Goal: Task Accomplishment & Management: Use online tool/utility

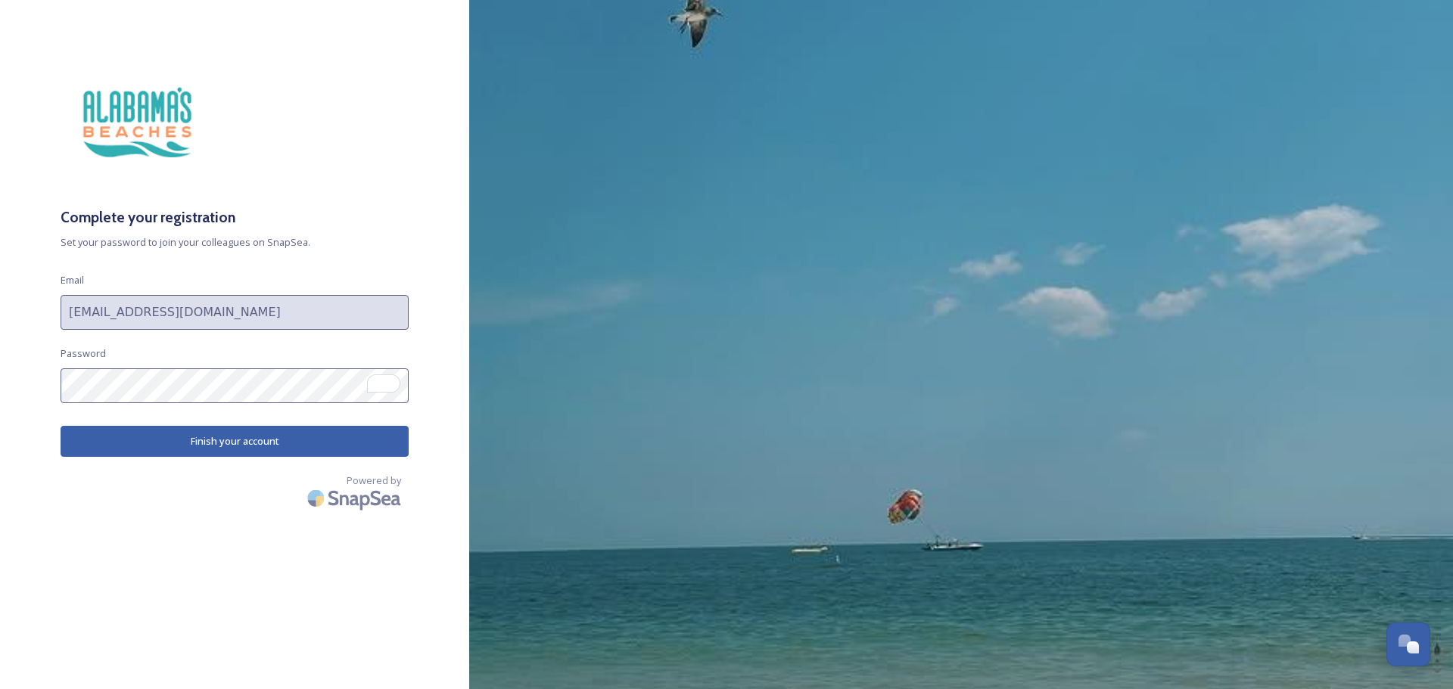
click at [300, 445] on button "Finish your account" at bounding box center [235, 441] width 348 height 31
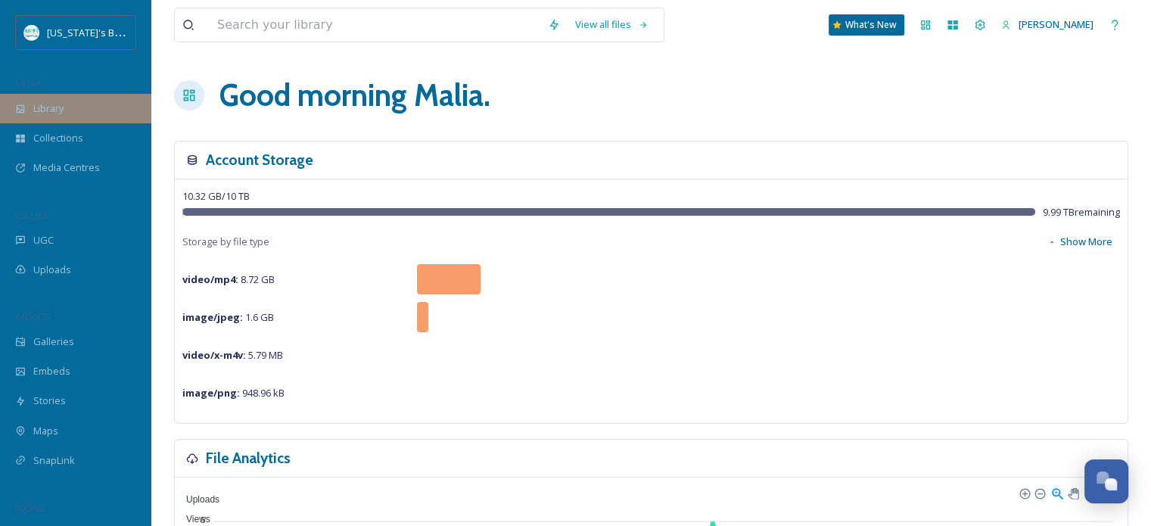
click at [70, 116] on div "Library" at bounding box center [75, 109] width 151 height 30
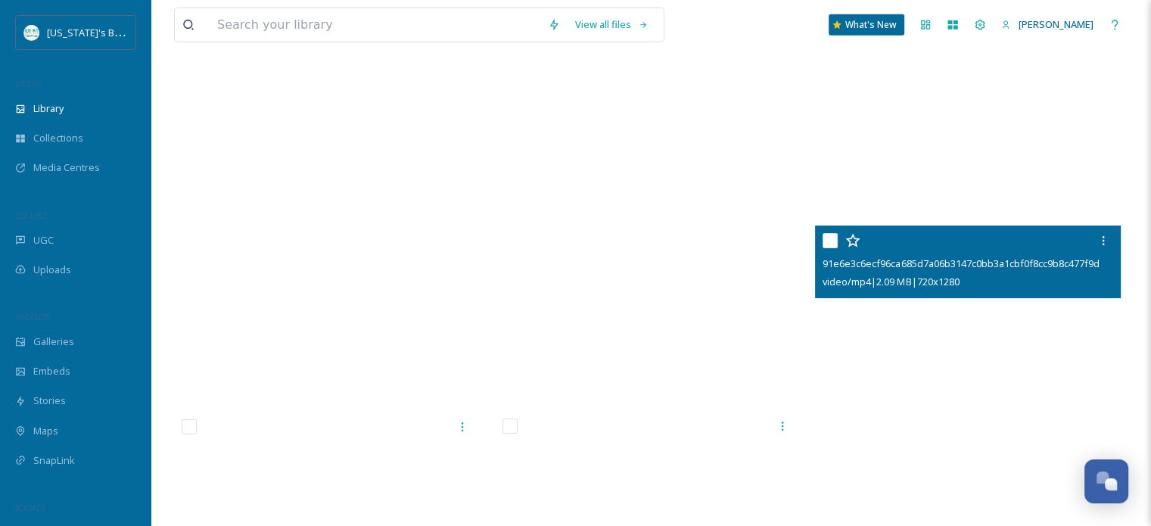
scroll to position [4431, 0]
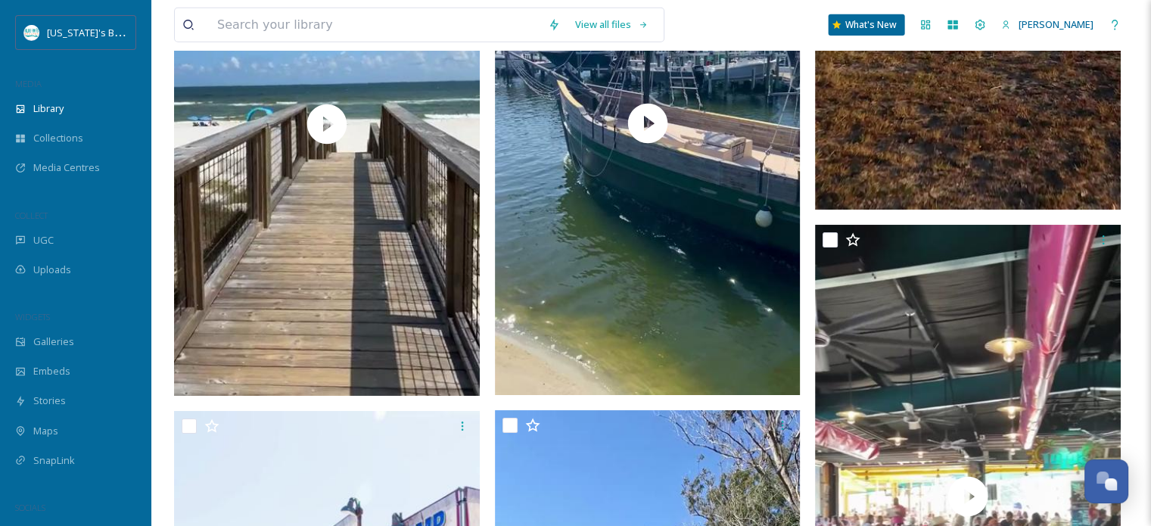
click at [869, 27] on div "What's New" at bounding box center [866, 24] width 76 height 21
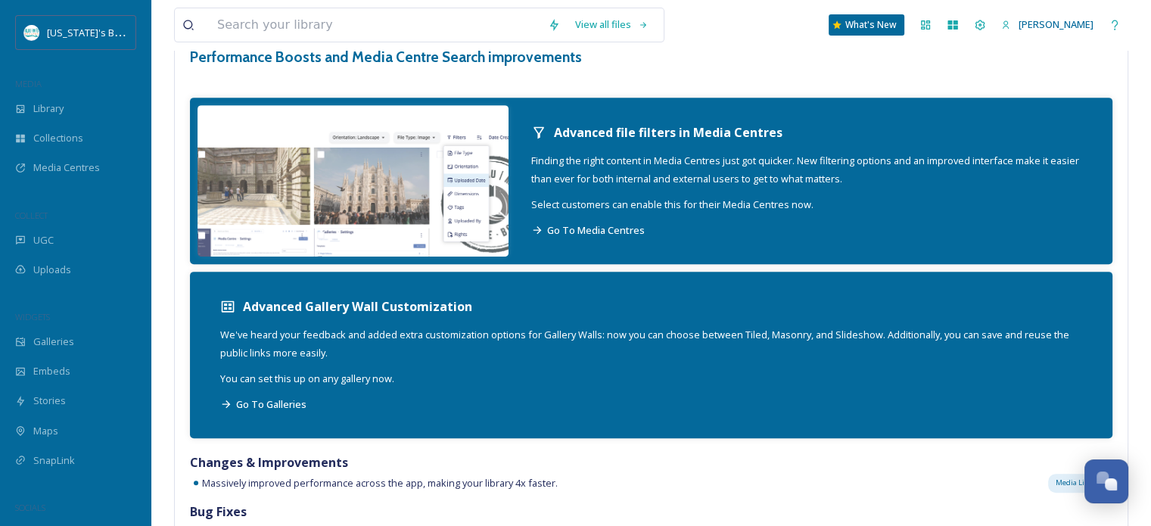
scroll to position [1093, 0]
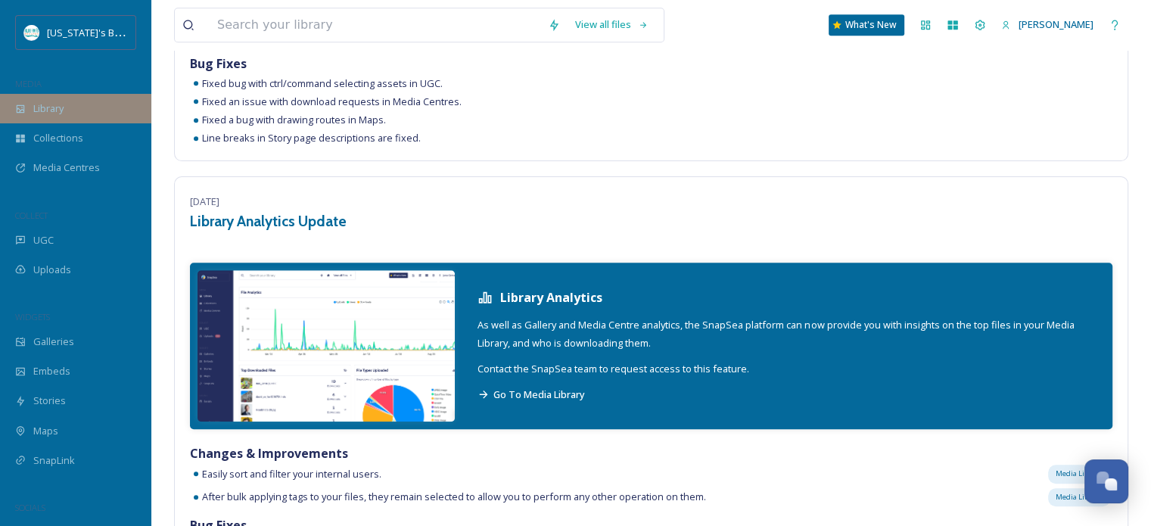
click at [70, 105] on div "Library" at bounding box center [75, 109] width 151 height 30
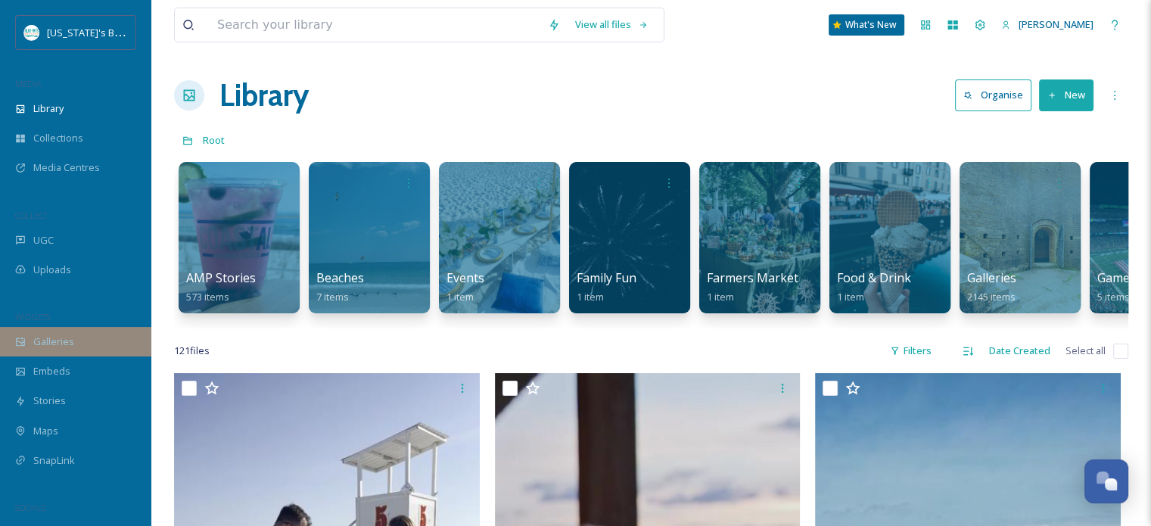
click at [59, 343] on span "Galleries" at bounding box center [53, 341] width 41 height 14
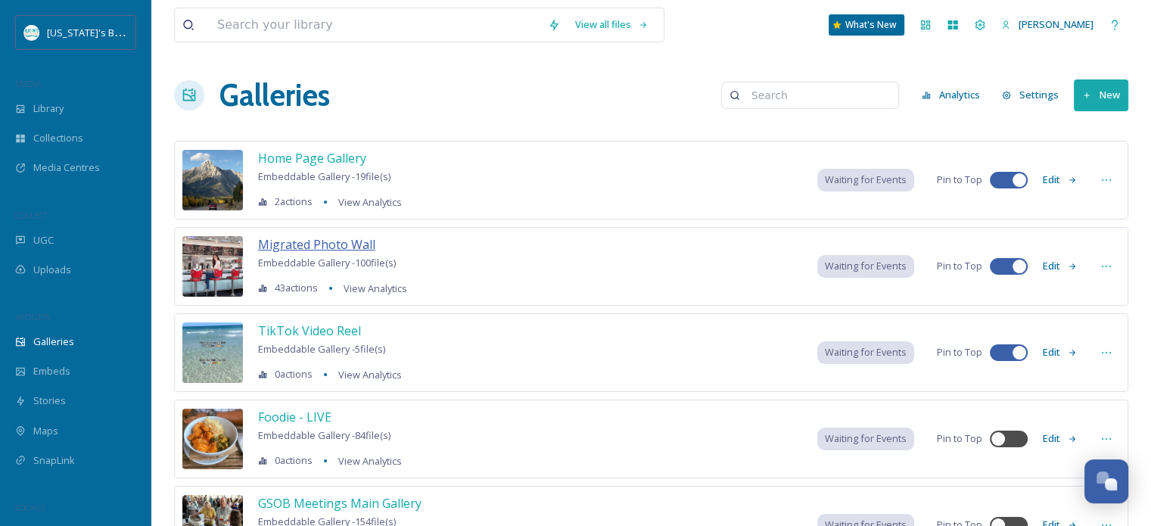
click at [297, 242] on span "Migrated Photo Wall" at bounding box center [316, 244] width 117 height 17
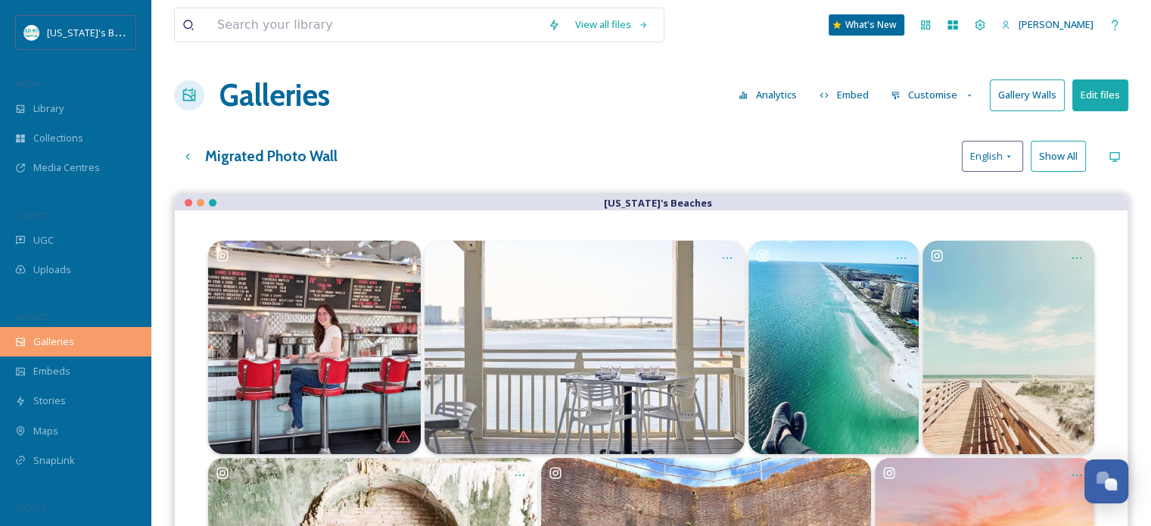
click at [58, 350] on div "Galleries" at bounding box center [75, 342] width 151 height 30
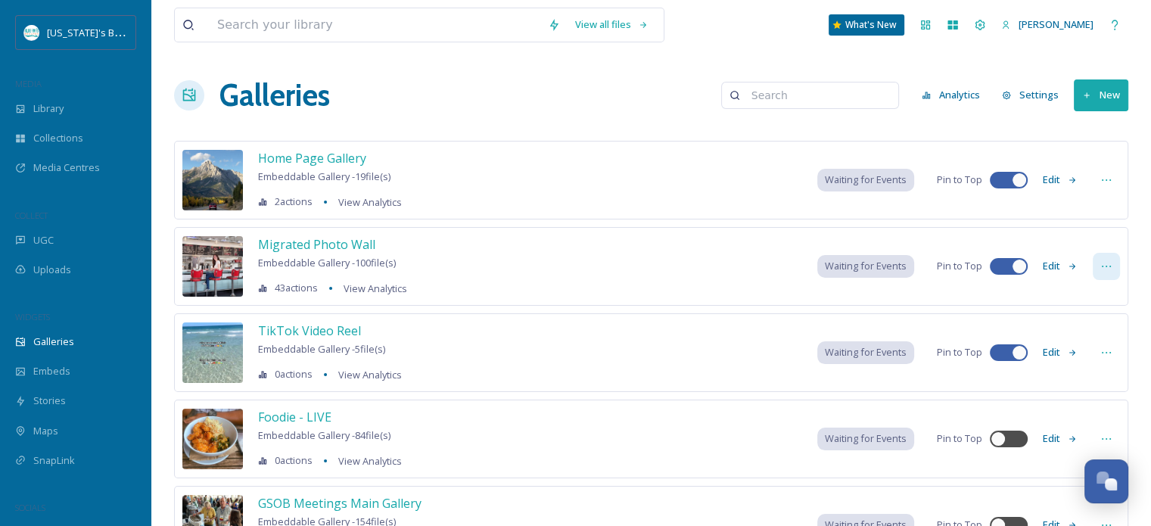
click at [1109, 262] on icon at bounding box center [1106, 266] width 12 height 12
click at [1056, 260] on button "Edit" at bounding box center [1060, 266] width 50 height 30
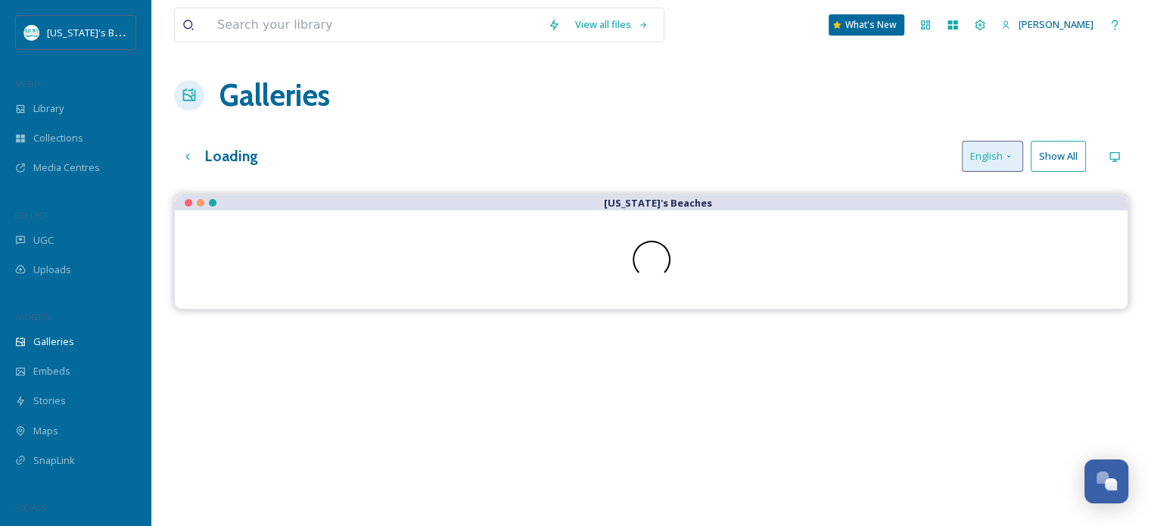
click at [1014, 151] on icon at bounding box center [1009, 157] width 12 height 12
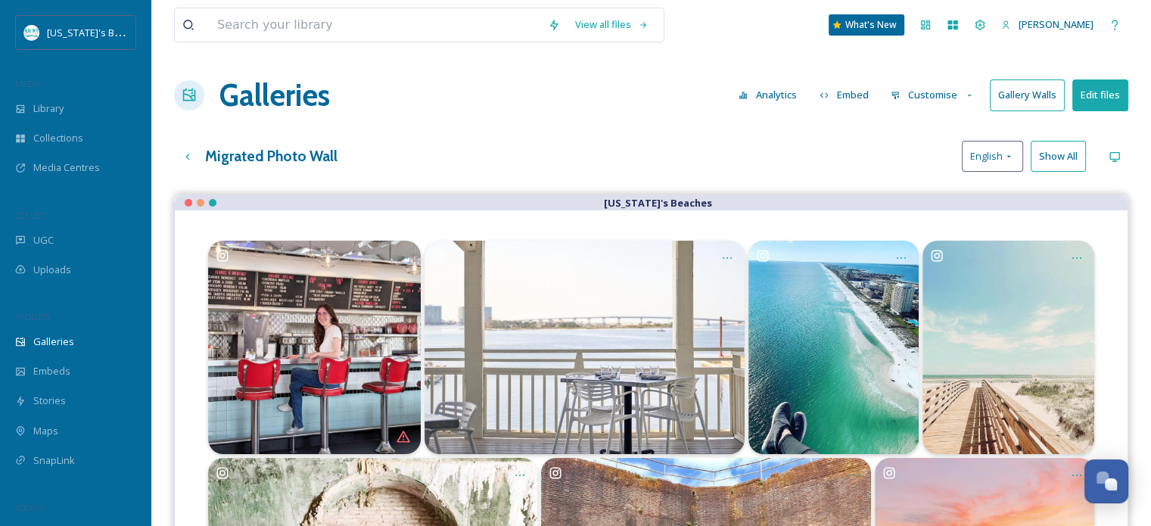
click at [891, 172] on div "View all files What's New [PERSON_NAME] Galleries Analytics Embed Customise Gal…" at bounding box center [650, 406] width 999 height 813
click at [952, 101] on button "Customise" at bounding box center [932, 95] width 99 height 30
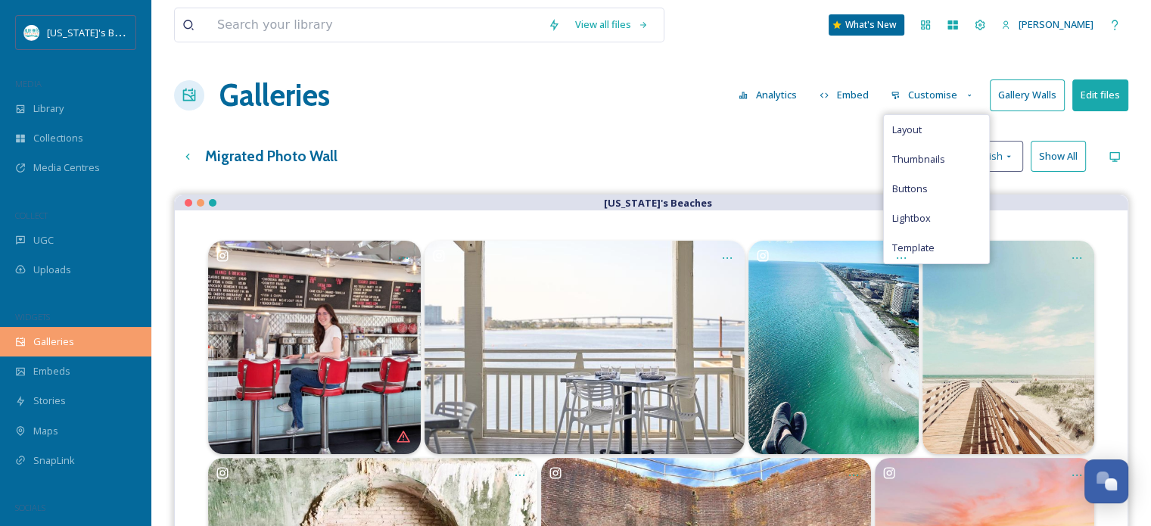
click at [51, 344] on span "Galleries" at bounding box center [53, 341] width 41 height 14
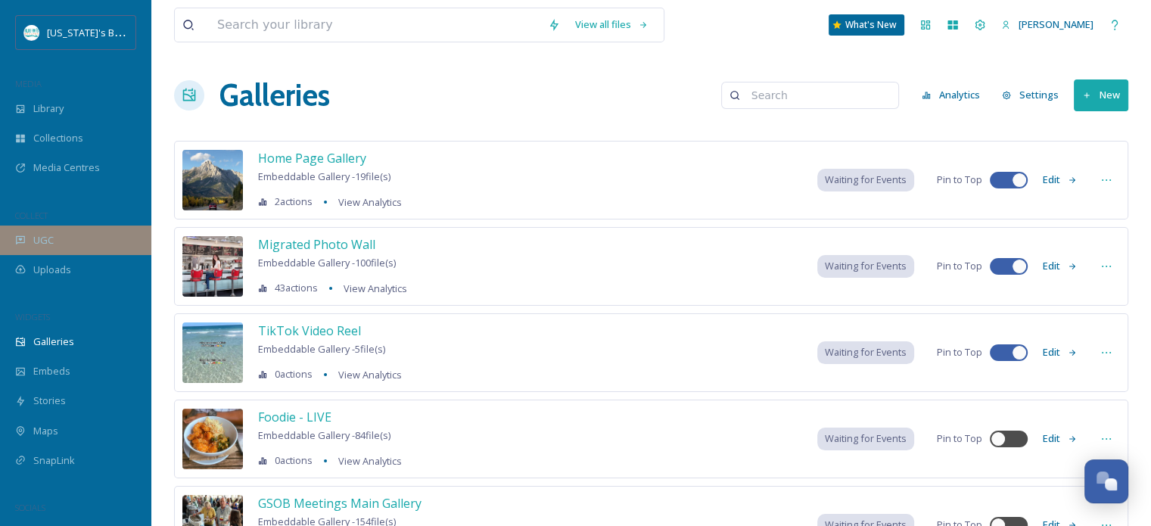
click at [36, 238] on span "UGC" at bounding box center [43, 240] width 20 height 14
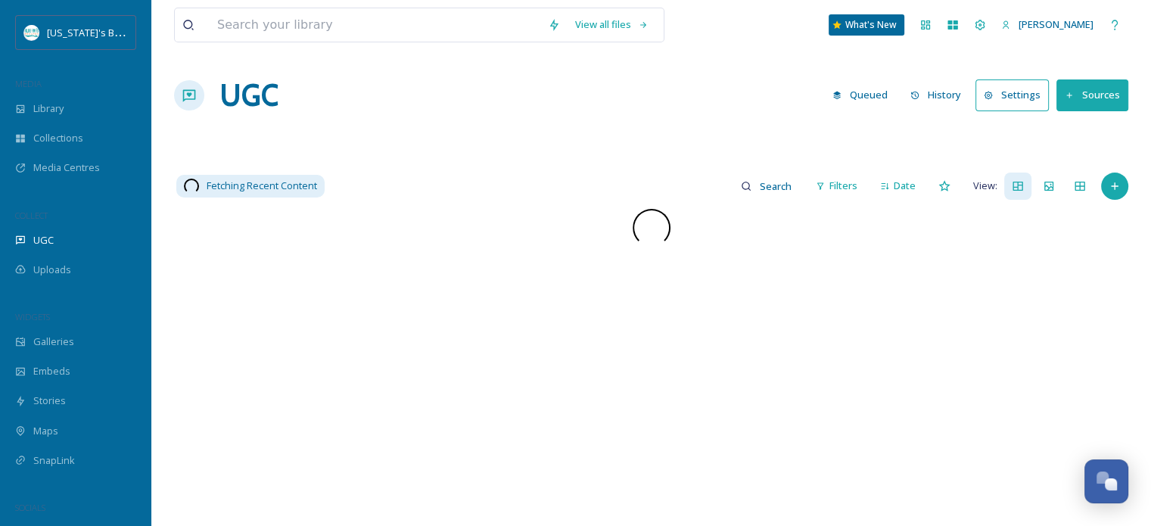
click at [1028, 99] on button "Settings" at bounding box center [1011, 94] width 73 height 31
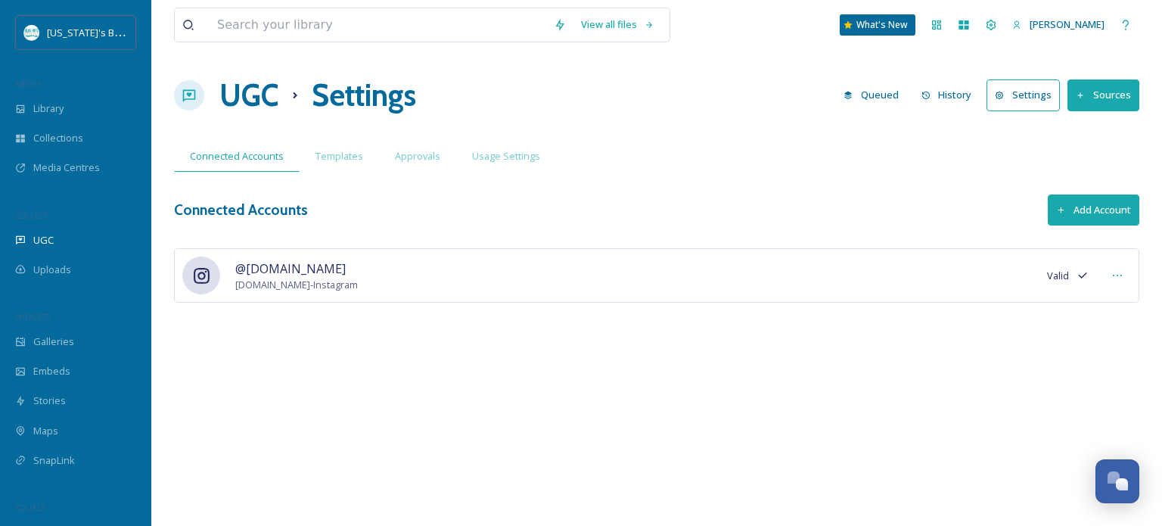
click at [1074, 208] on button "Add Account" at bounding box center [1094, 209] width 92 height 31
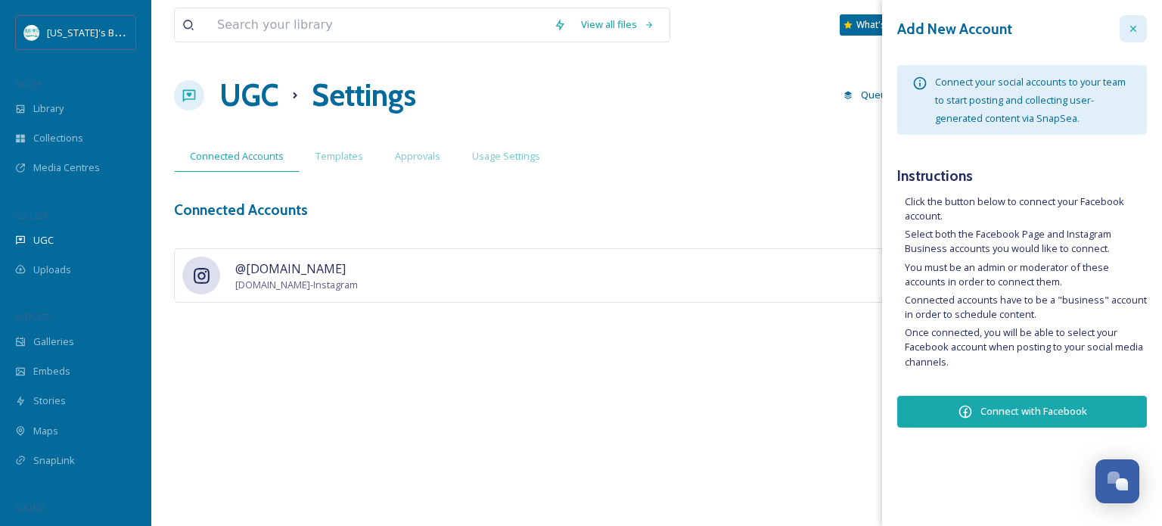
click at [1138, 30] on icon at bounding box center [1133, 29] width 12 height 12
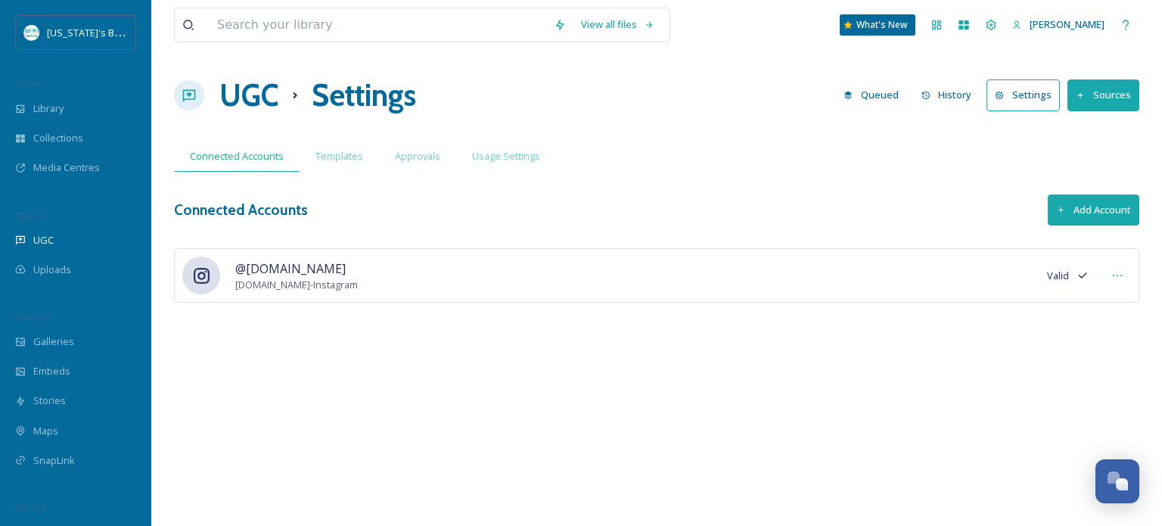
click at [1120, 203] on button "Add Account" at bounding box center [1094, 209] width 92 height 31
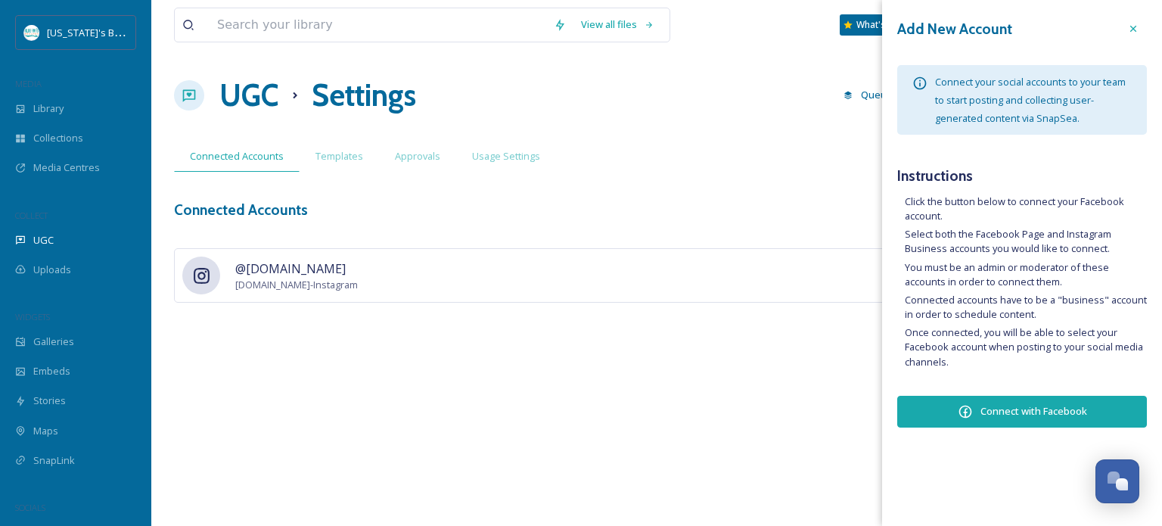
click at [1030, 405] on button "Connect with Facebook" at bounding box center [1022, 412] width 250 height 32
click at [1128, 30] on icon at bounding box center [1133, 29] width 12 height 12
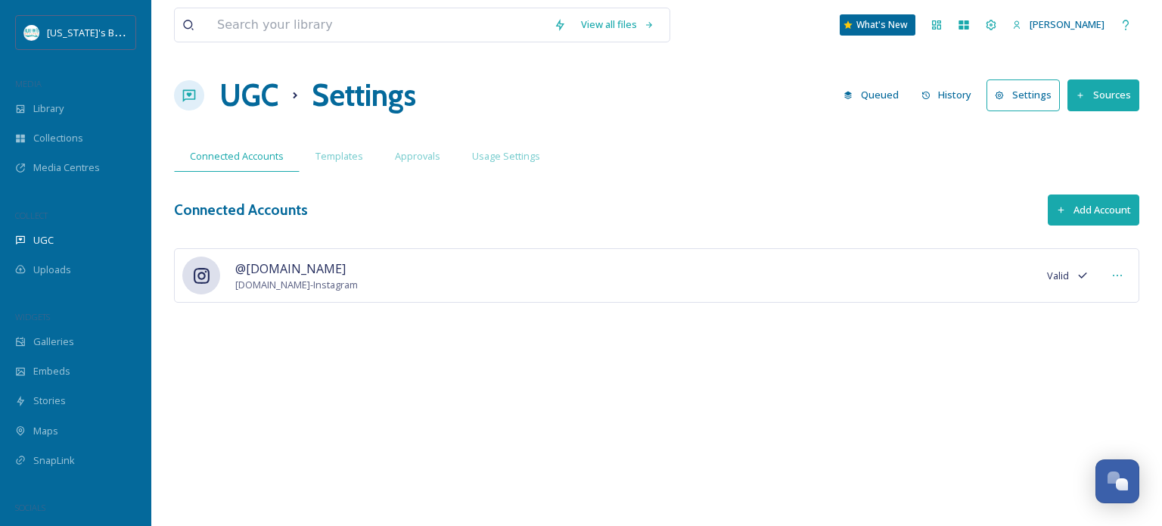
click at [1027, 81] on button "Settings" at bounding box center [1023, 94] width 73 height 31
click at [1077, 209] on button "Add Account" at bounding box center [1094, 209] width 92 height 31
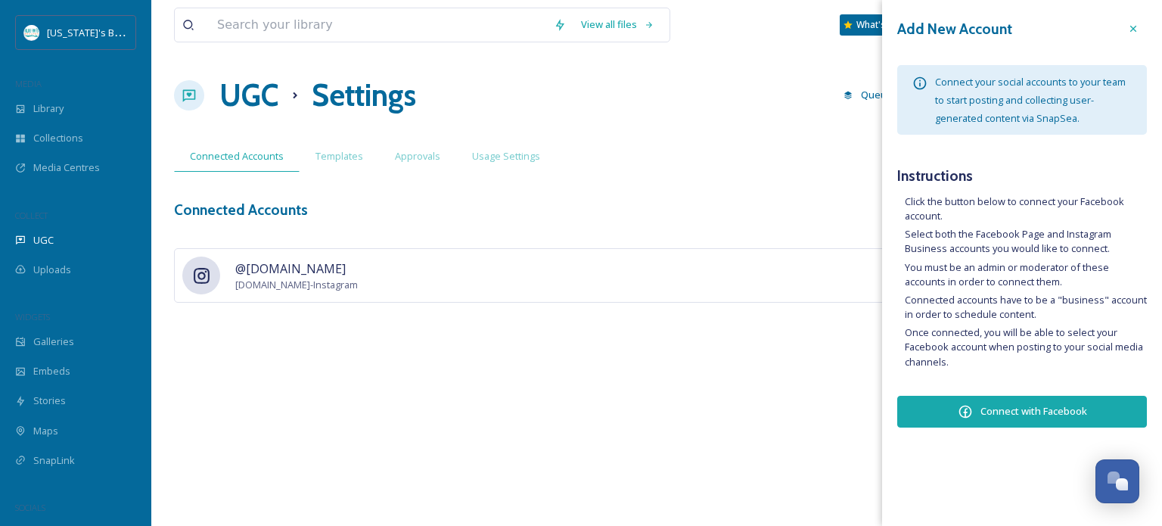
click at [975, 408] on button "Connect with Facebook" at bounding box center [1022, 412] width 250 height 32
click at [978, 415] on button "Connect with Facebook" at bounding box center [1022, 412] width 250 height 32
click at [1126, 33] on div at bounding box center [1133, 28] width 27 height 27
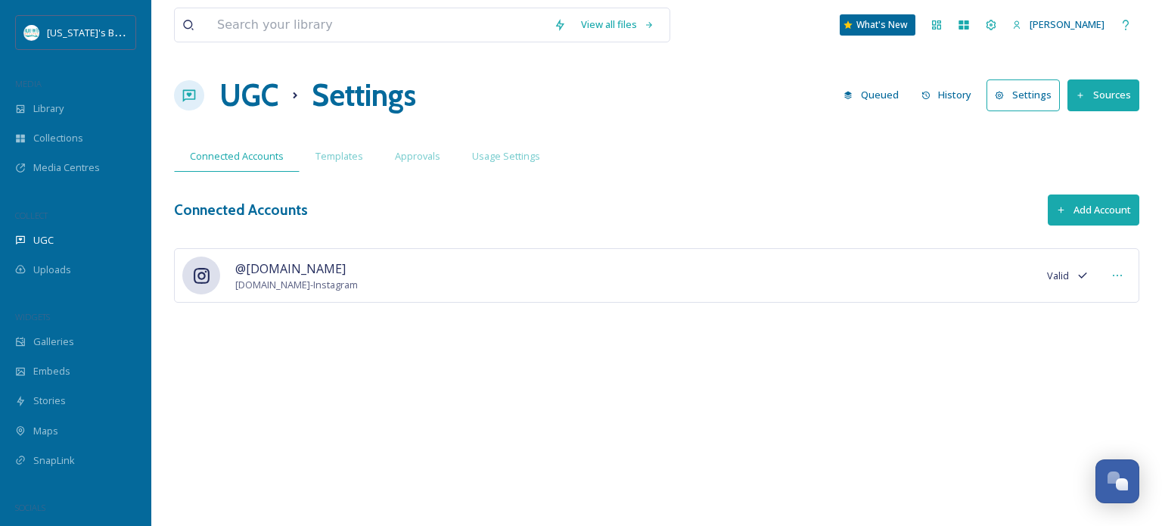
click at [1093, 213] on button "Add Account" at bounding box center [1094, 209] width 92 height 31
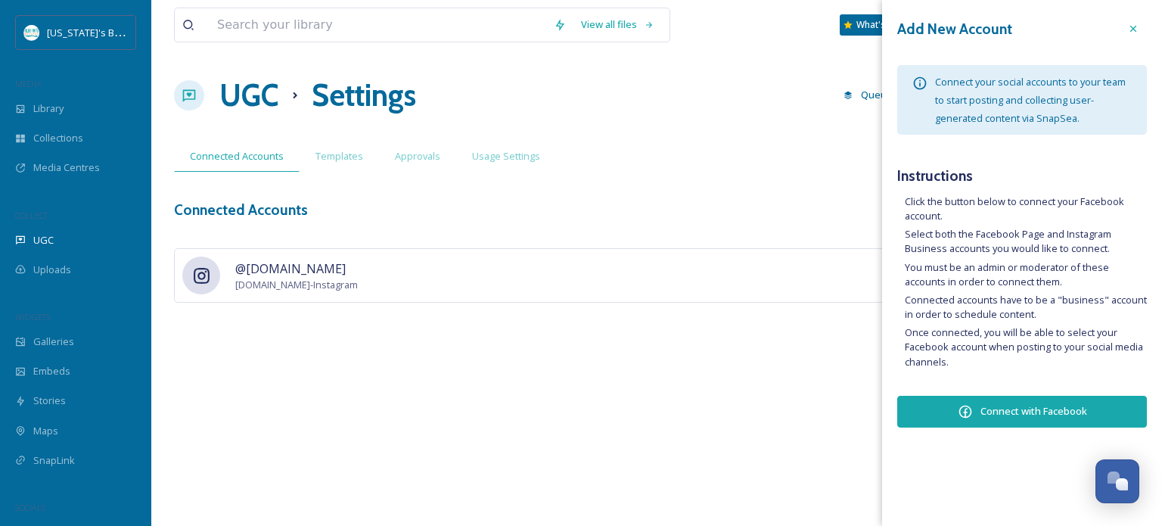
click at [1039, 418] on button "Connect with Facebook" at bounding box center [1022, 412] width 250 height 32
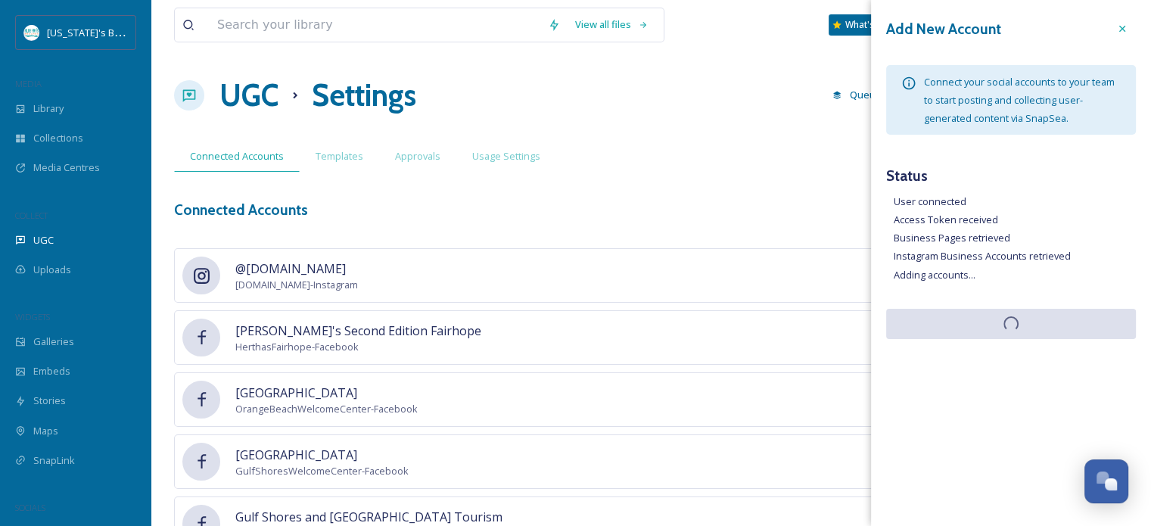
click at [979, 256] on li "Instagram Business Accounts retrieved" at bounding box center [1015, 256] width 242 height 14
click at [1129, 29] on div at bounding box center [1121, 28] width 27 height 27
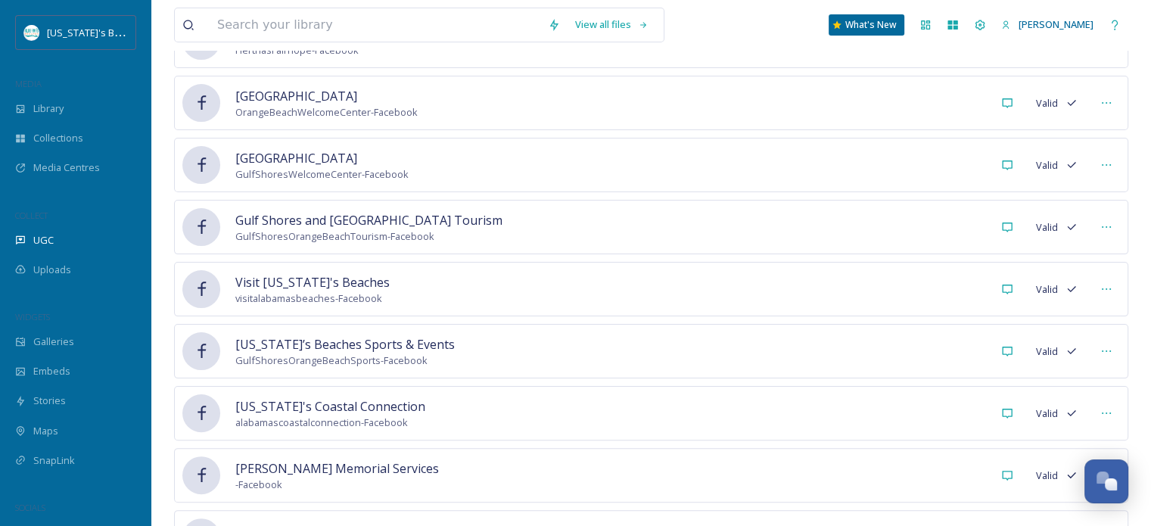
scroll to position [530, 0]
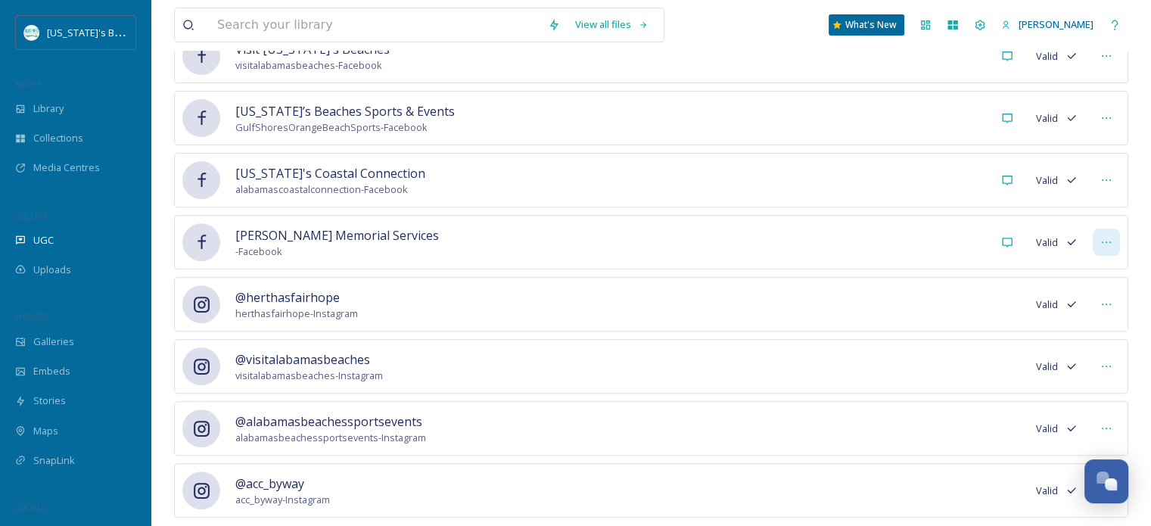
click at [1105, 241] on icon at bounding box center [1106, 242] width 12 height 12
click at [1134, 255] on div "View all files What's New [PERSON_NAME] UGC Settings Queued History Settings So…" at bounding box center [650, 16] width 999 height 1093
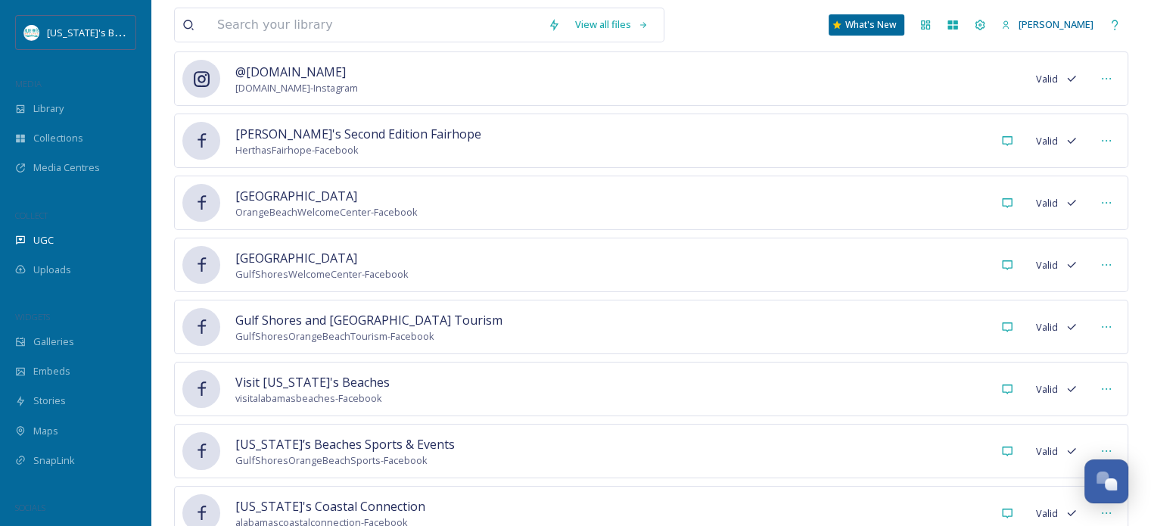
scroll to position [82, 0]
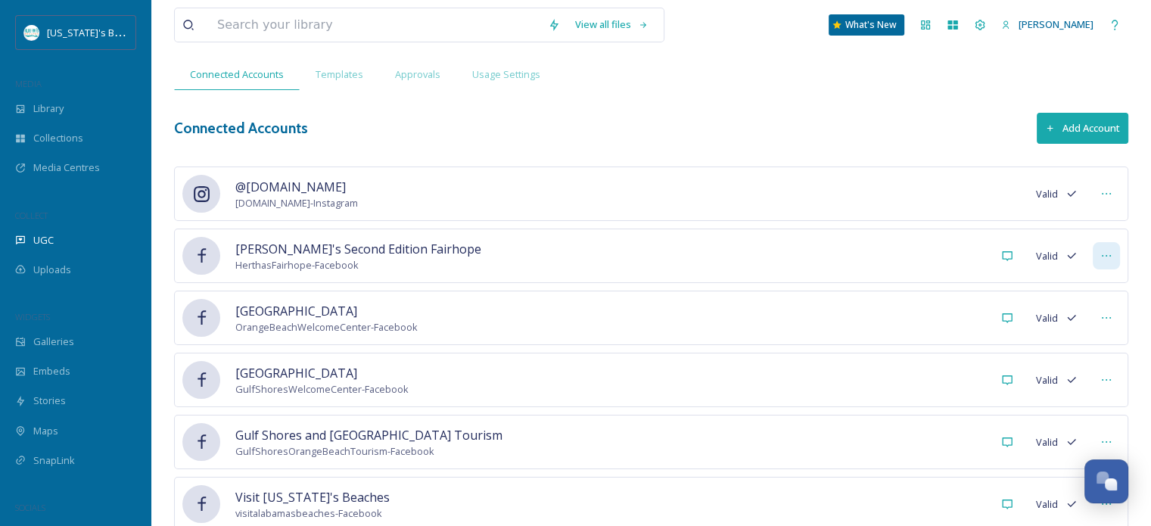
click at [1104, 247] on div at bounding box center [1106, 255] width 27 height 27
click at [1130, 246] on div "View all files What's New [PERSON_NAME] UGC Settings Queued History Settings So…" at bounding box center [650, 464] width 999 height 1093
click at [1107, 253] on icon at bounding box center [1106, 256] width 12 height 12
click at [1083, 281] on span "Mark as Inactive" at bounding box center [1076, 288] width 72 height 14
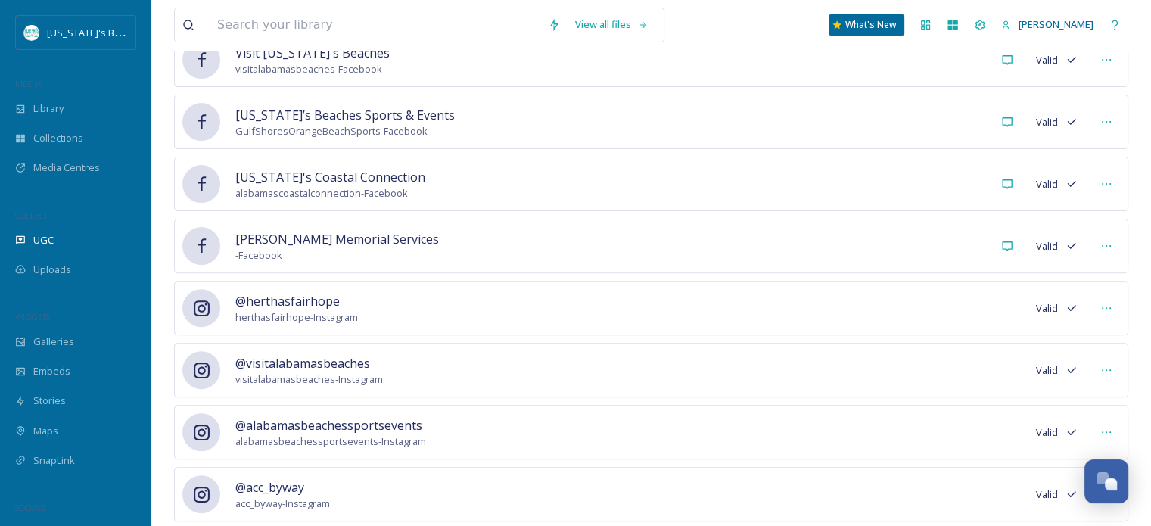
scroll to position [477, 0]
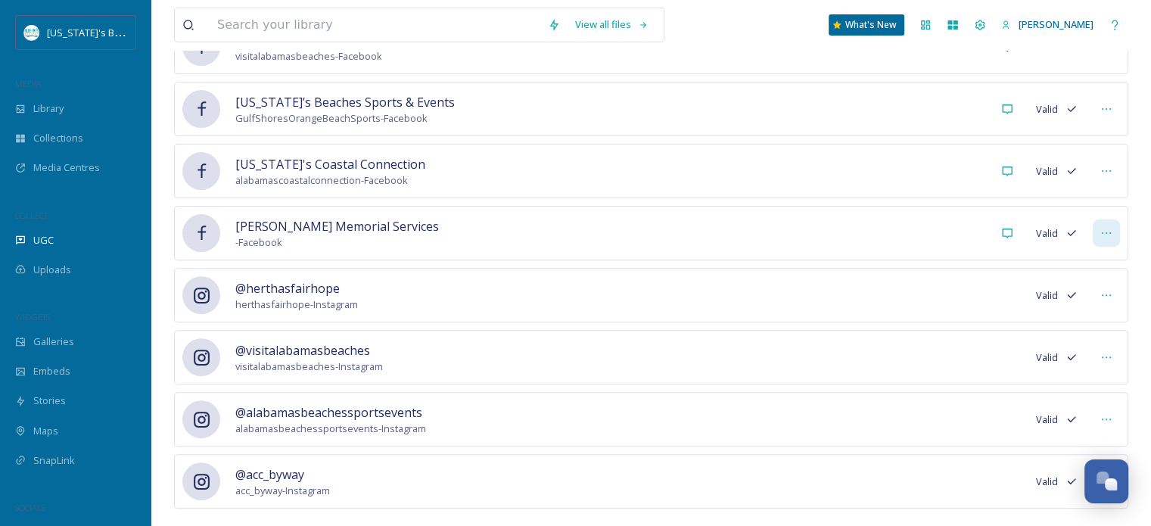
click at [1108, 231] on icon at bounding box center [1106, 233] width 12 height 12
click at [1071, 264] on span "Mark as Inactive" at bounding box center [1076, 266] width 72 height 14
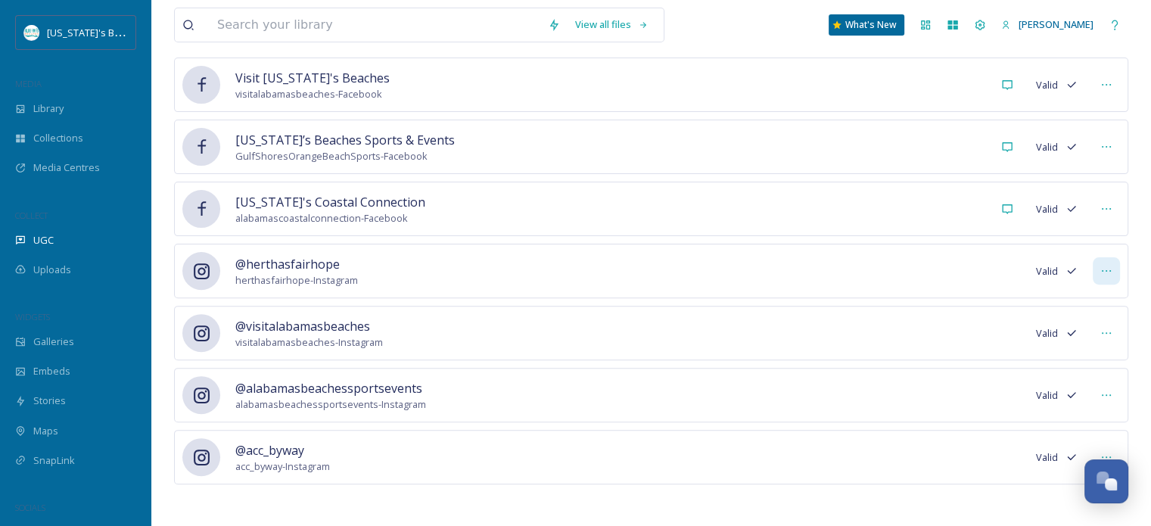
click at [1105, 269] on icon at bounding box center [1106, 271] width 12 height 12
click at [1079, 299] on span "Mark as Inactive" at bounding box center [1076, 304] width 72 height 14
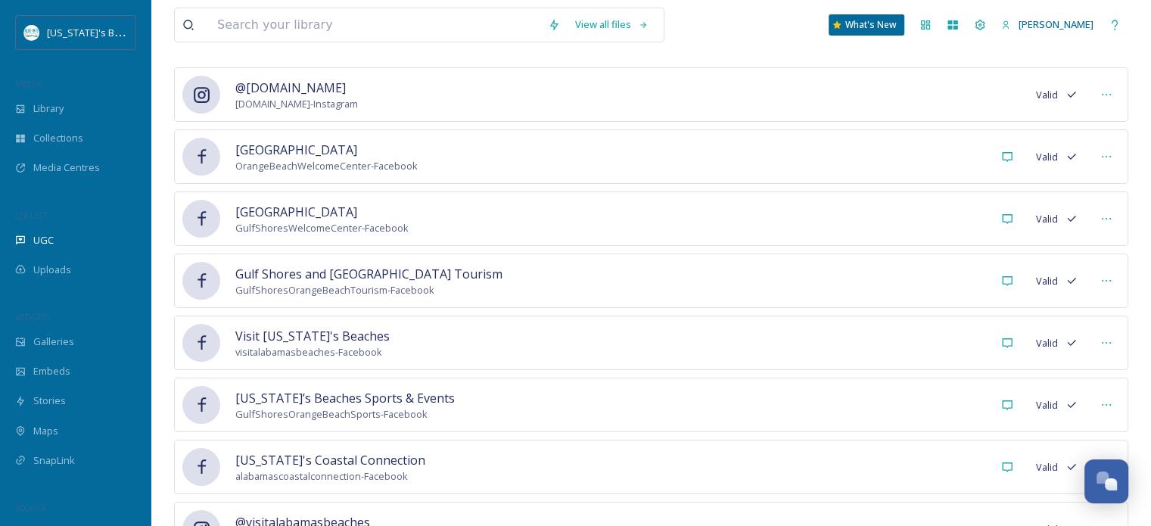
scroll to position [0, 0]
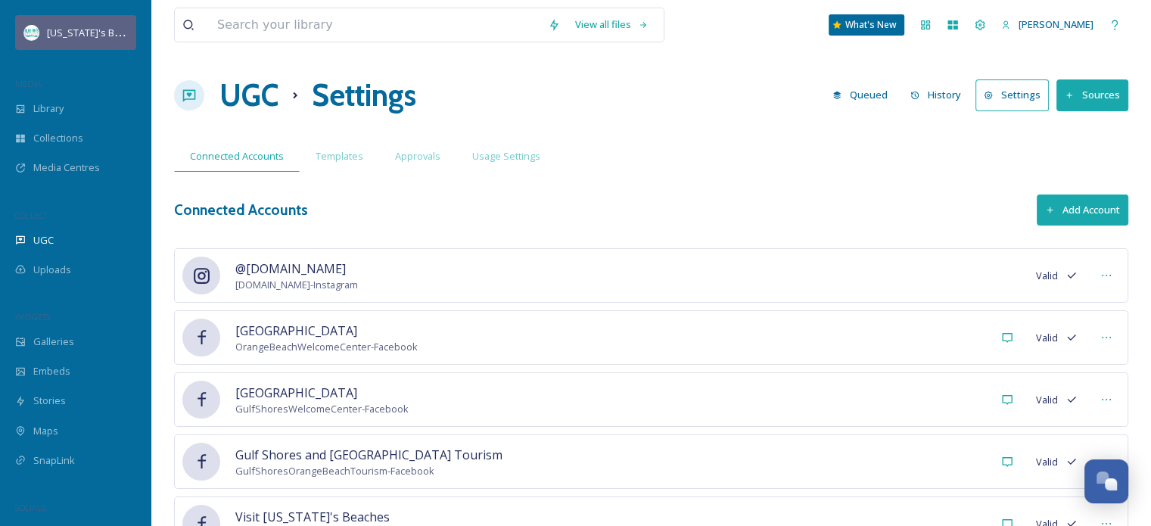
click at [83, 35] on span "[US_STATE]'s Beaches" at bounding box center [97, 32] width 101 height 14
click at [26, 34] on img at bounding box center [31, 32] width 15 height 15
click at [990, 27] on div "Team Settings" at bounding box center [979, 24] width 27 height 27
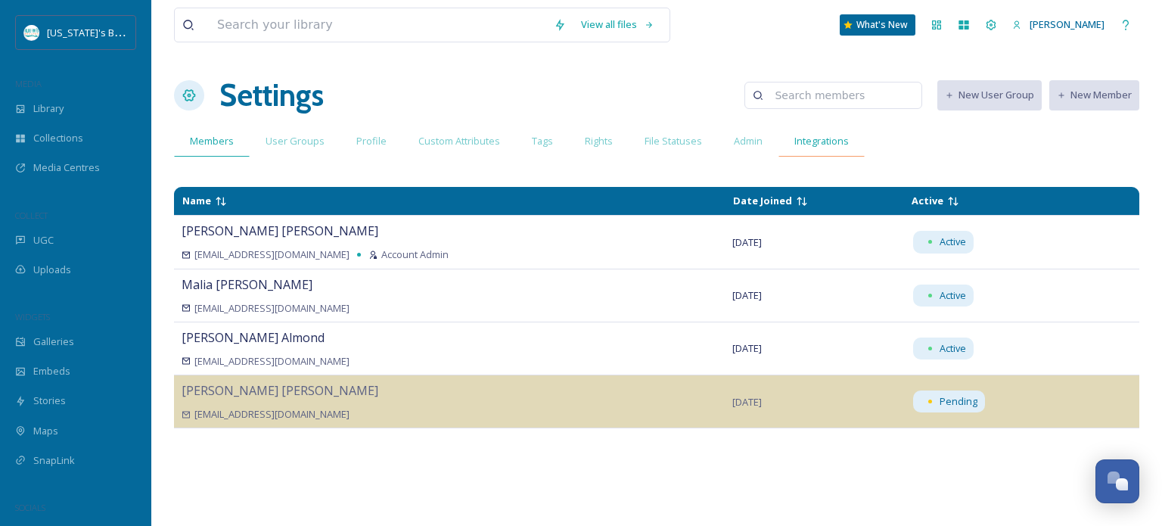
click at [794, 139] on span "Integrations" at bounding box center [821, 141] width 54 height 14
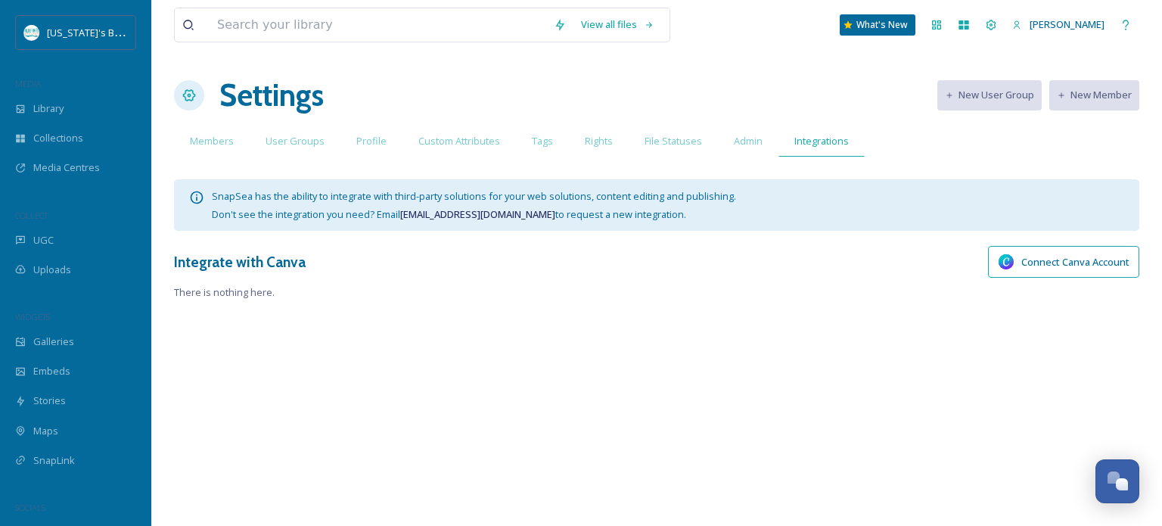
click at [748, 138] on span "Admin" at bounding box center [748, 141] width 29 height 14
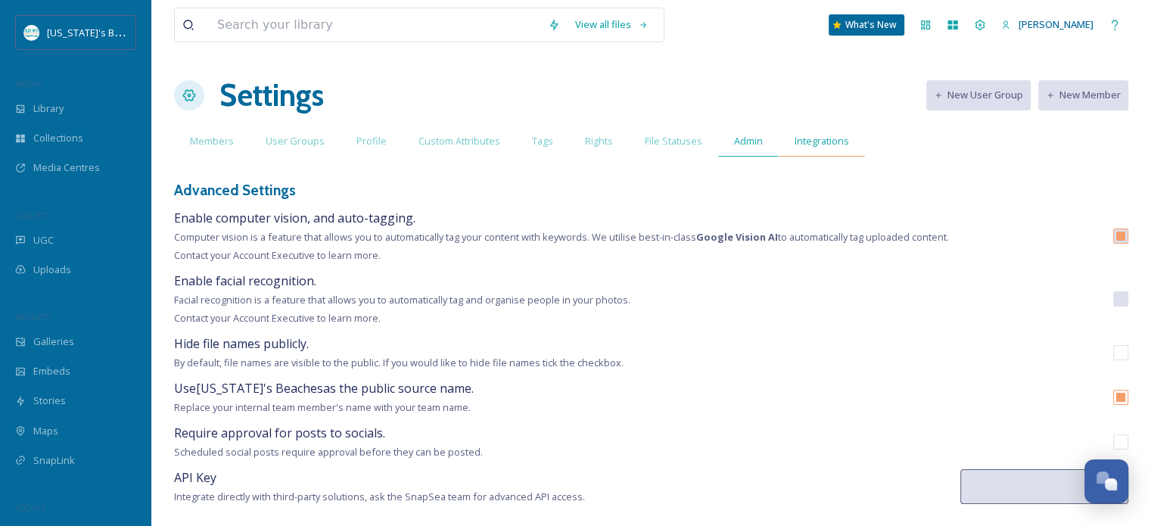
click at [816, 135] on span "Integrations" at bounding box center [821, 141] width 54 height 14
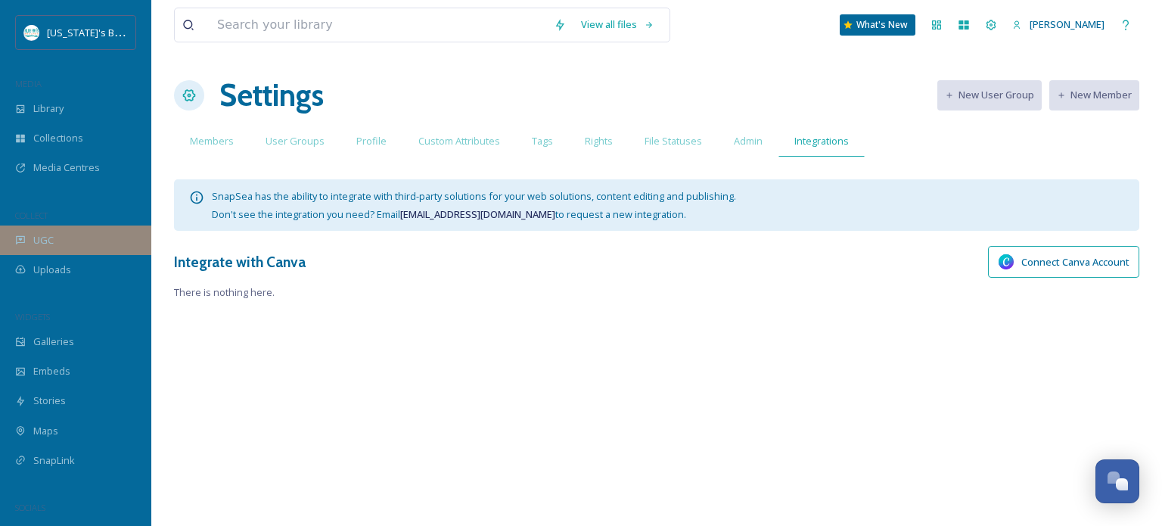
click at [54, 229] on div "UGC" at bounding box center [75, 240] width 151 height 30
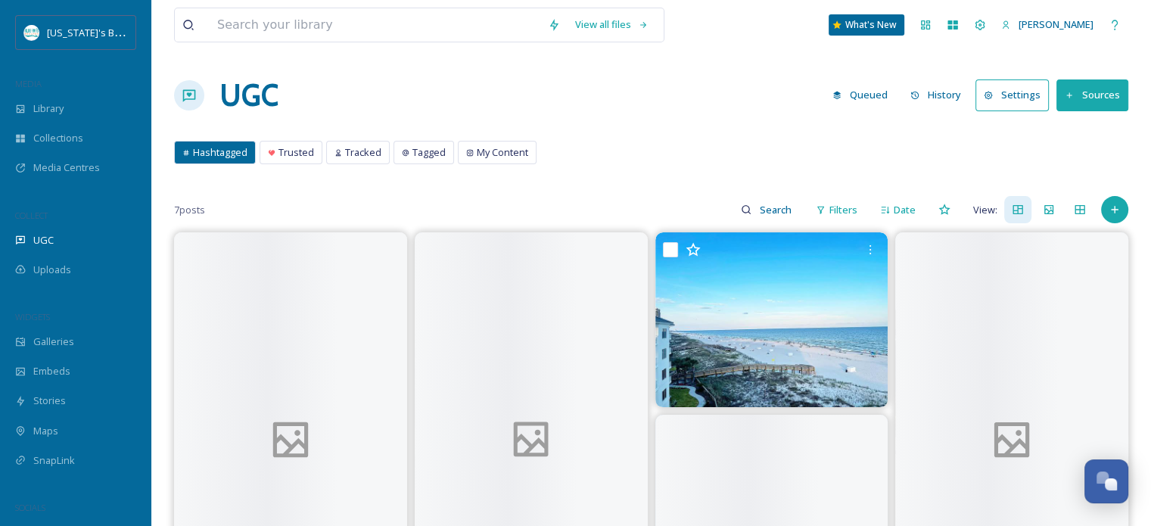
click at [1085, 100] on button "Sources" at bounding box center [1092, 94] width 72 height 31
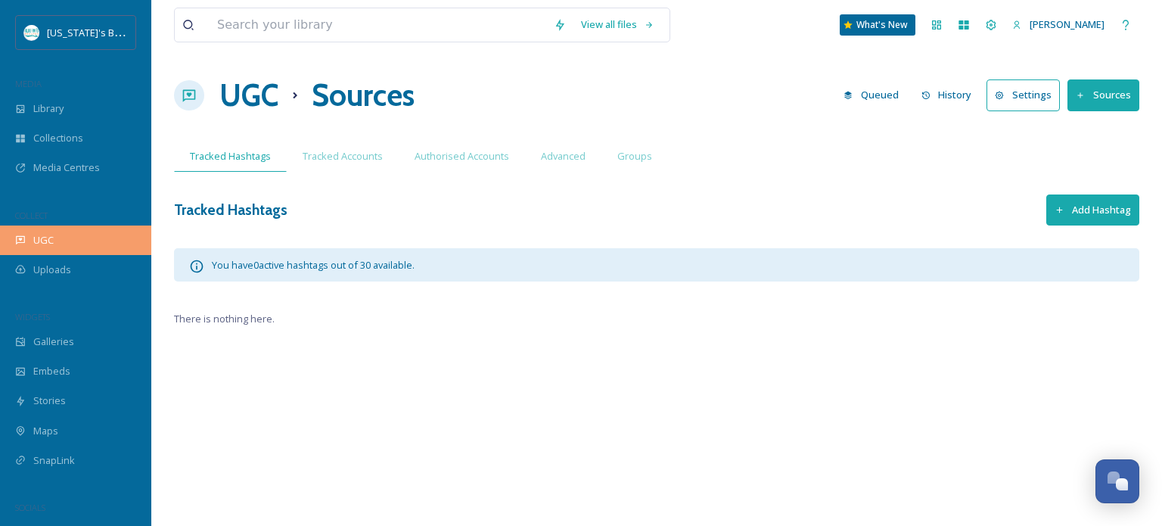
click at [18, 235] on icon at bounding box center [20, 240] width 11 height 11
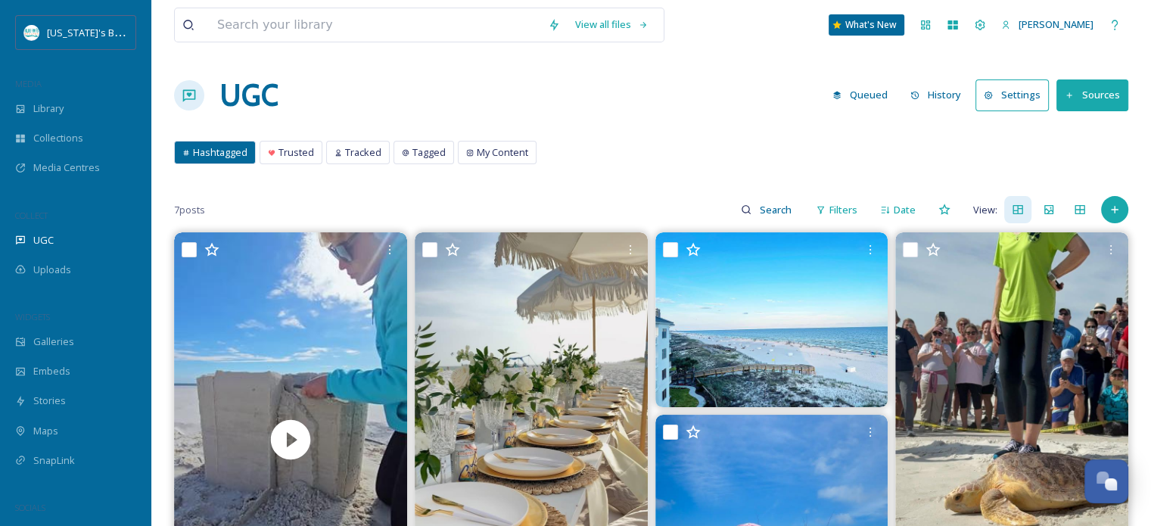
click at [993, 96] on icon at bounding box center [988, 95] width 9 height 9
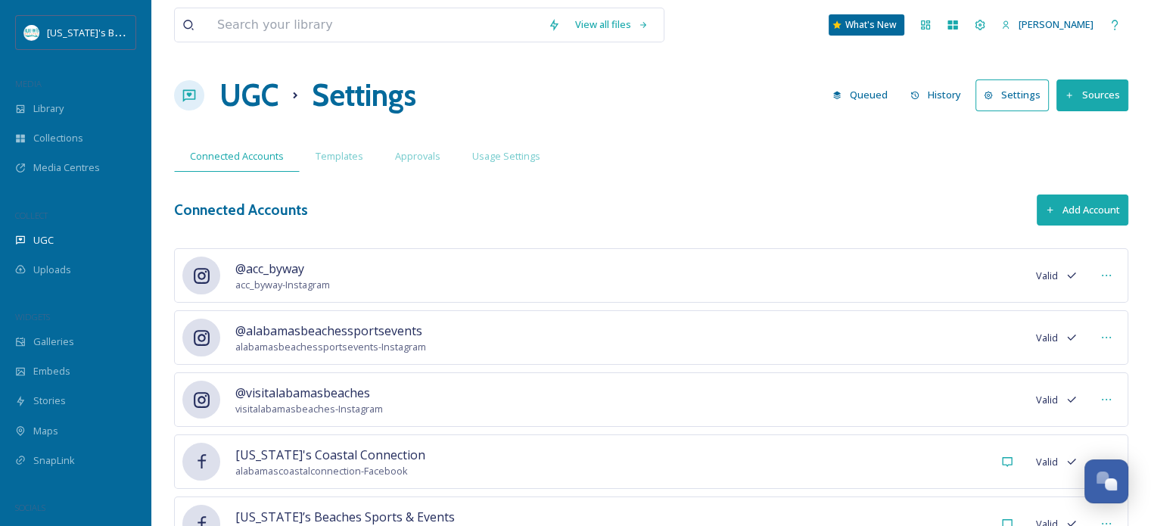
click at [1092, 211] on button "Add Account" at bounding box center [1083, 209] width 92 height 31
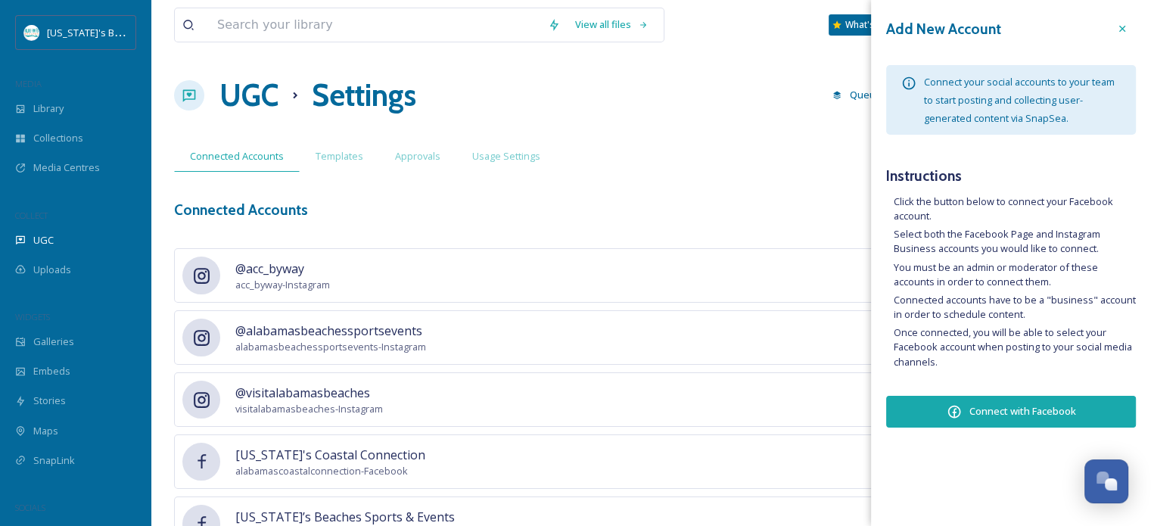
scroll to position [315, 0]
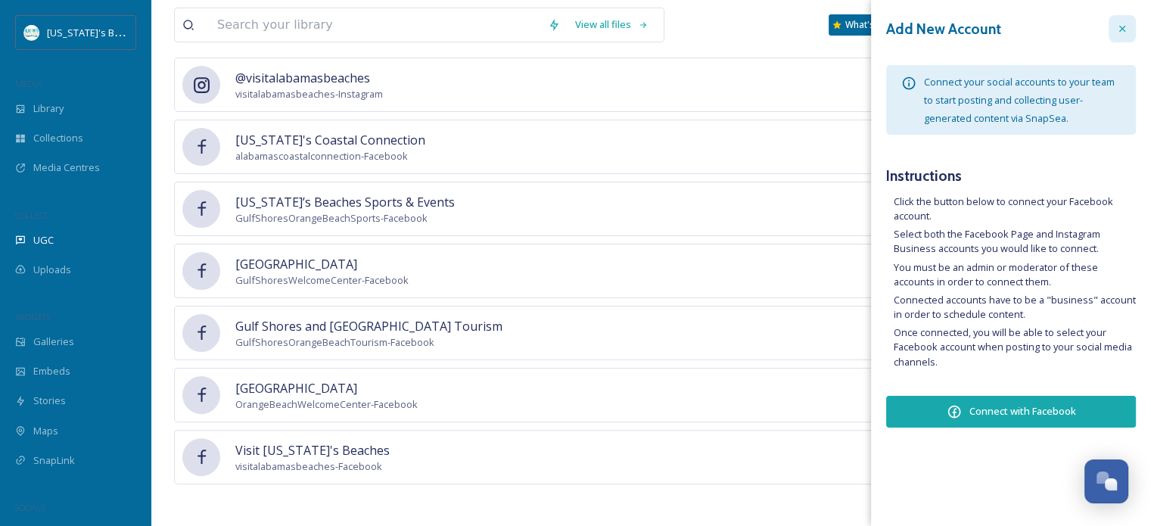
click at [1122, 26] on icon at bounding box center [1122, 29] width 12 height 12
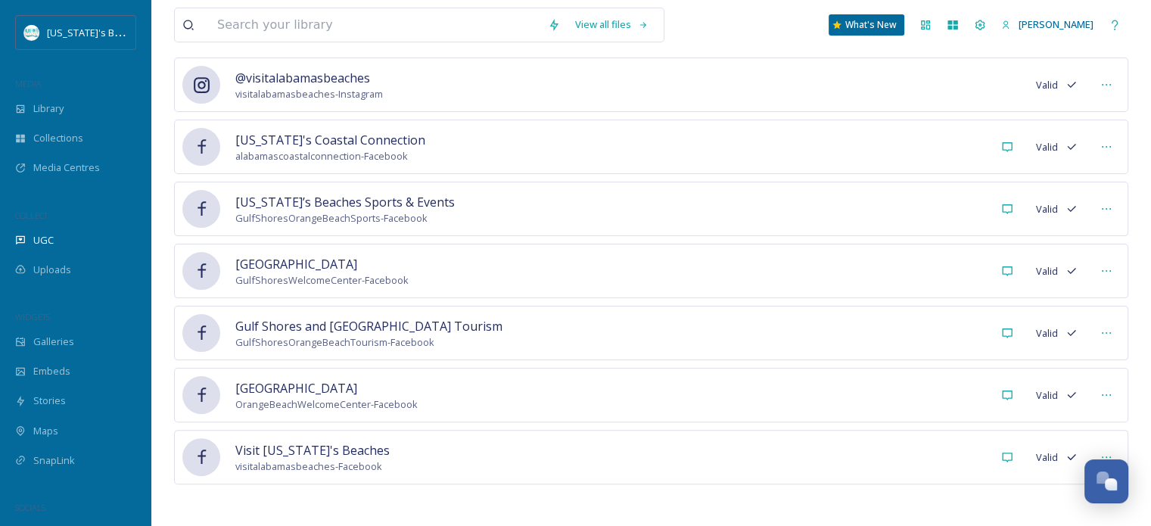
scroll to position [0, 0]
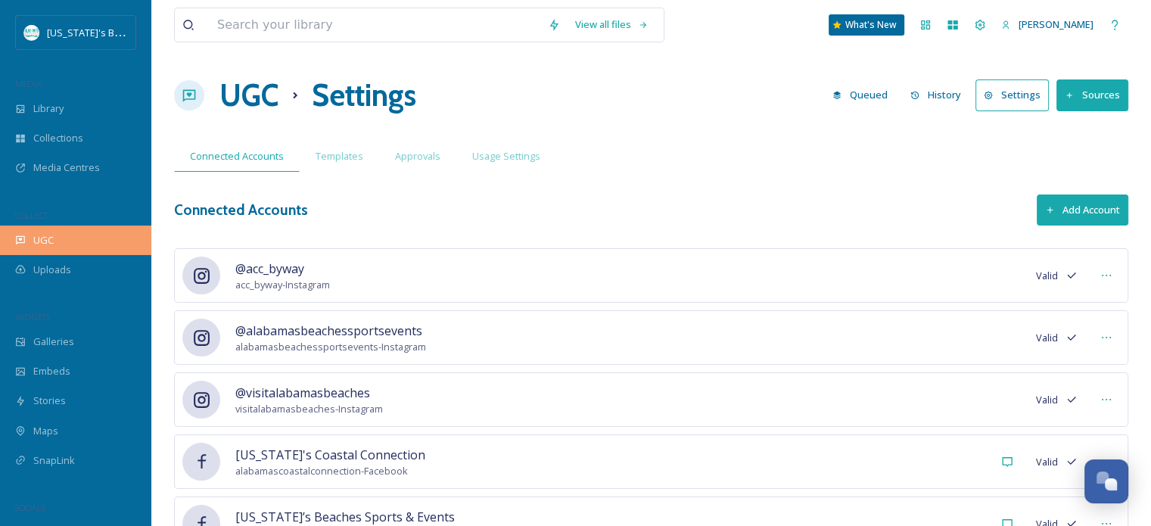
click at [57, 246] on div "UGC" at bounding box center [75, 240] width 151 height 30
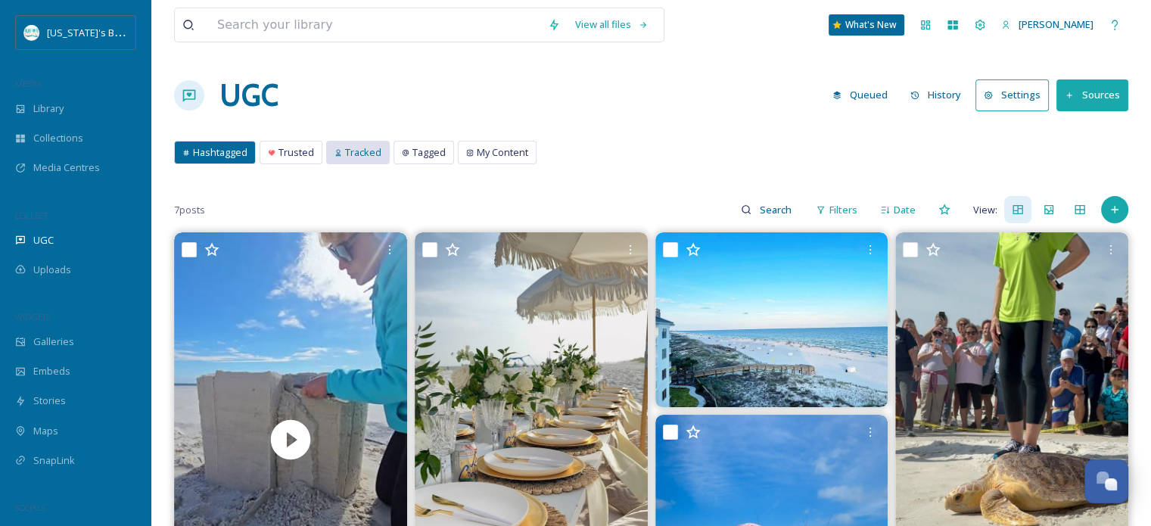
click at [356, 161] on div "Tracked" at bounding box center [358, 152] width 62 height 22
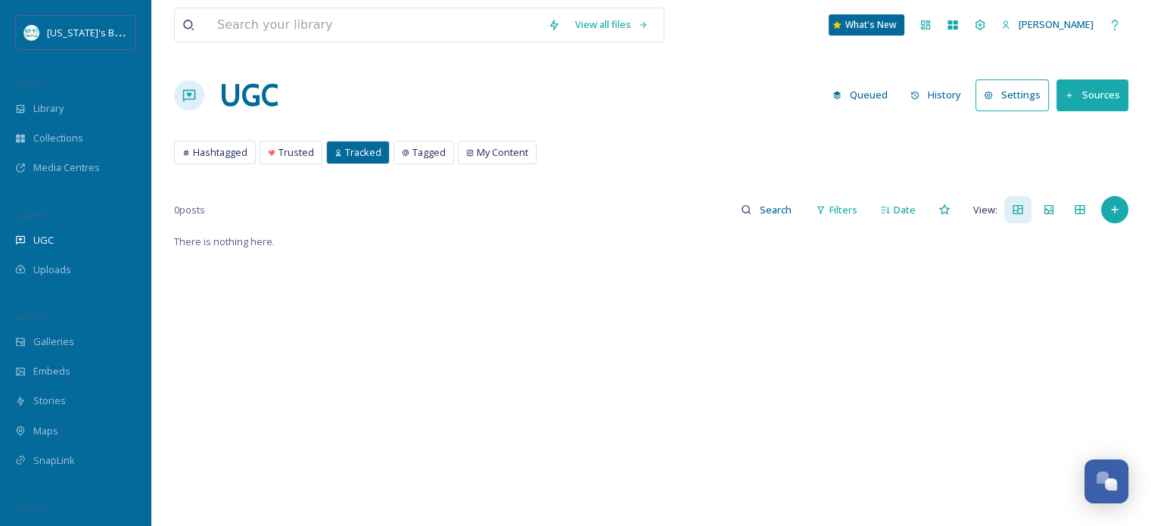
click at [1107, 91] on button "Sources" at bounding box center [1092, 94] width 72 height 31
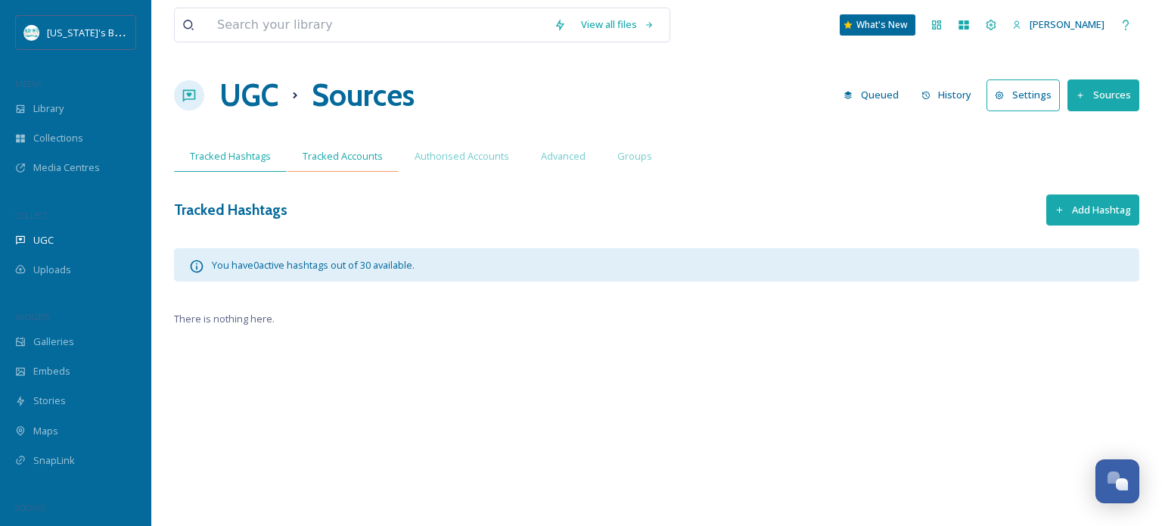
drag, startPoint x: 304, startPoint y: 151, endPoint x: 302, endPoint y: 160, distance: 9.4
click at [302, 160] on div "Tracked Hashtags Tracked Accounts Authorised Accounts Advanced Groups" at bounding box center [656, 156] width 965 height 31
click at [303, 160] on span "Tracked Accounts" at bounding box center [343, 156] width 80 height 14
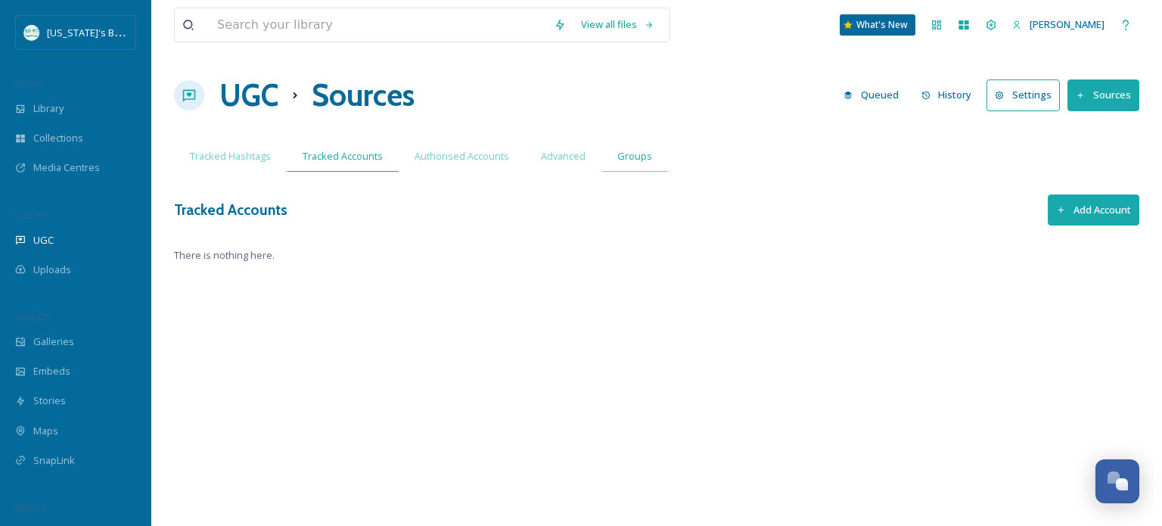
click at [605, 166] on div "Groups" at bounding box center [635, 156] width 67 height 31
click at [551, 157] on span "Advanced" at bounding box center [563, 156] width 45 height 14
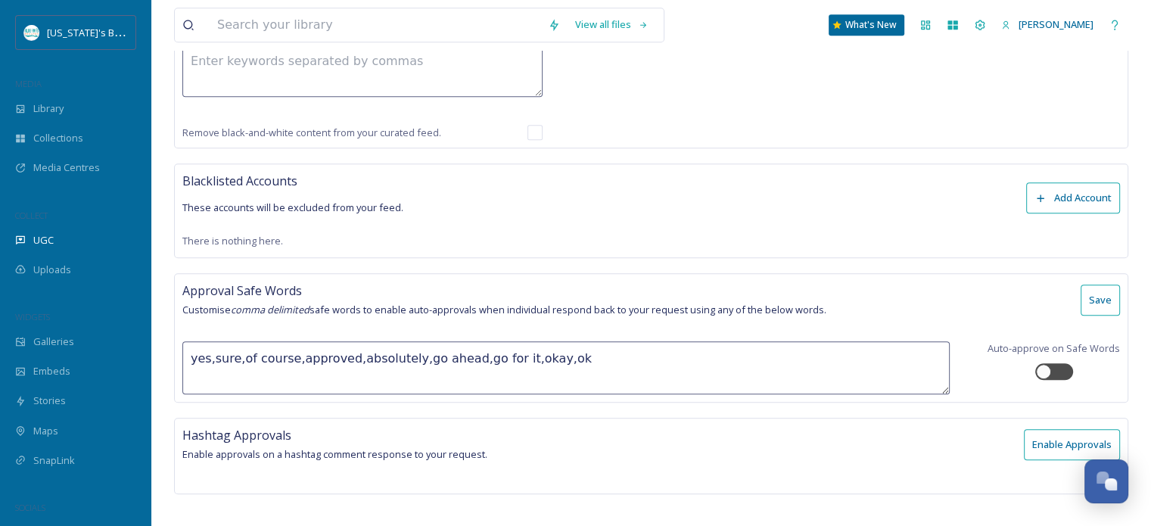
scroll to position [1097, 0]
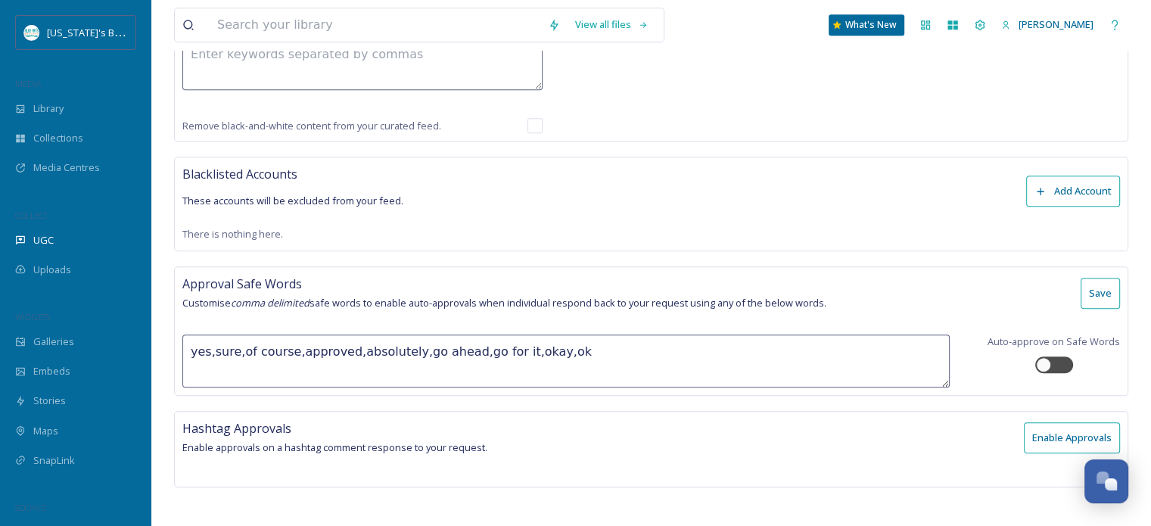
click at [1055, 181] on button "Add Account" at bounding box center [1073, 191] width 94 height 31
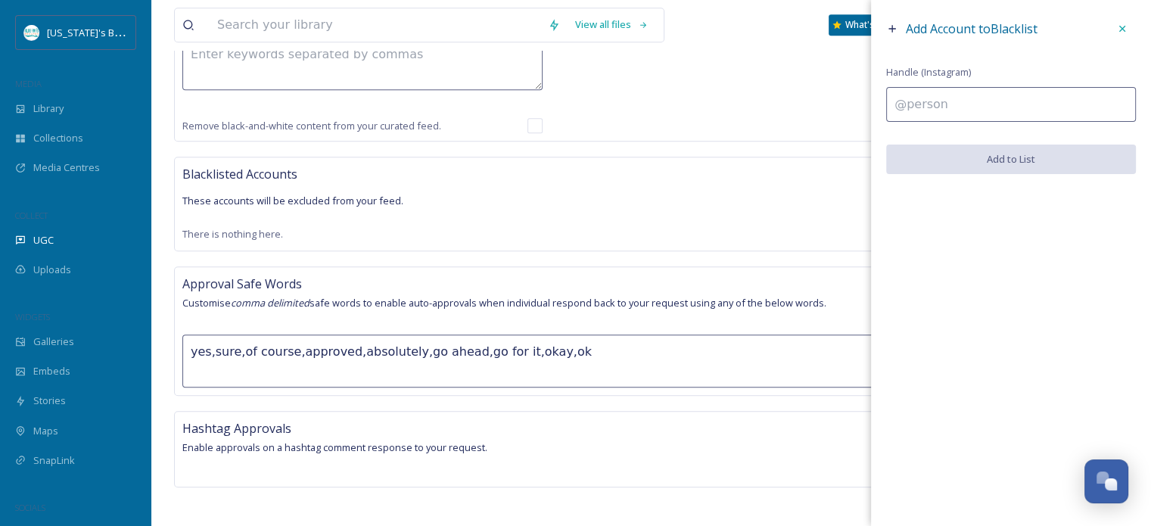
click at [980, 109] on input at bounding box center [1011, 104] width 250 height 35
click at [888, 26] on icon at bounding box center [892, 29] width 12 height 12
click at [1124, 26] on icon at bounding box center [1122, 29] width 6 height 6
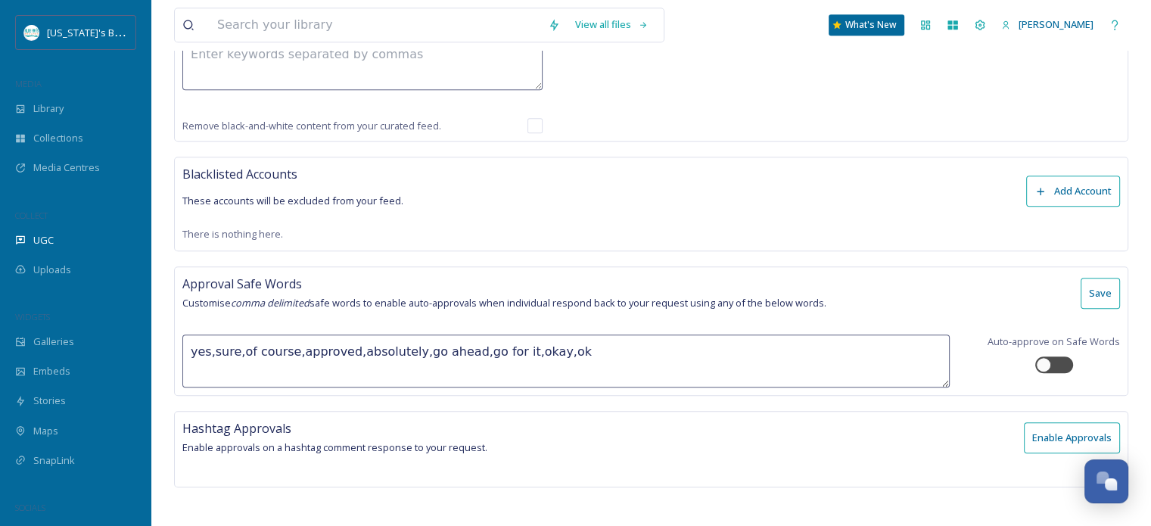
scroll to position [747, 0]
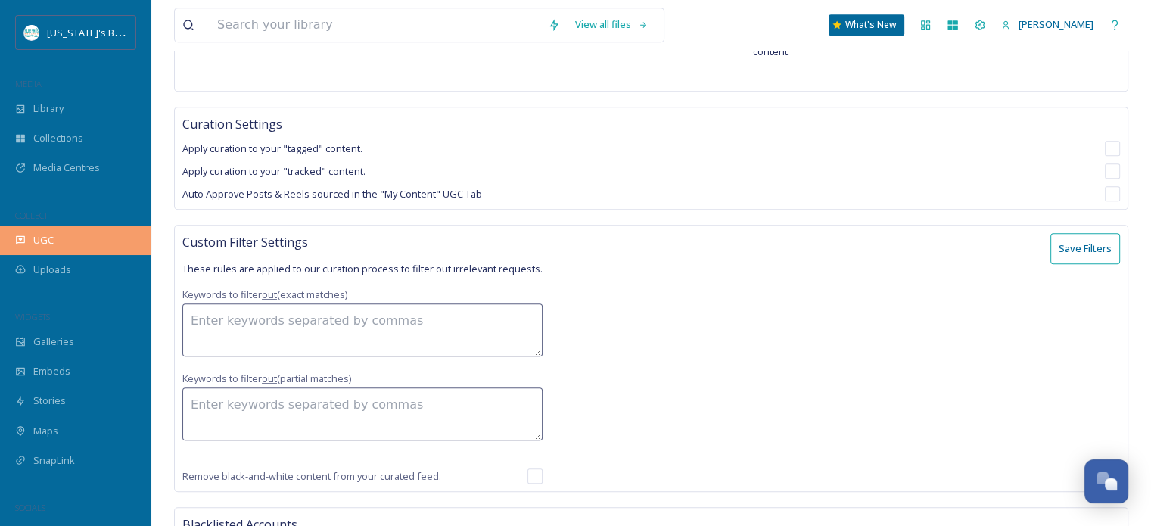
click at [66, 233] on div "UGC" at bounding box center [75, 240] width 151 height 30
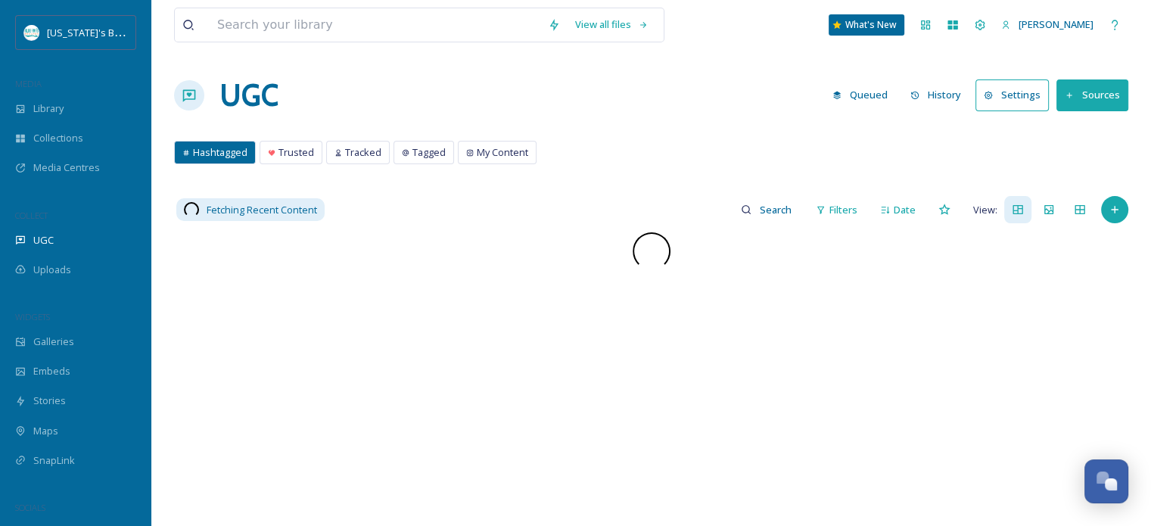
click at [999, 100] on button "Settings" at bounding box center [1011, 94] width 73 height 31
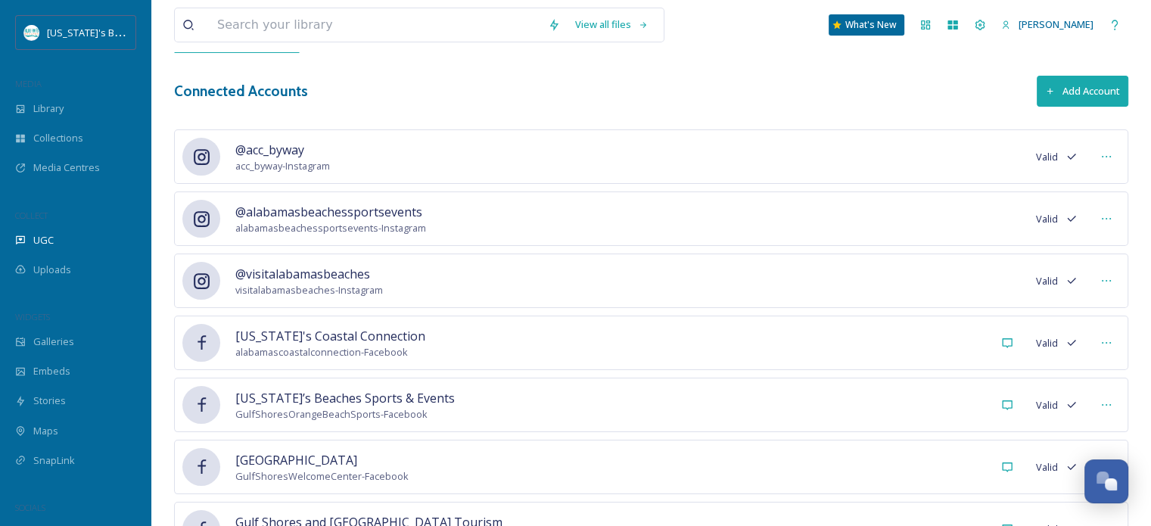
scroll to position [67, 0]
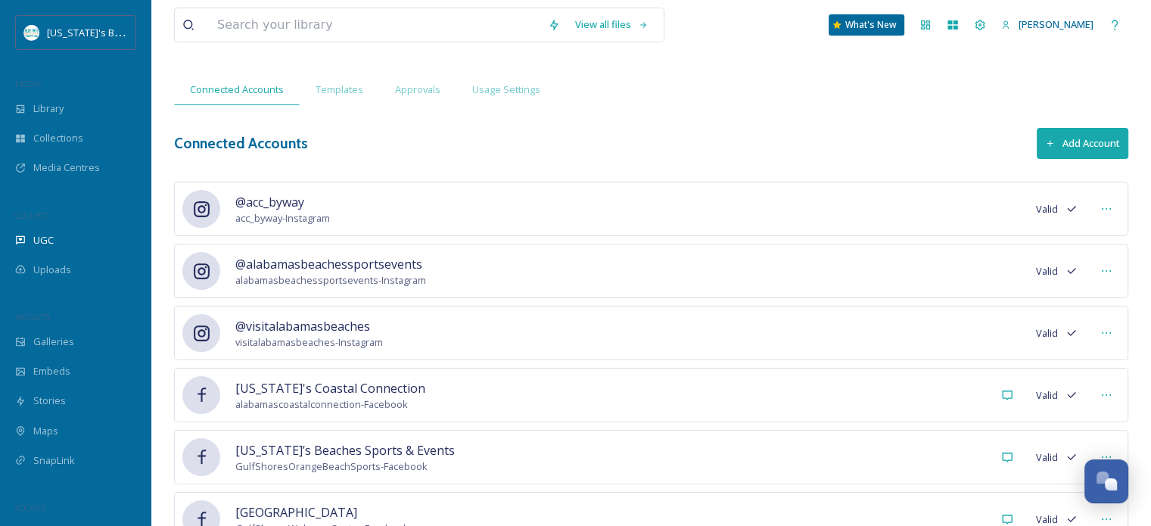
click at [1042, 135] on button "Add Account" at bounding box center [1083, 143] width 92 height 31
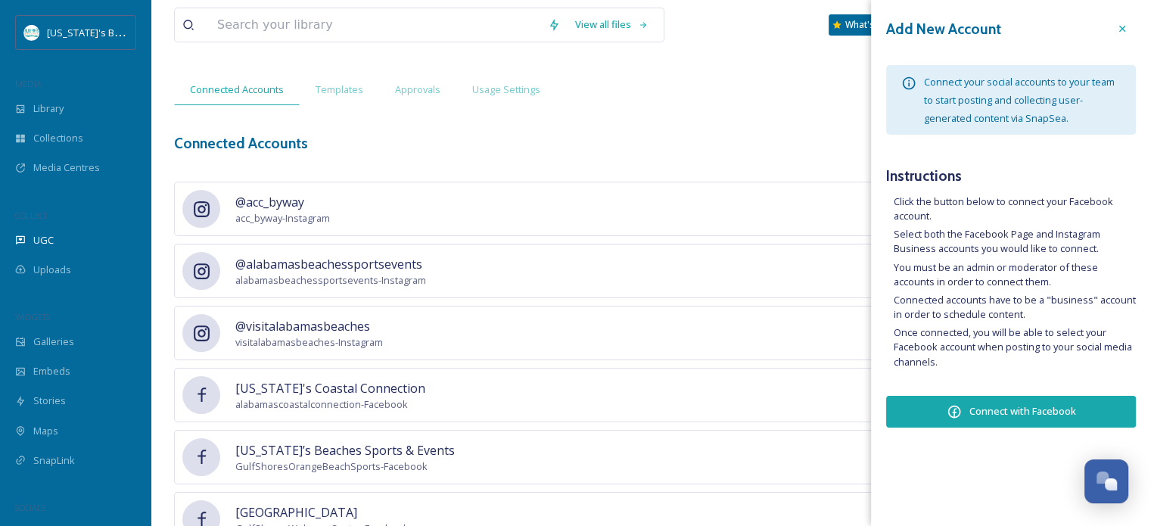
click at [971, 400] on button "Connect with Facebook" at bounding box center [1011, 412] width 250 height 32
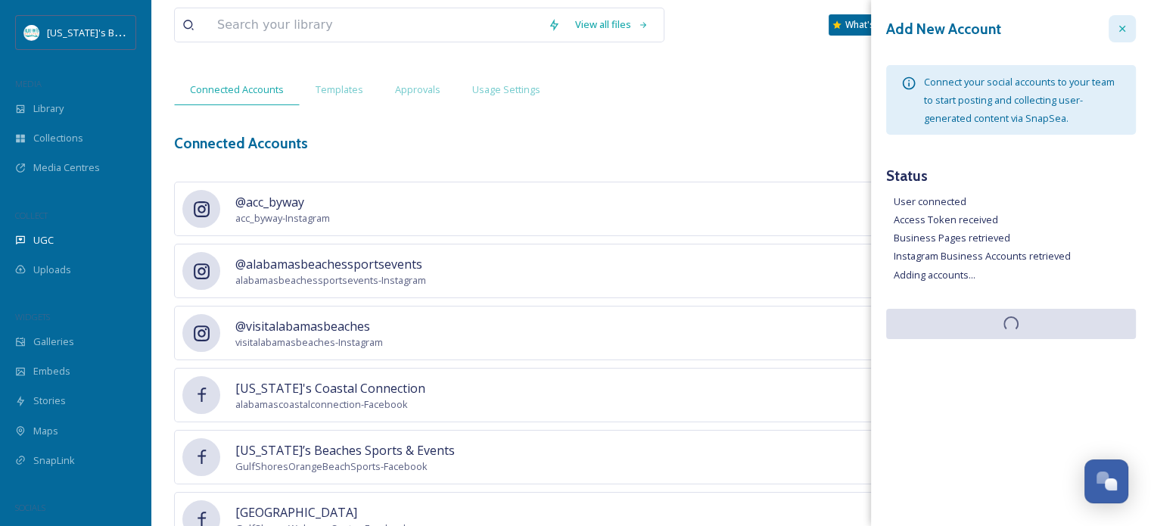
click at [1120, 29] on icon at bounding box center [1122, 29] width 12 height 12
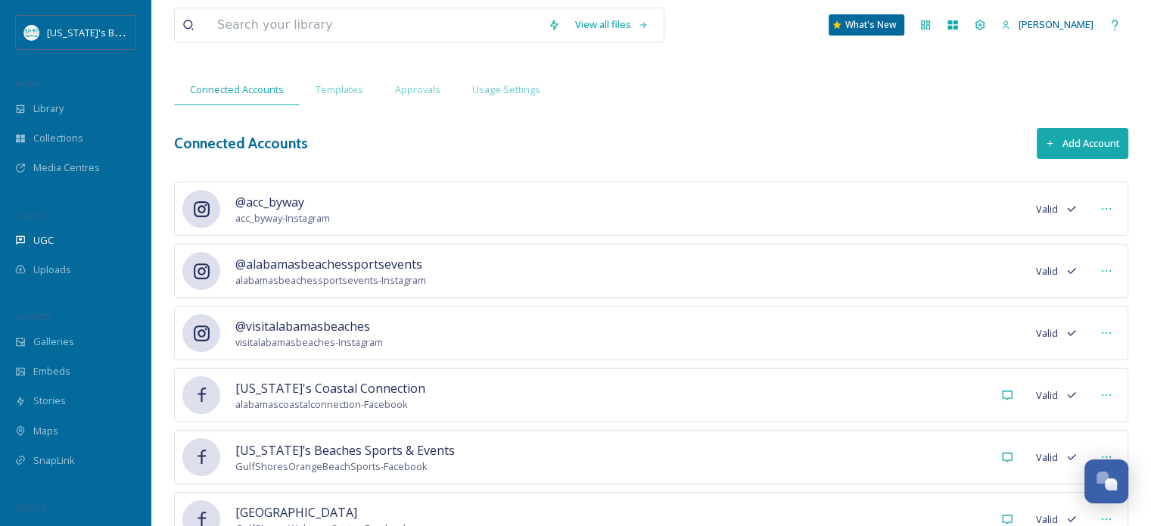
click at [1077, 137] on button "Add Account" at bounding box center [1083, 143] width 92 height 31
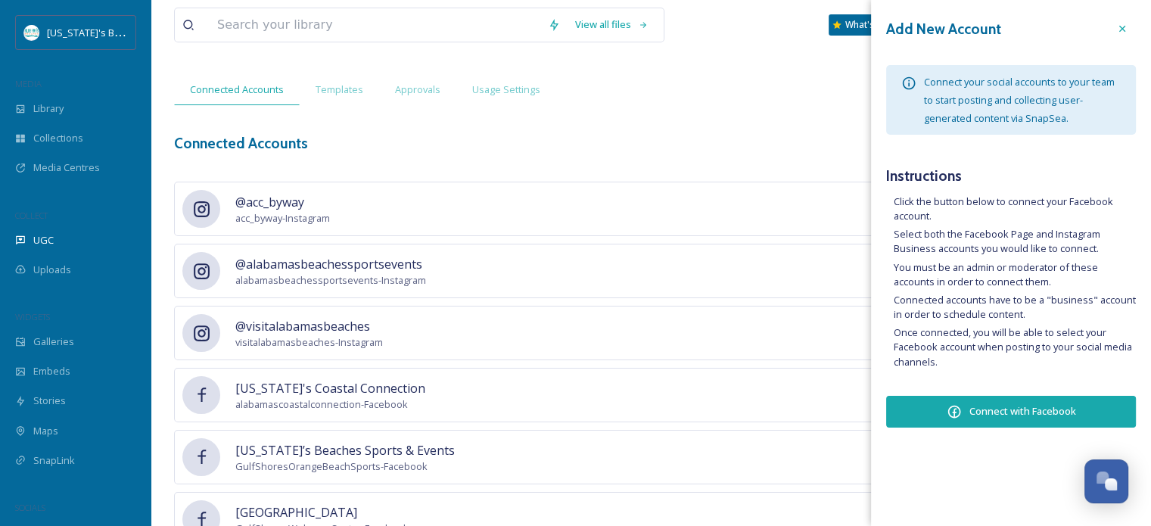
click at [958, 414] on icon at bounding box center [953, 412] width 13 height 13
click at [985, 419] on button "Connect with Facebook" at bounding box center [1011, 412] width 250 height 32
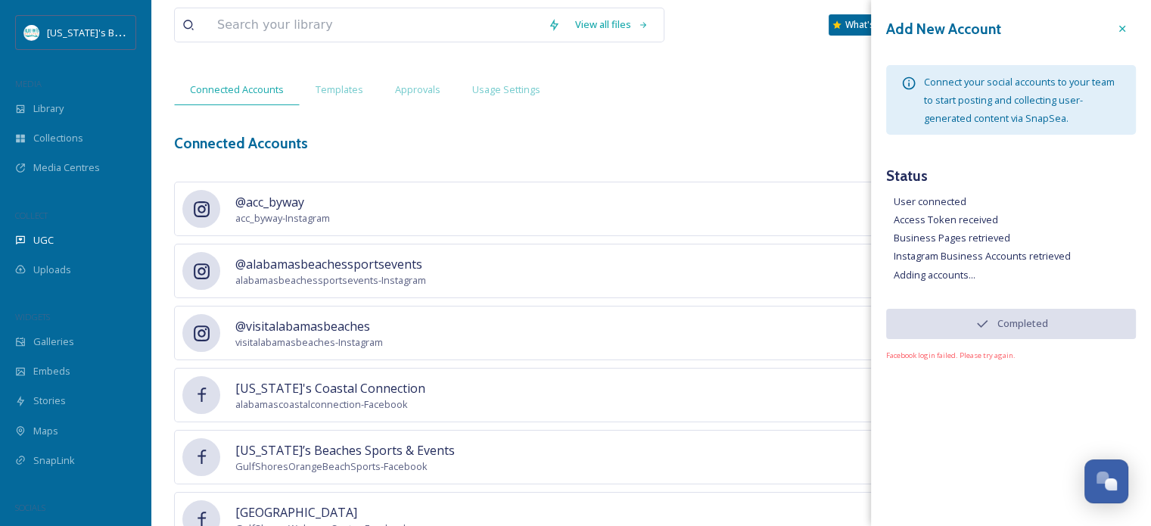
click at [633, 145] on div "Connected Accounts Add Account" at bounding box center [651, 143] width 954 height 31
click at [1116, 26] on icon at bounding box center [1122, 29] width 12 height 12
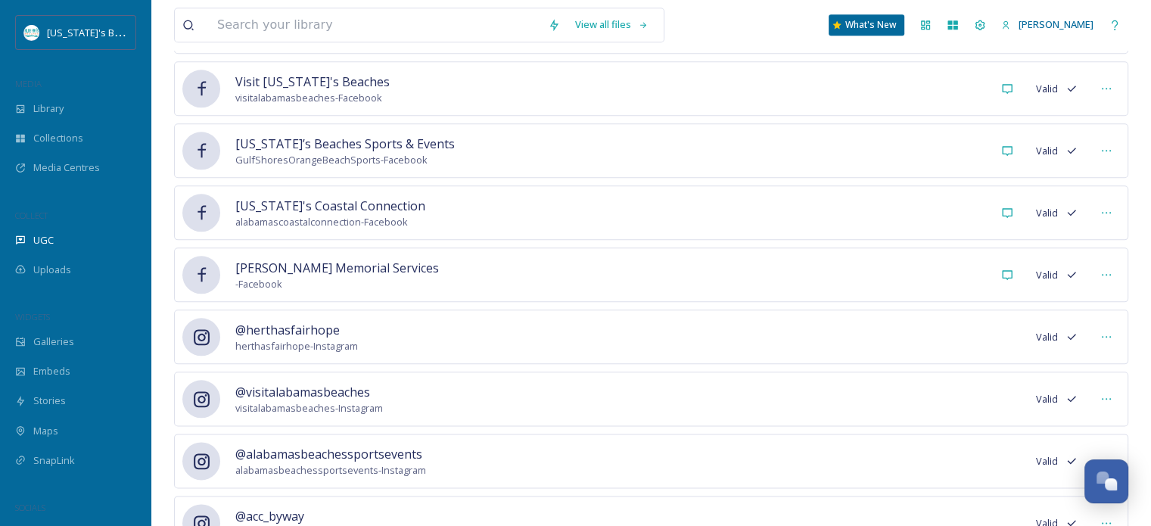
scroll to position [1797, 0]
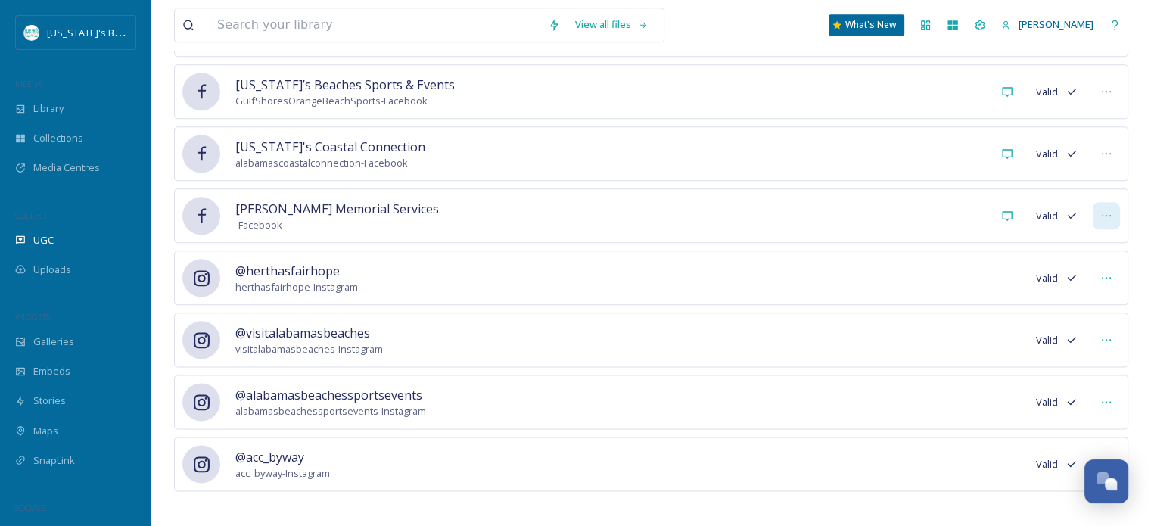
click at [1104, 210] on icon at bounding box center [1106, 216] width 12 height 12
click at [1068, 241] on span "Mark as Inactive" at bounding box center [1076, 248] width 72 height 14
click at [1105, 273] on icon at bounding box center [1106, 278] width 12 height 12
click at [1086, 304] on span "Mark as Inactive" at bounding box center [1076, 310] width 72 height 14
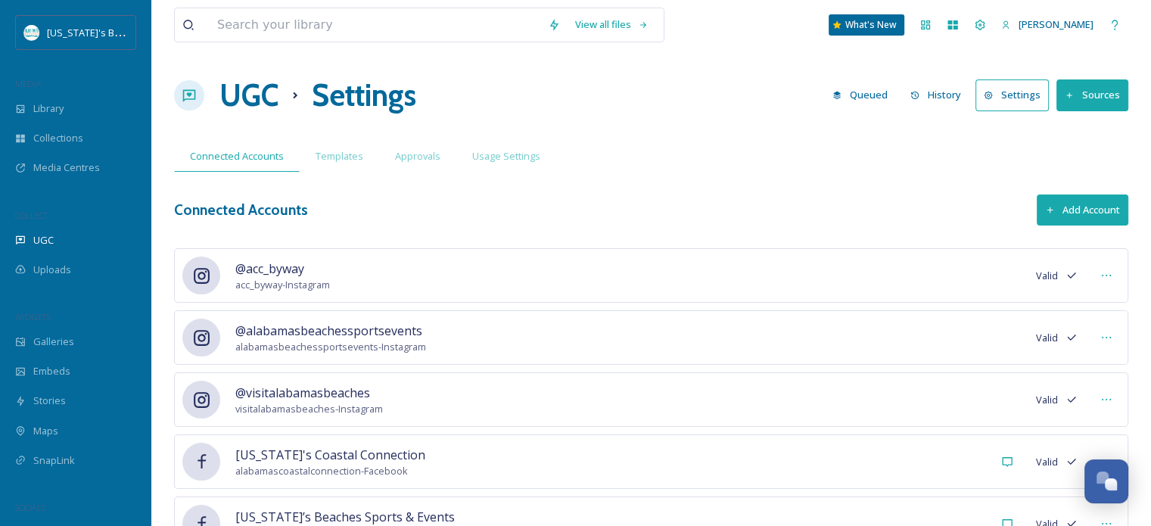
scroll to position [377, 0]
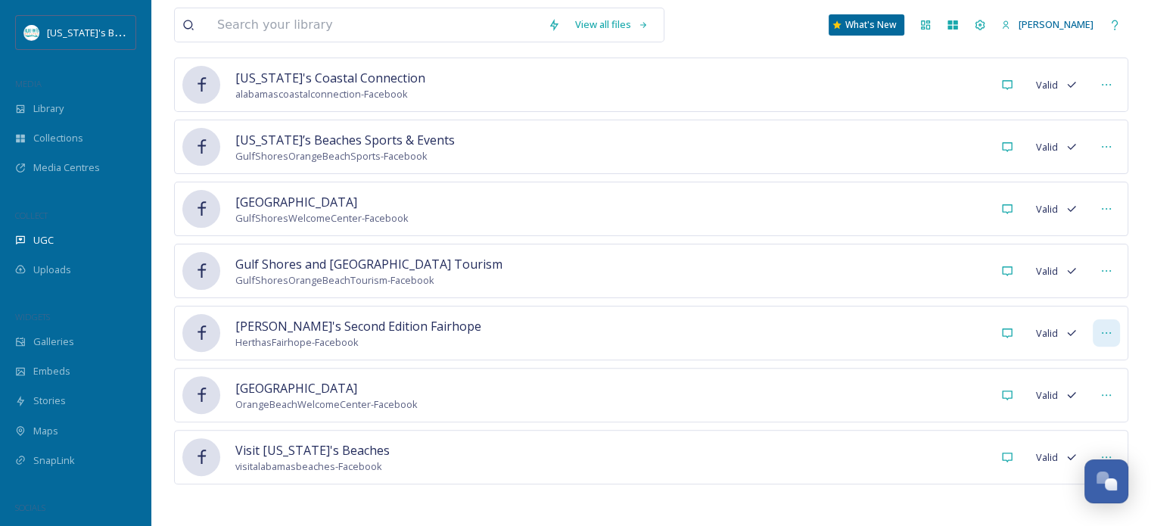
click at [1104, 331] on icon at bounding box center [1106, 333] width 12 height 12
click at [1066, 365] on span "Mark as Inactive" at bounding box center [1076, 366] width 72 height 14
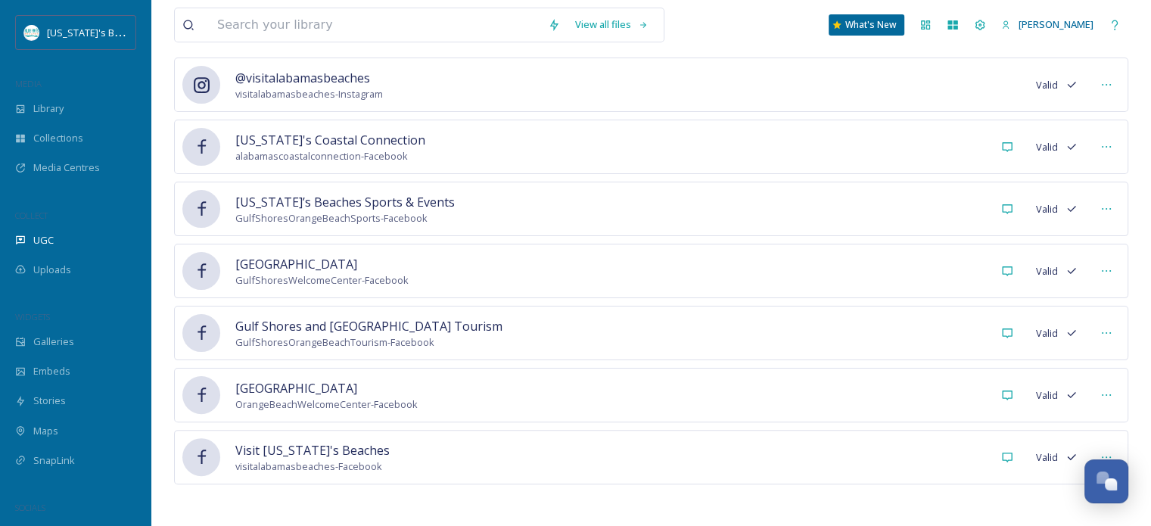
scroll to position [0, 0]
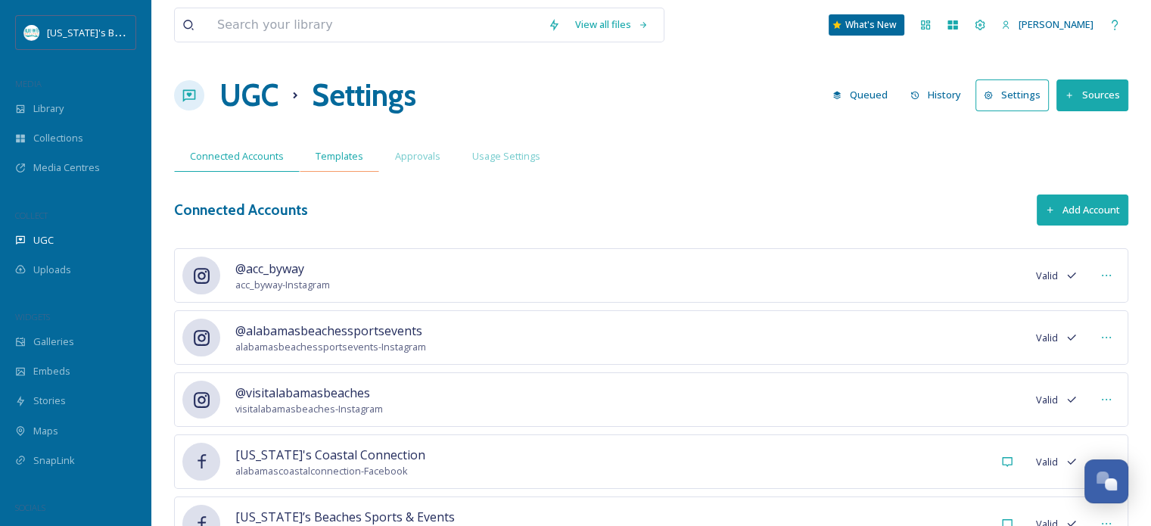
click at [342, 144] on div "Templates" at bounding box center [339, 156] width 79 height 31
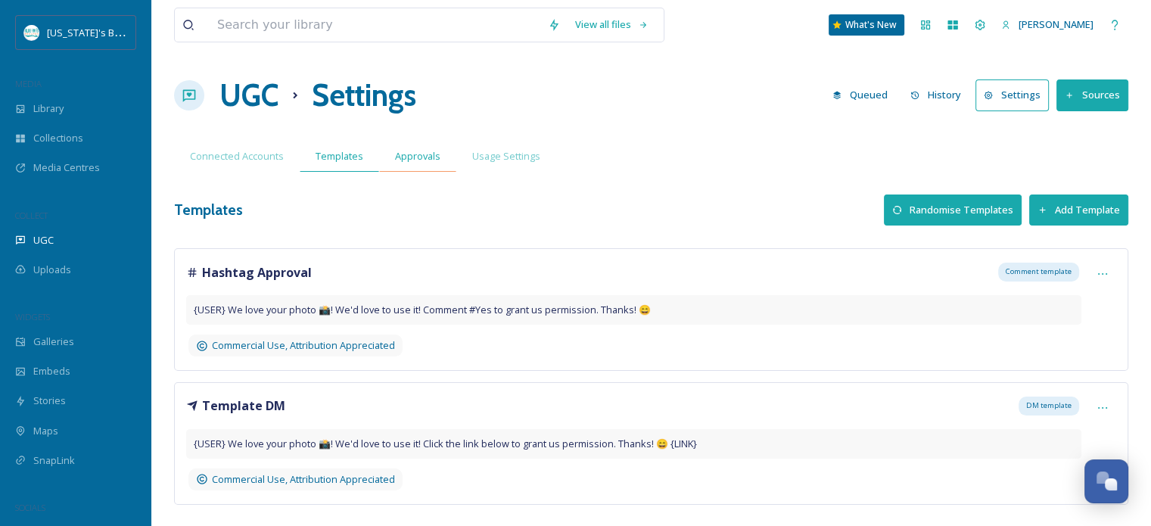
click at [399, 158] on span "Approvals" at bounding box center [417, 156] width 45 height 14
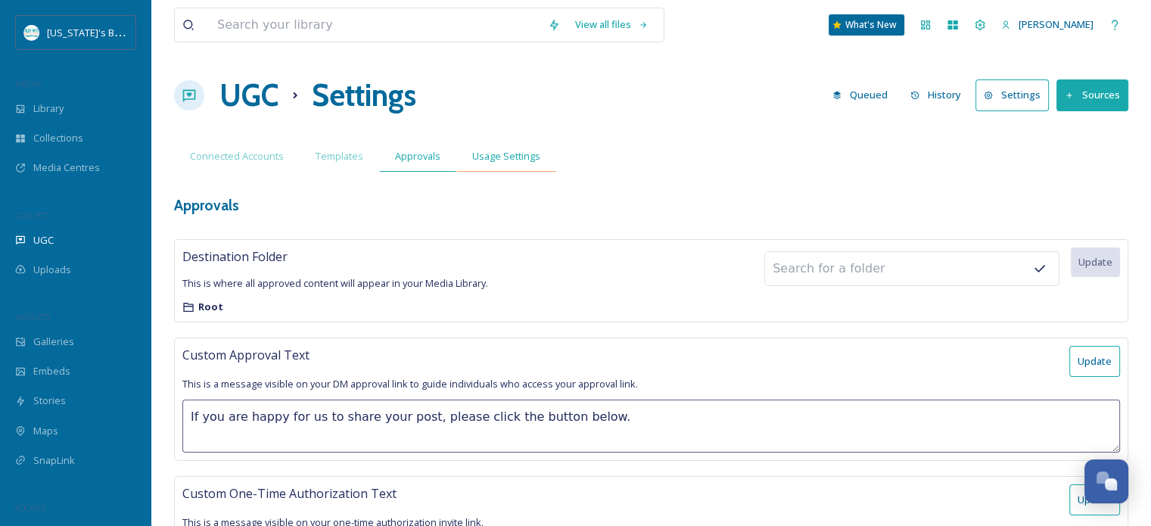
click at [484, 166] on div "Usage Settings" at bounding box center [506, 156] width 100 height 31
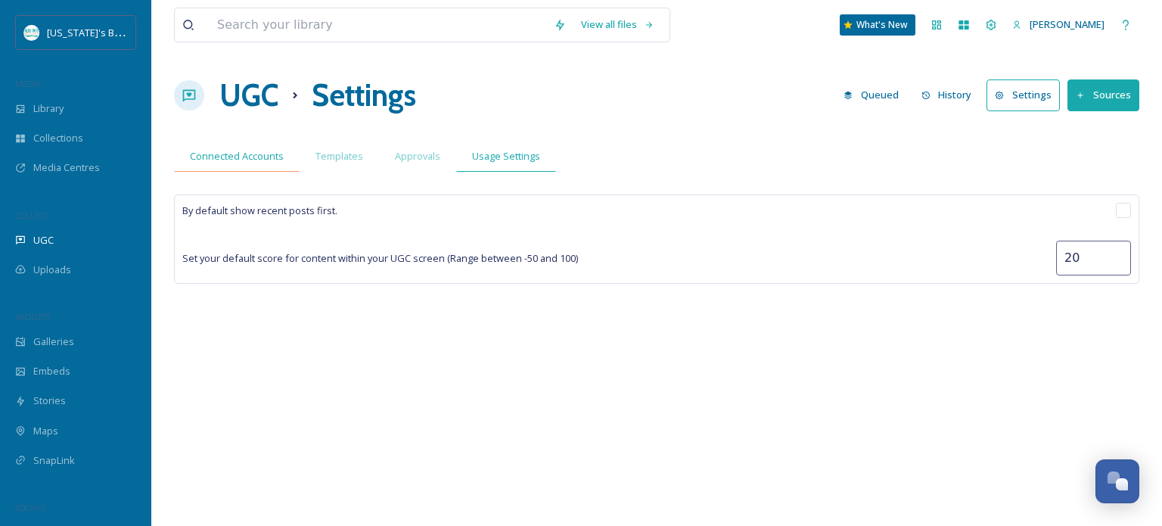
click at [224, 160] on span "Connected Accounts" at bounding box center [237, 156] width 94 height 14
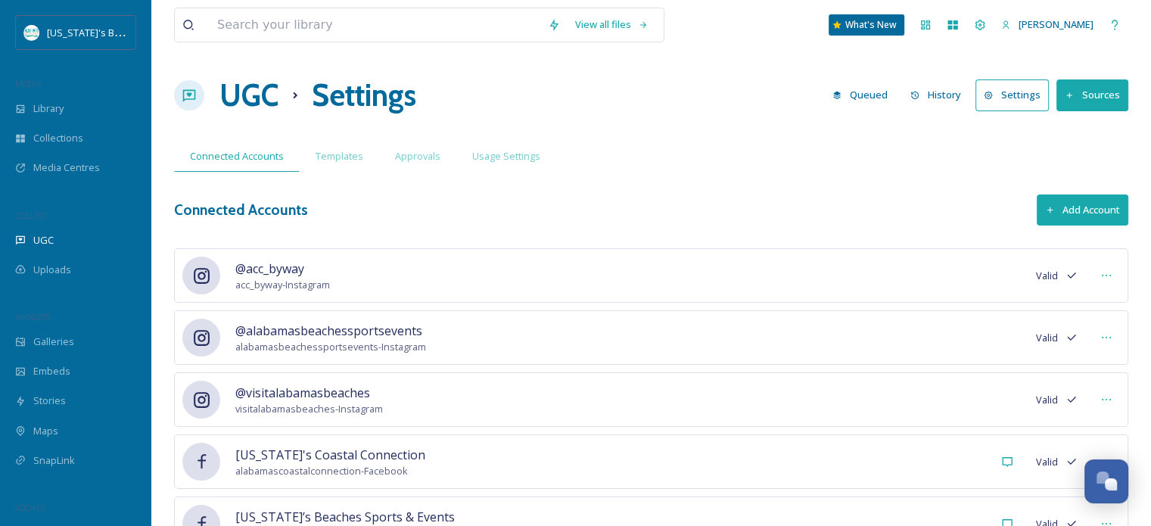
click at [180, 212] on h3 "Connected Accounts" at bounding box center [241, 210] width 134 height 22
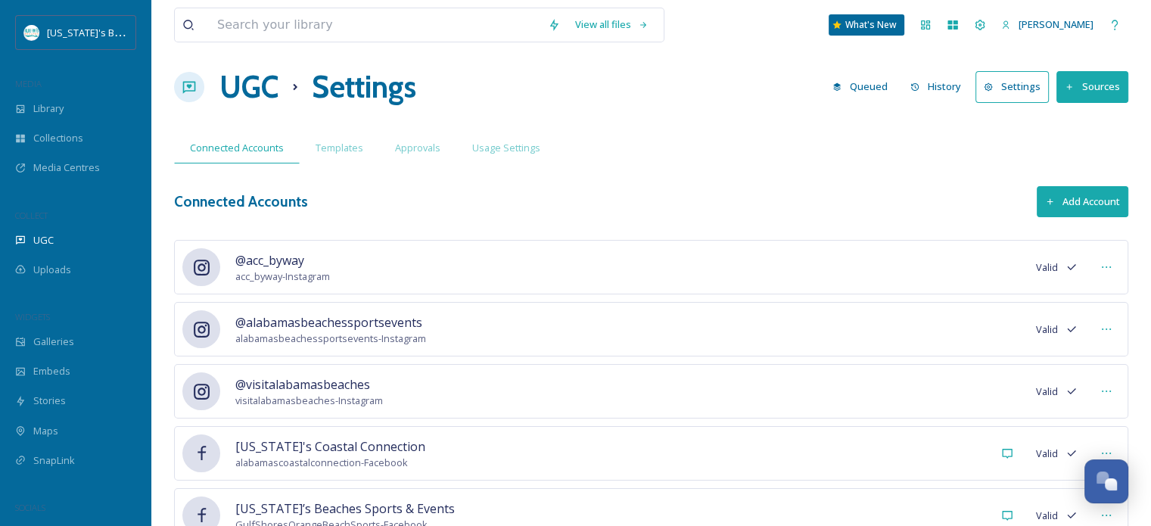
scroll to position [7, 0]
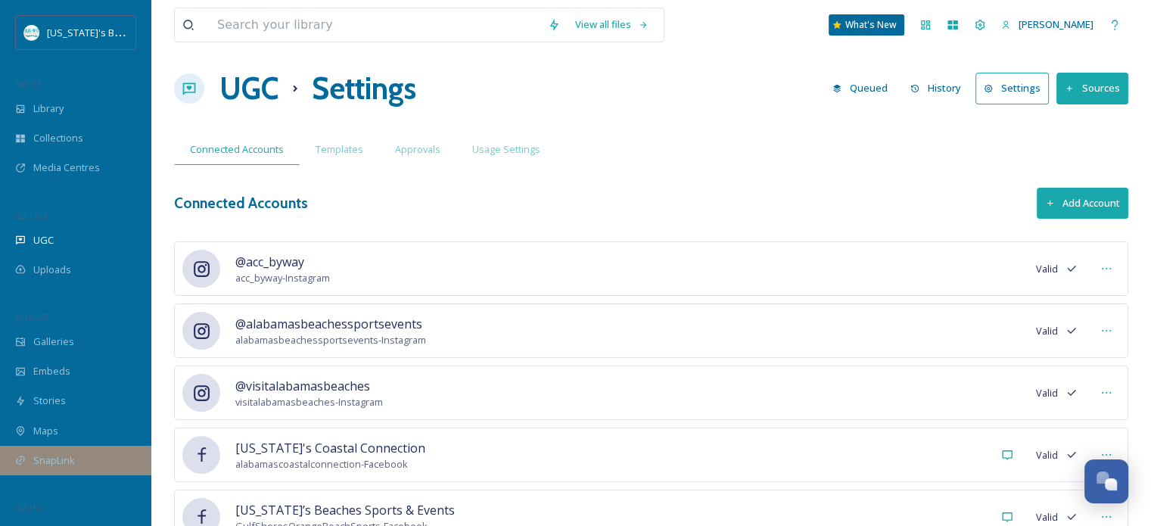
click at [61, 446] on div "SnapLink" at bounding box center [75, 461] width 151 height 30
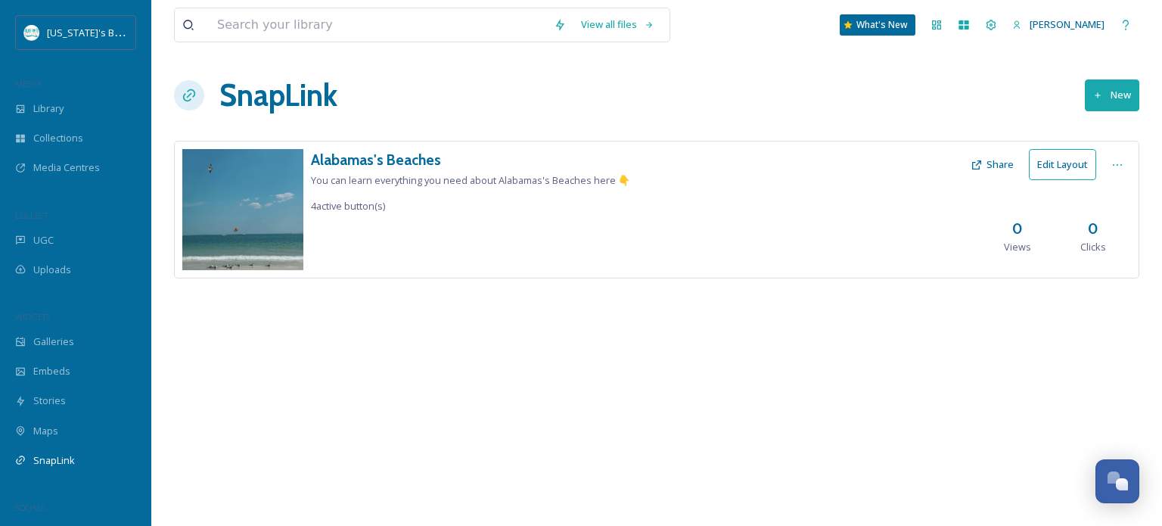
click at [463, 175] on span "You can learn everything you need about Alabamas's Beaches here 👇" at bounding box center [470, 180] width 319 height 14
click at [437, 169] on h3 "Alabamas's Beaches" at bounding box center [470, 160] width 319 height 22
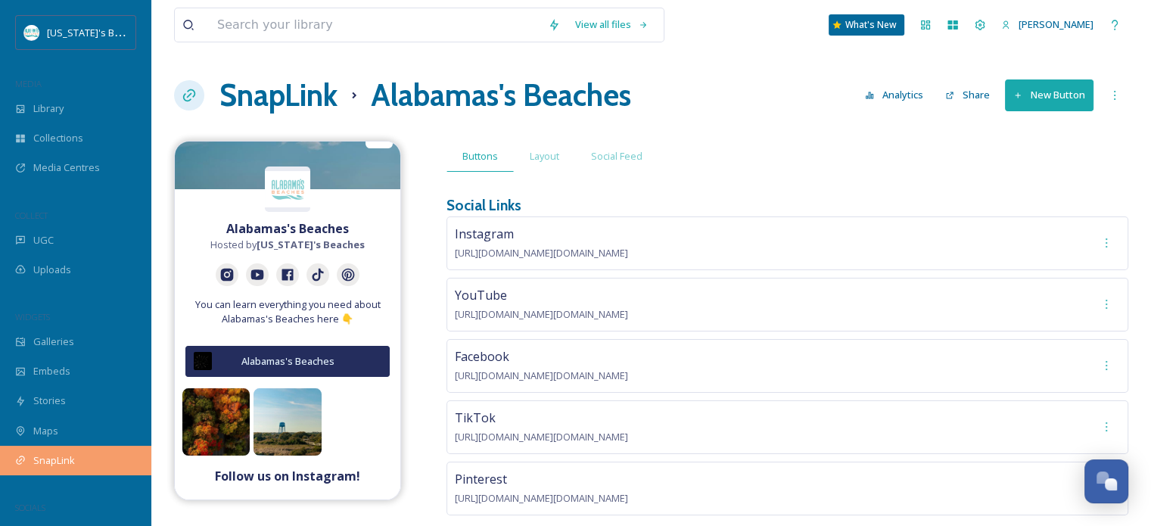
click at [39, 453] on span "SnapLink" at bounding box center [54, 460] width 42 height 14
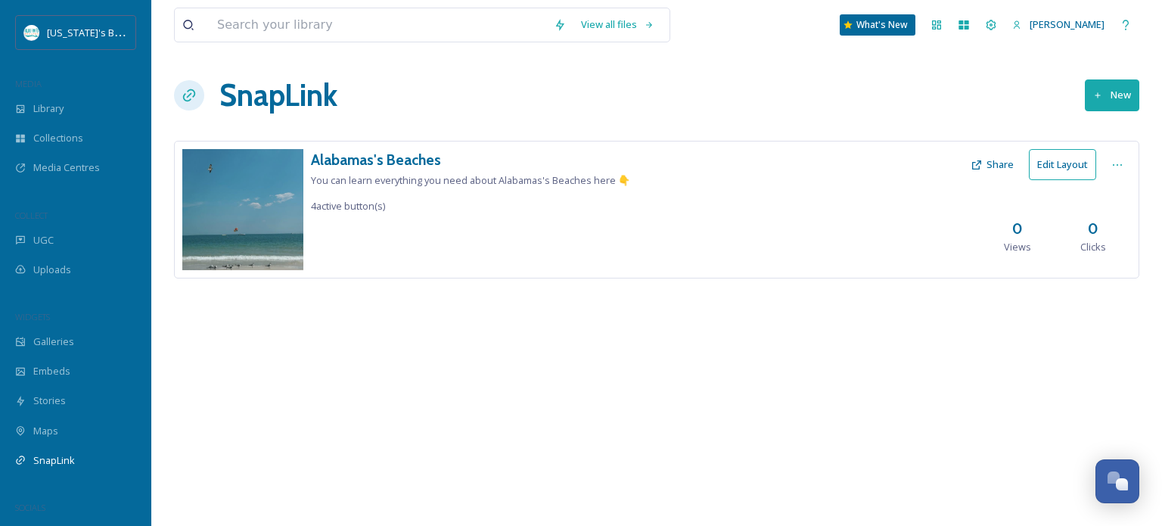
click at [1107, 98] on button "New" at bounding box center [1112, 94] width 54 height 31
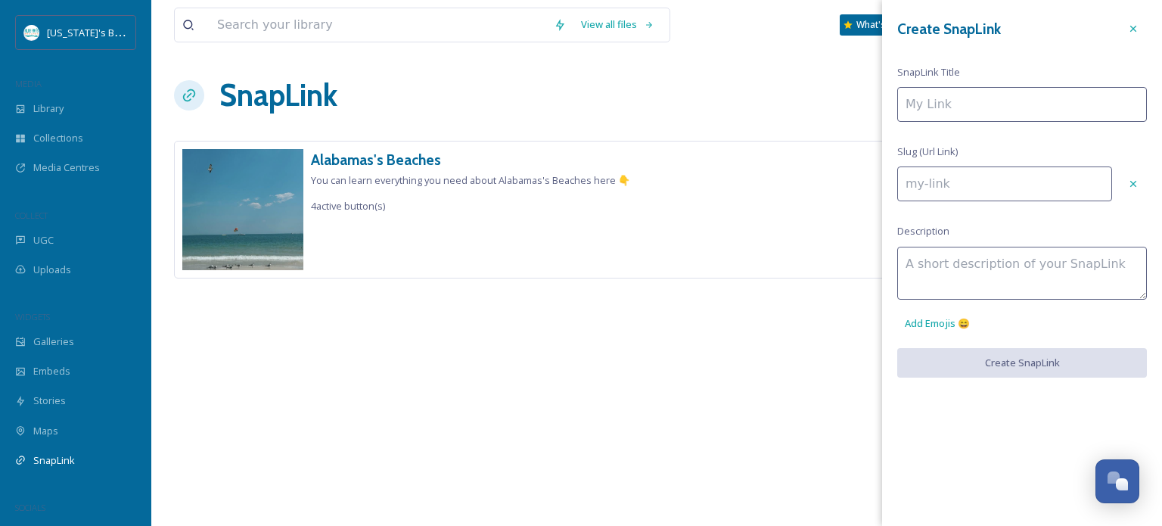
click at [981, 106] on input at bounding box center [1022, 104] width 250 height 35
type input "T"
type input "t"
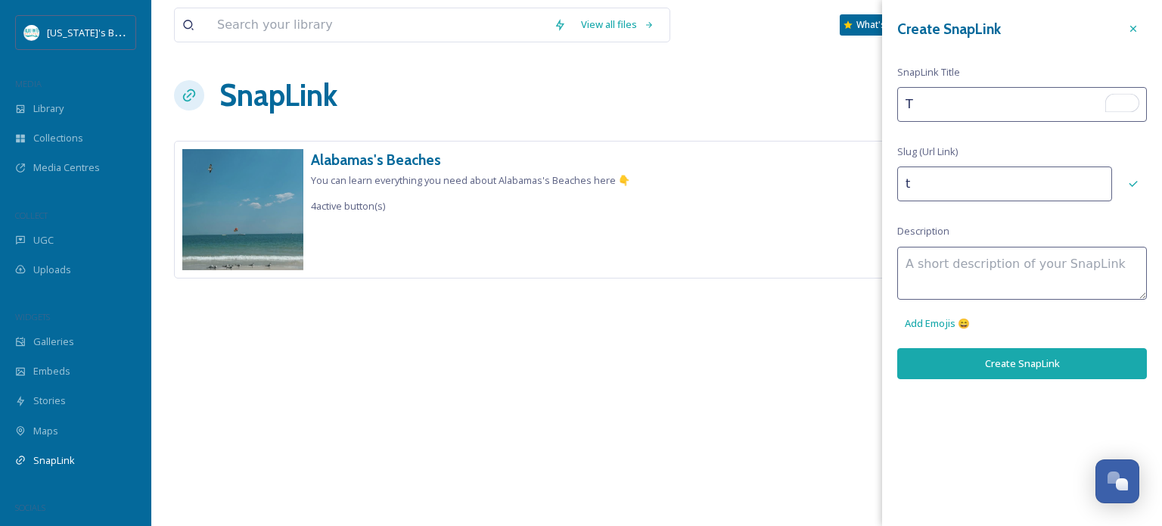
type input "Ti"
type input "ti"
type input "Tik"
type input "tik"
type input "TikT"
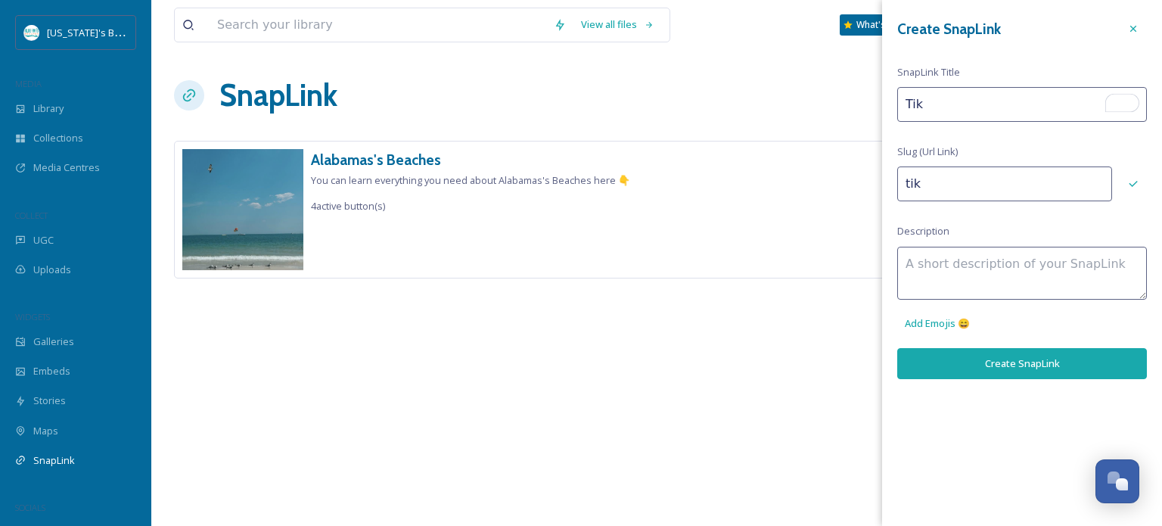
type input "tikt"
type input "TikTo"
type input "tikto"
type input "TikTok"
type input "tiktok"
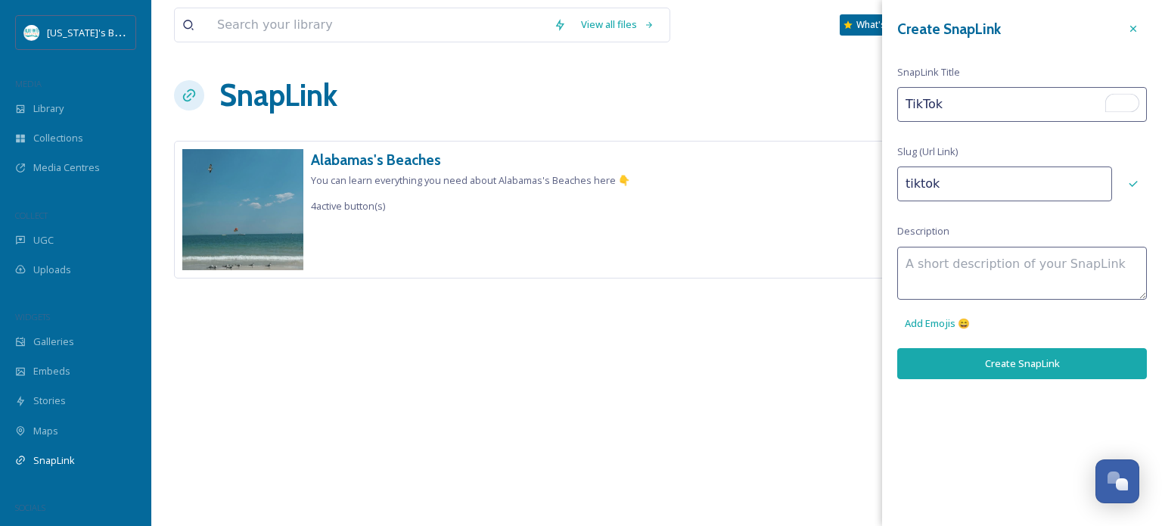
type input "TikTo"
type input "tikto"
type input "TikT"
type input "tikt"
type input "Tik"
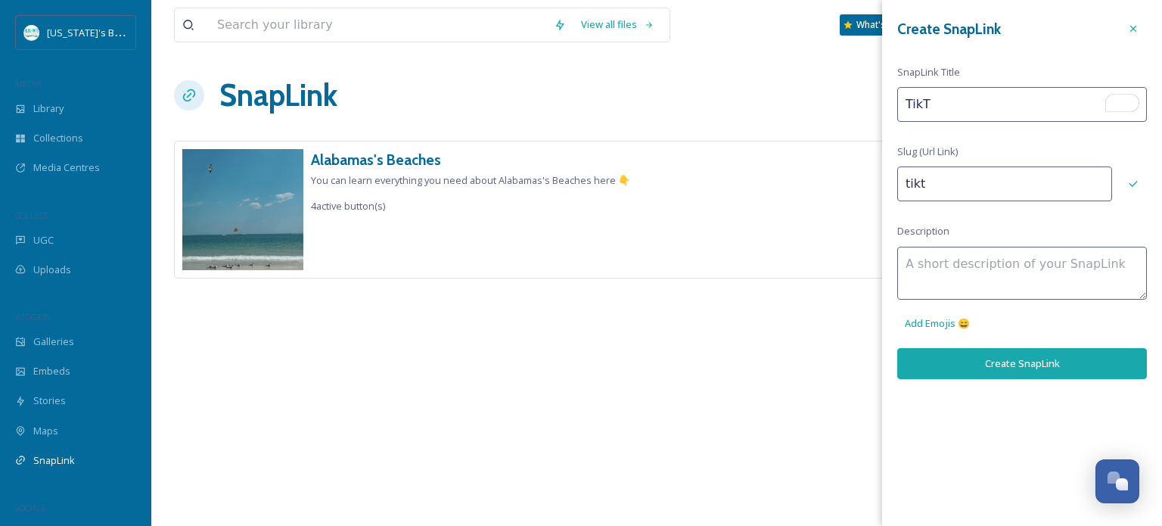
type input "tik"
type input "Ti"
type input "ti"
type input "T"
type input "t"
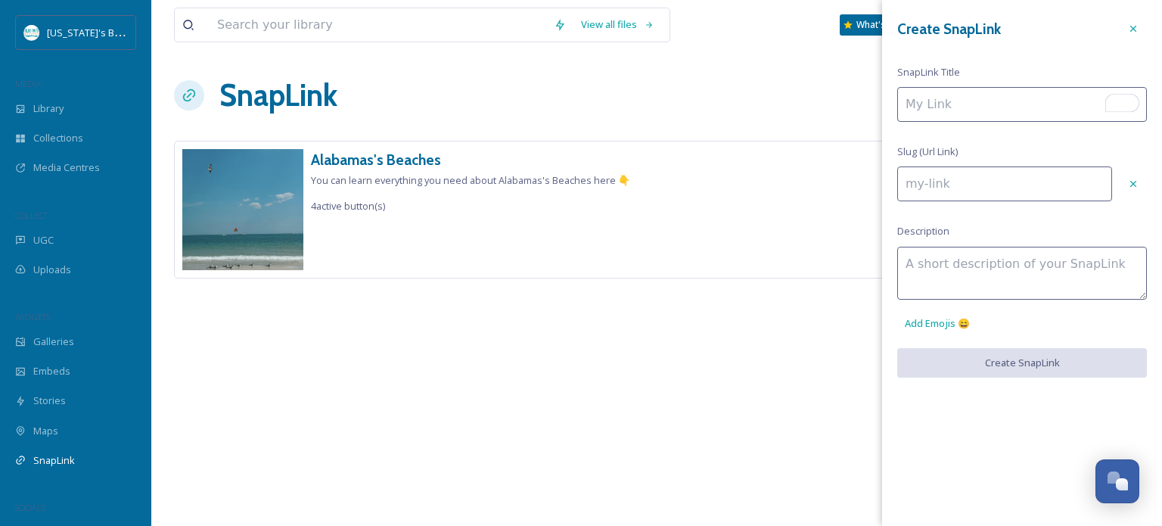
type input "A"
type input "a"
type input "Al"
type input "al"
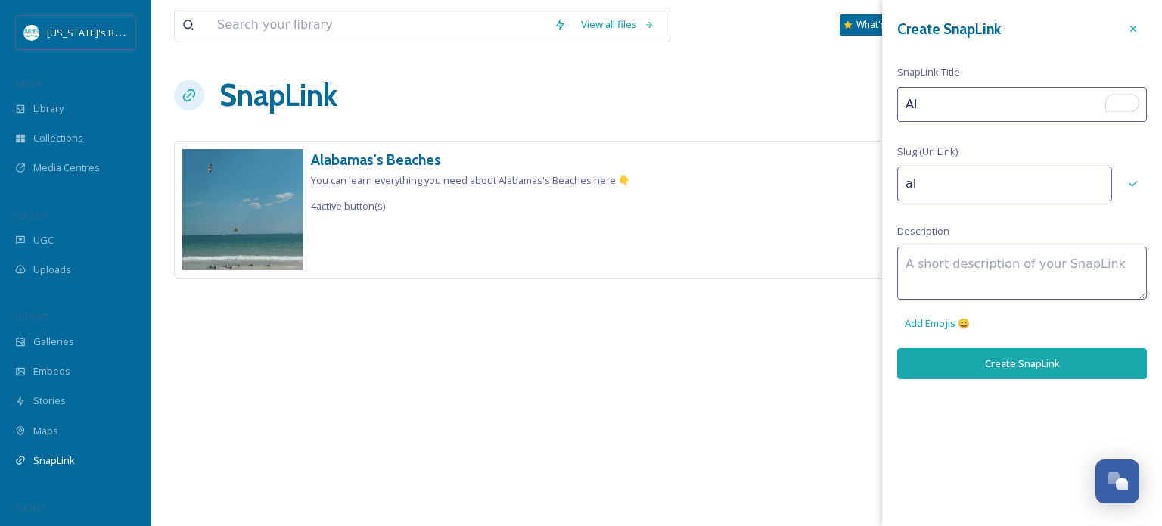
type input "Ala"
type input "ala"
type input "Alab"
type input "alab"
type input "Alaba"
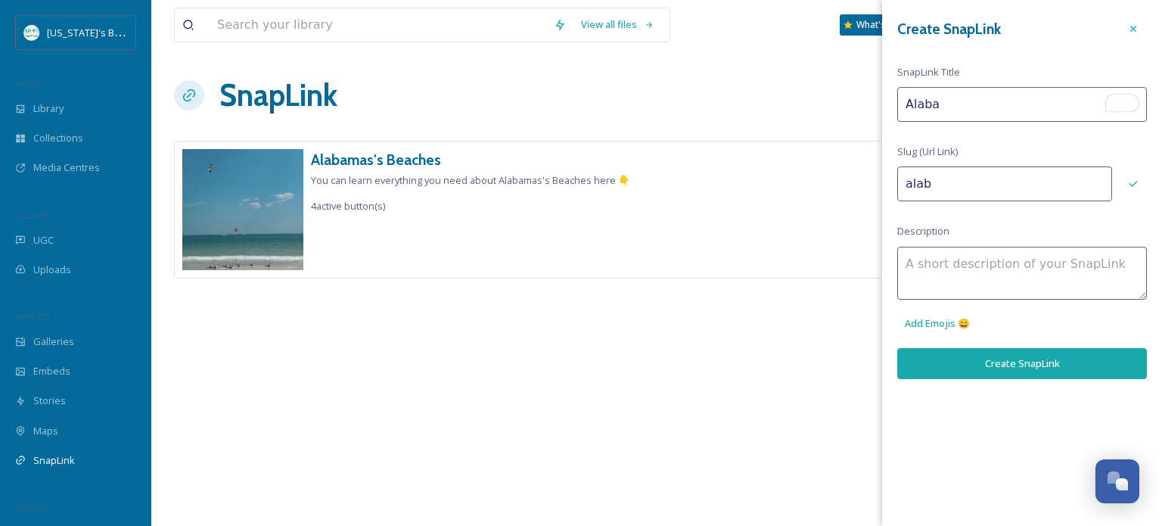
type input "alaba"
type input "Alabam"
type input "alabam"
type input "Alabama"
type input "alabama"
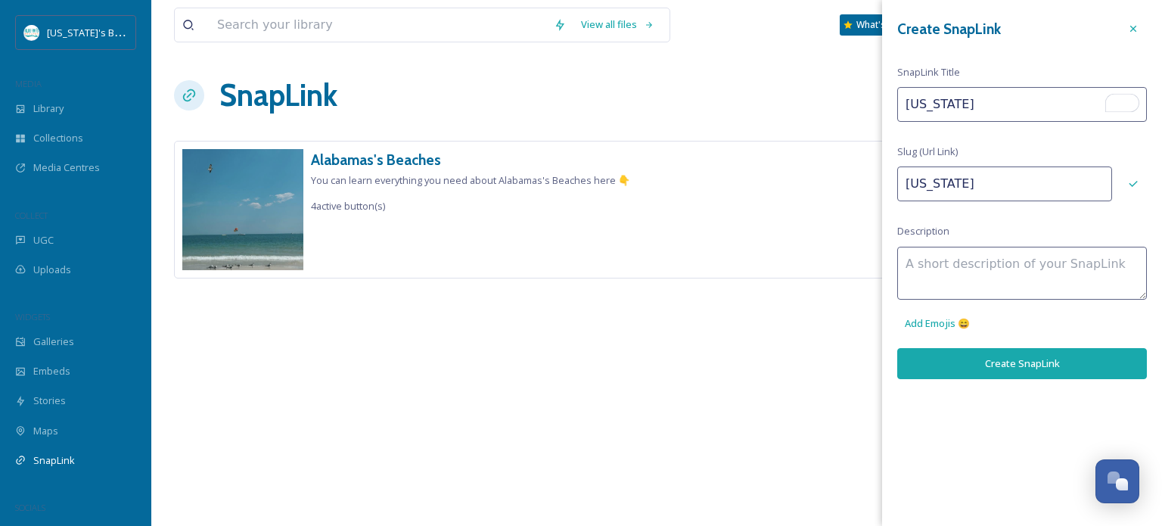
type input "Alabamas"
type input "alabamas"
type input "AlabamasB"
type input "alabamasb"
type input "AlabamasBe"
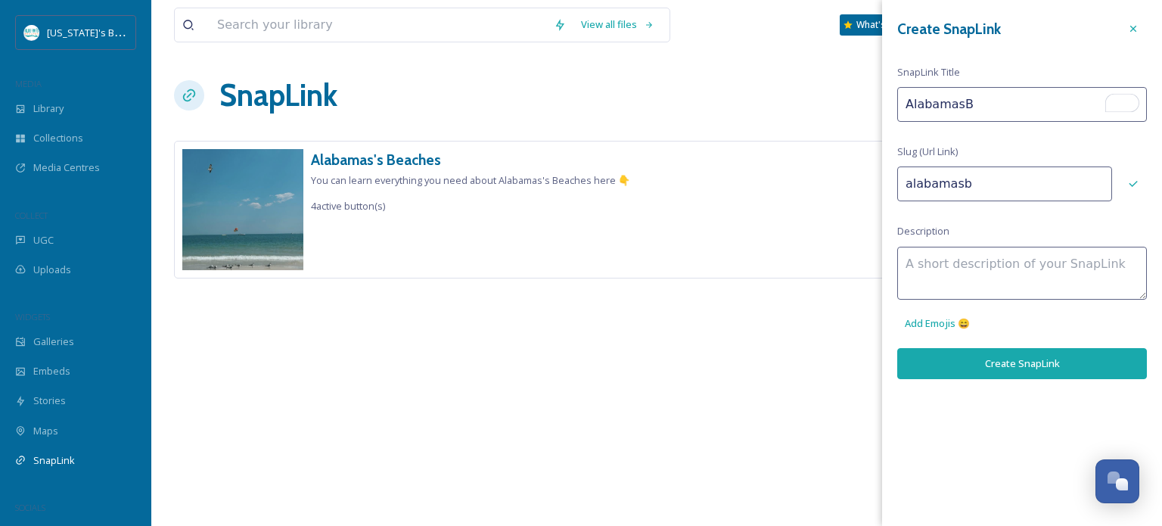
type input "alabamasbe"
type input "AlabamasBea"
type input "alabamasbea"
type input "AlabamasBeac"
type input "alabamasbeac"
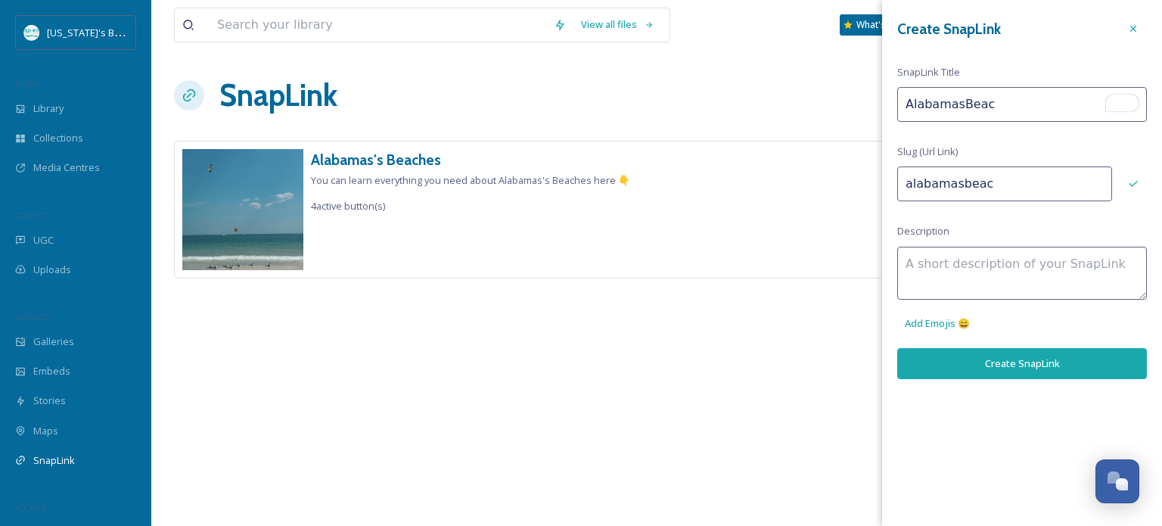
type input "AlabamasBeach"
type input "alabamasbeach"
type input "AlabamasBeache"
type input "alabamasbeache"
type input "AlabamasBeaches"
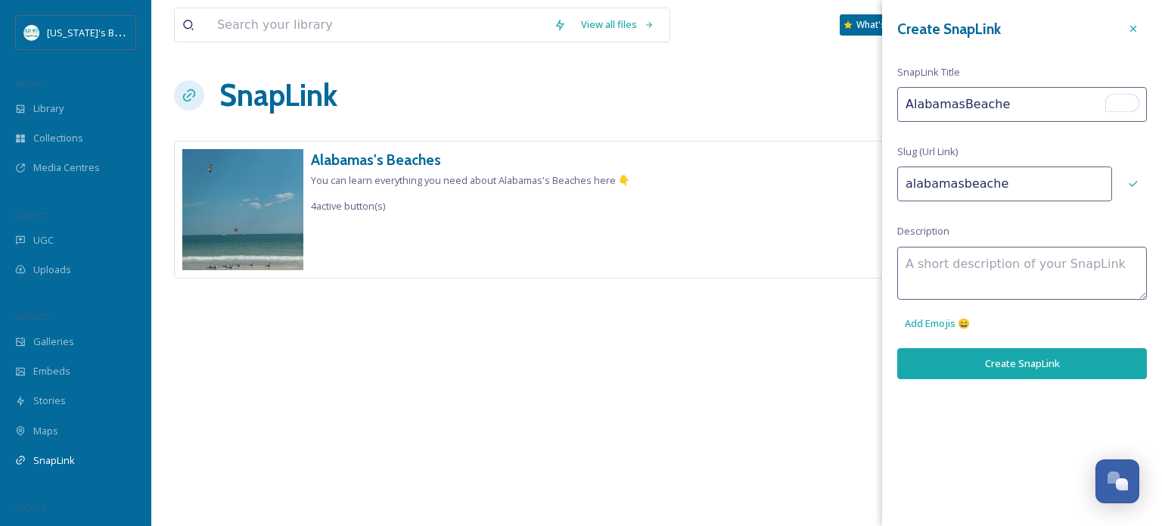
type input "alabamasbeaches"
type input "AlabamasBeaches"
type input "alabamasbeaches-"
type input "AlabamasBeaches T"
type input "alabamasbeaches-t"
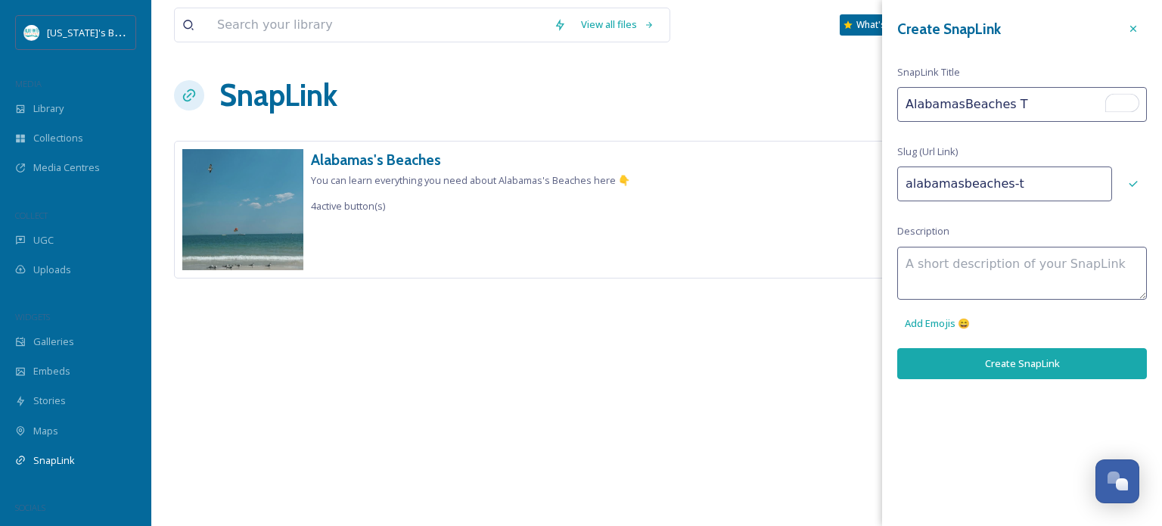
type input "AlabamasBeaches Ti"
type input "alabamasbeaches-ti"
type input "AlabamasBeaches Tik"
type input "alabamasbeaches-tik"
type input "AlabamasBeaches TikT"
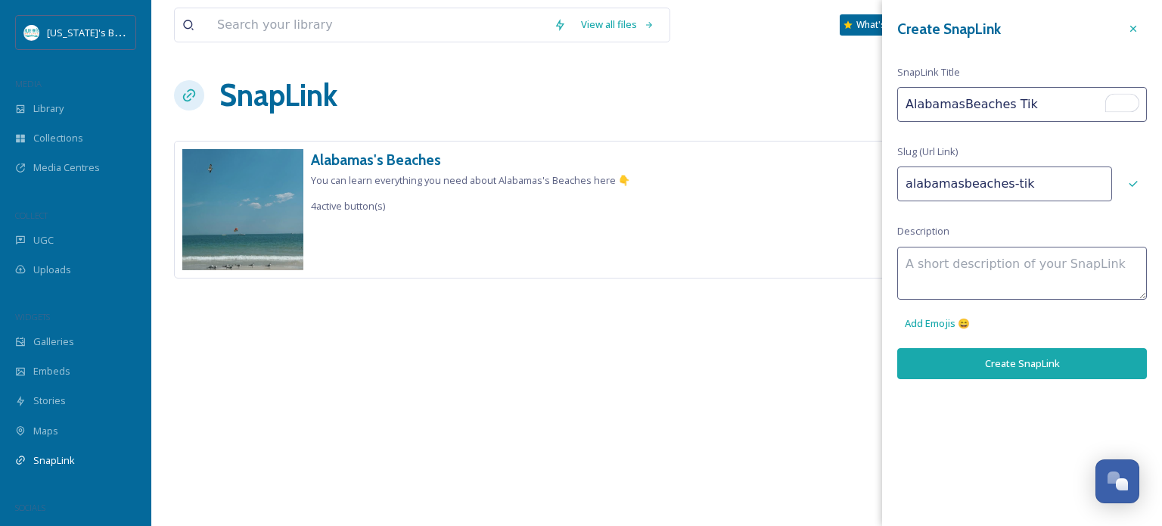
type input "alabamasbeaches-tikt"
type input "AlabamasBeaches TikTo"
type input "alabamasbeaches-tikto"
type input "AlabamasBeaches TikTok"
type input "alabamasbeaches-tiktok"
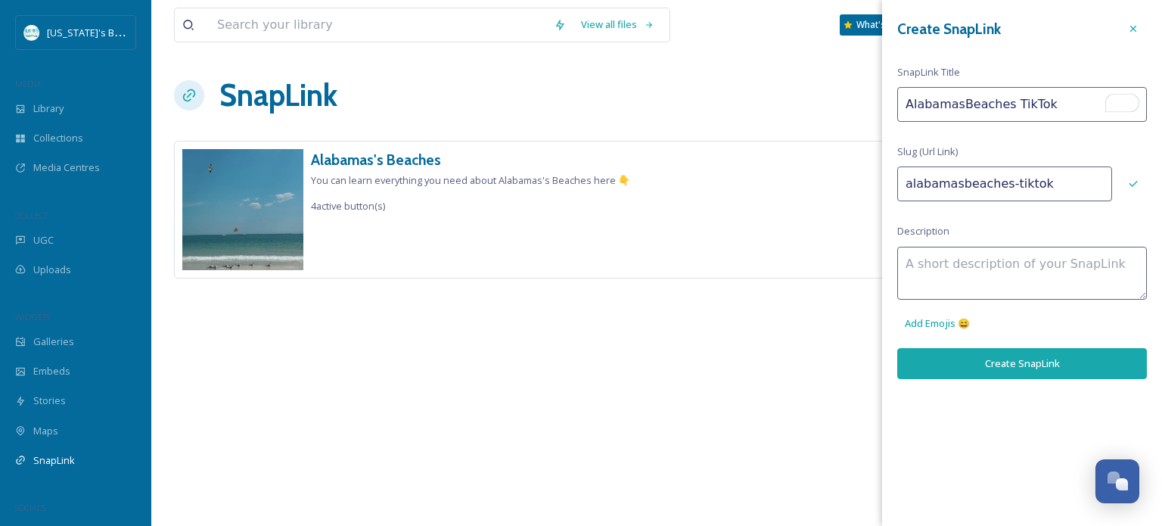
click at [950, 103] on input "AlabamasBeaches TikTok" at bounding box center [1022, 104] width 250 height 35
type input "Alabama's Beaches TikTok"
type input "alabamas-beaches-tiktok"
click at [959, 105] on input "Alabama's Beaches TikTok" at bounding box center [1022, 104] width 250 height 35
type input "Alabama's Beaches TikTok"
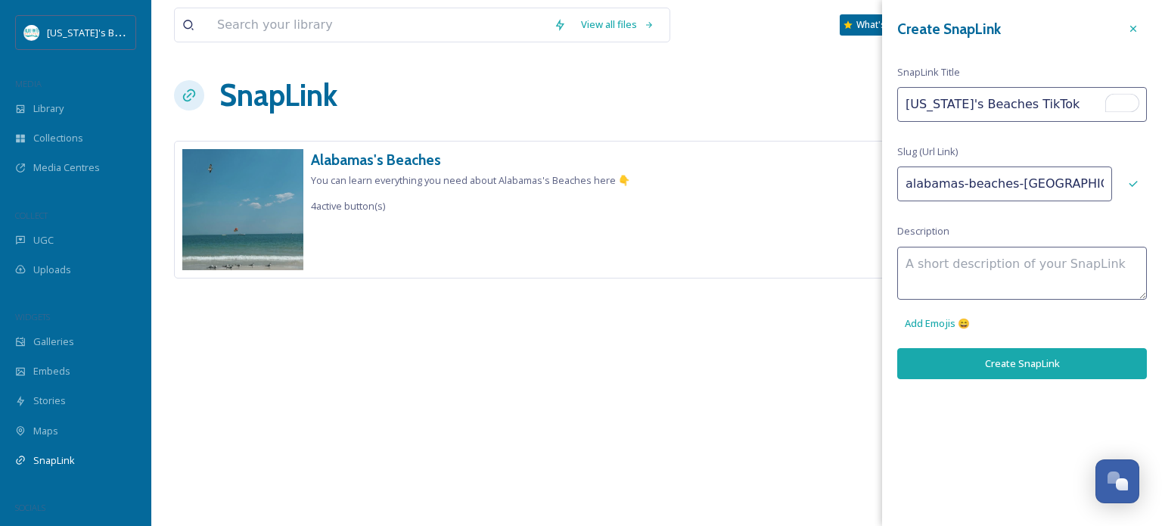
click at [978, 275] on textarea at bounding box center [1022, 273] width 250 height 53
click at [999, 359] on button "Create SnapLink" at bounding box center [1022, 363] width 250 height 31
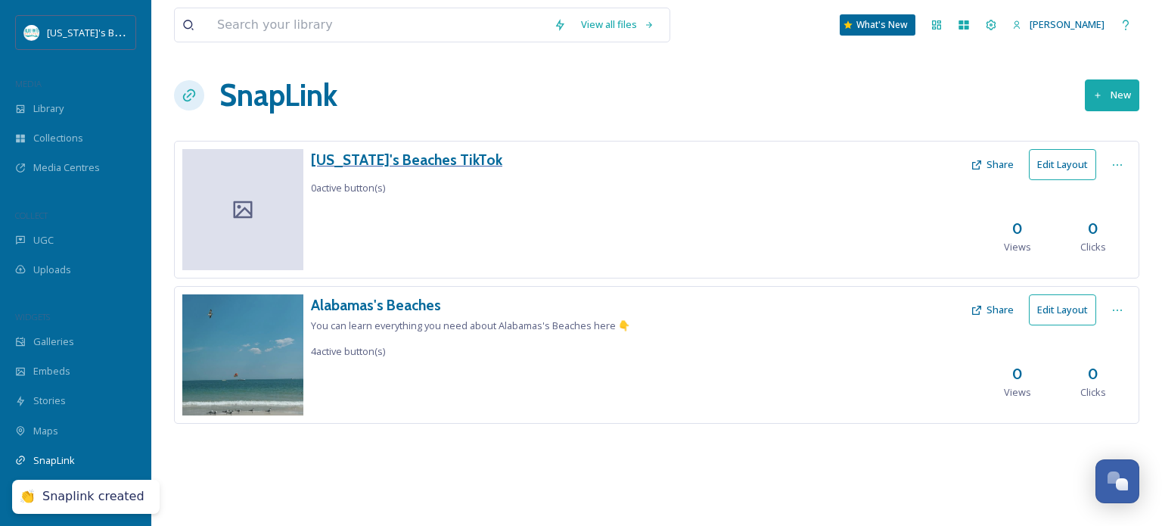
click at [381, 156] on h3 "Alabama's Beaches TikTok" at bounding box center [406, 160] width 191 height 22
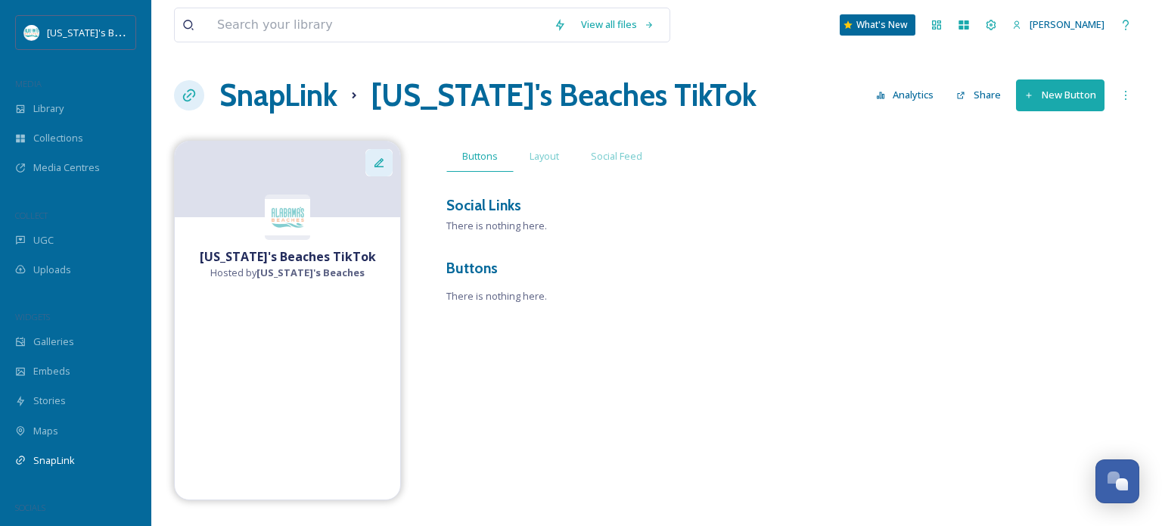
click at [383, 162] on icon at bounding box center [379, 163] width 12 height 12
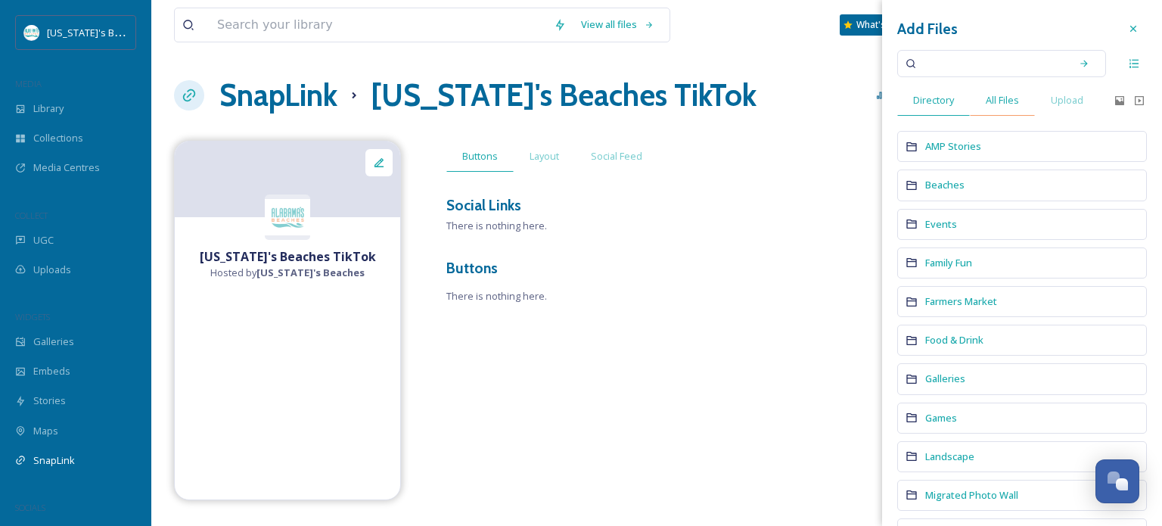
click at [1014, 109] on div "All Files" at bounding box center [1002, 100] width 65 height 31
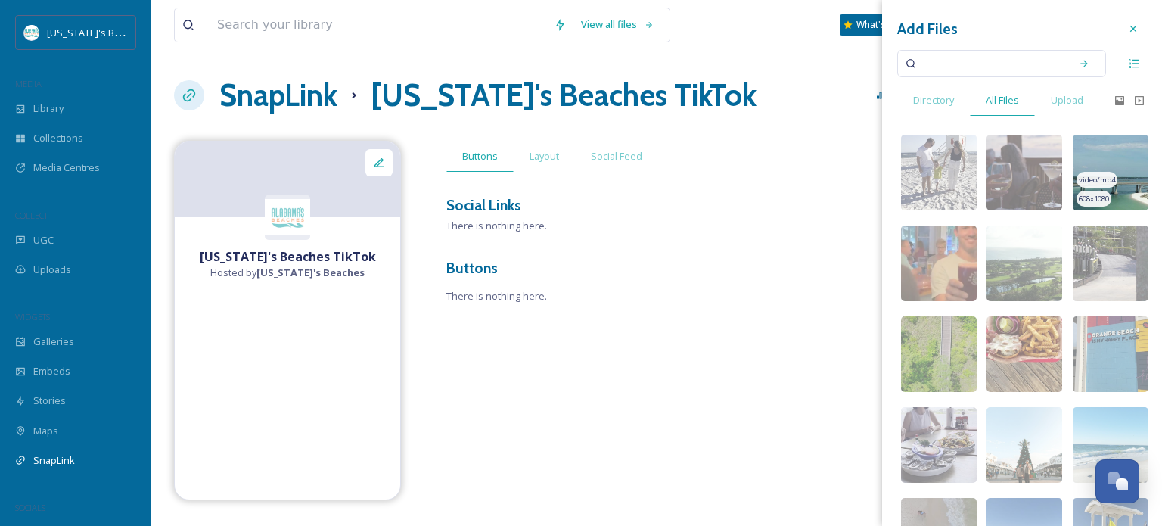
click at [1090, 160] on img at bounding box center [1111, 173] width 76 height 76
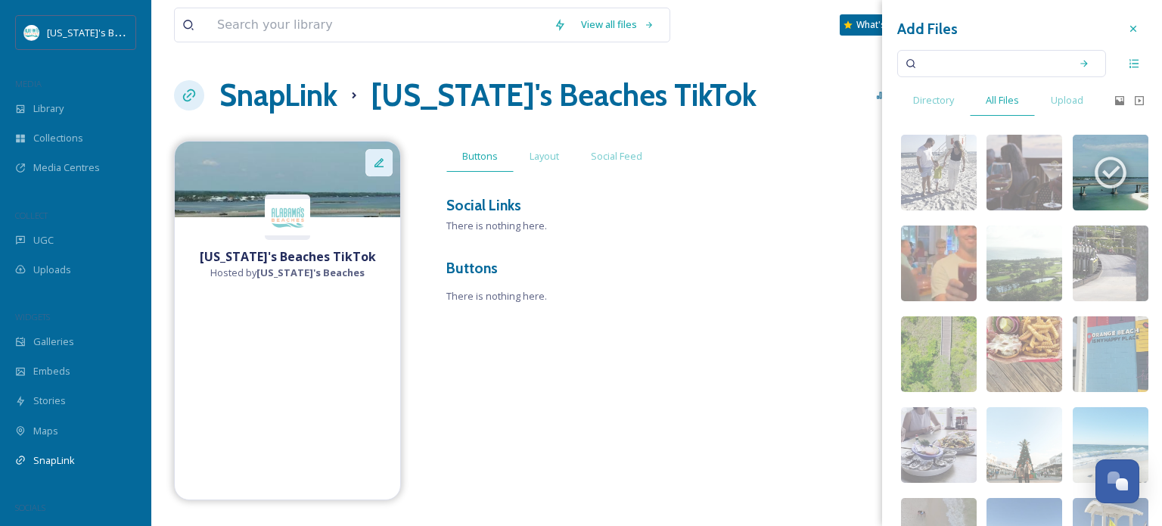
click at [370, 157] on div at bounding box center [378, 162] width 27 height 27
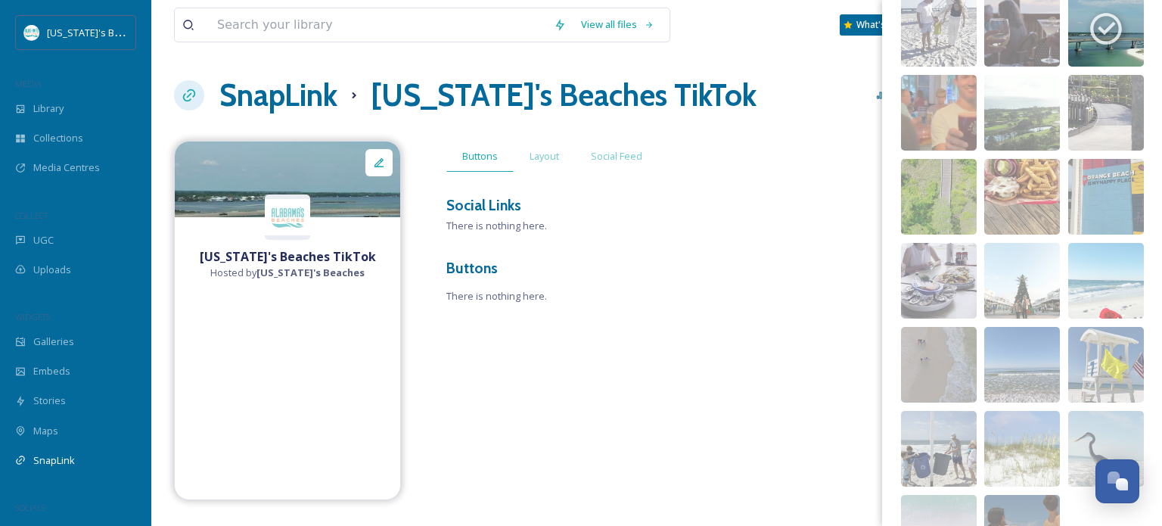
scroll to position [736, 0]
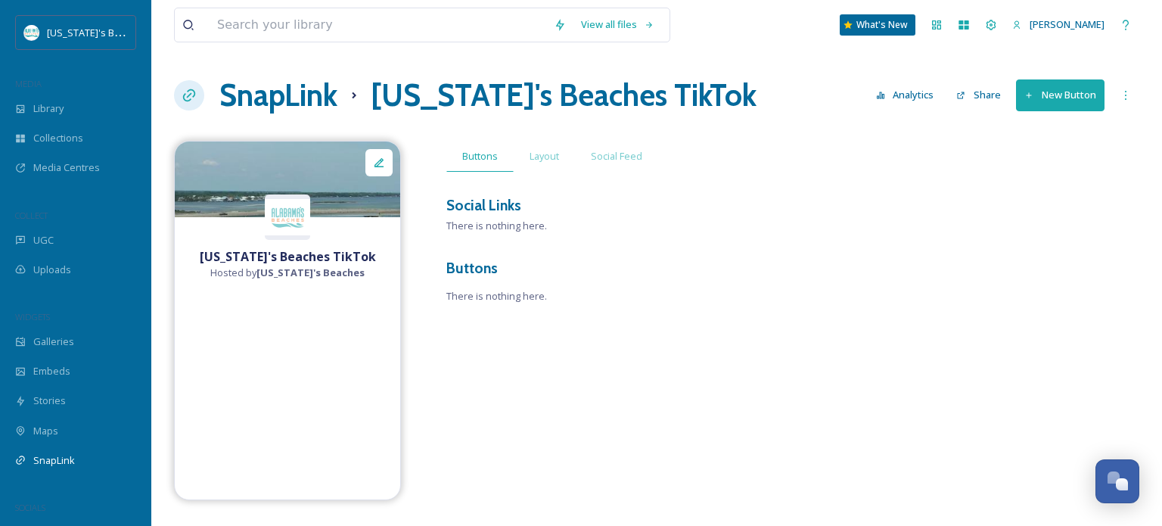
click at [699, 429] on div "Alabama's Beaches TikTok Hosted by Alabama's Beaches Buttons Layout Social Feed…" at bounding box center [656, 320] width 965 height 359
click at [1052, 100] on button "New Button" at bounding box center [1060, 94] width 89 height 31
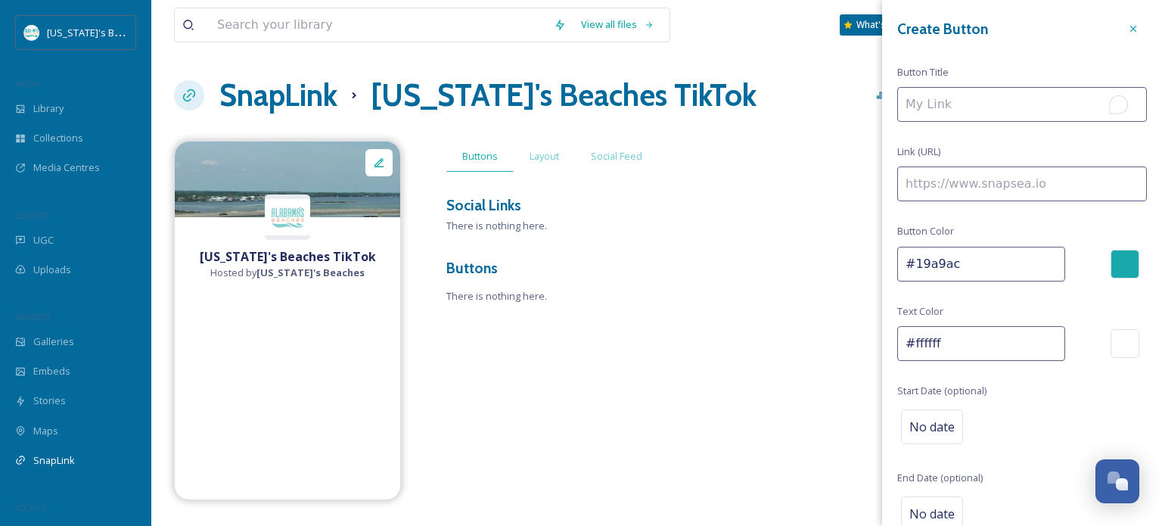
click at [959, 98] on input "To enrich screen reader interactions, please activate Accessibility in Grammarl…" at bounding box center [1022, 104] width 250 height 35
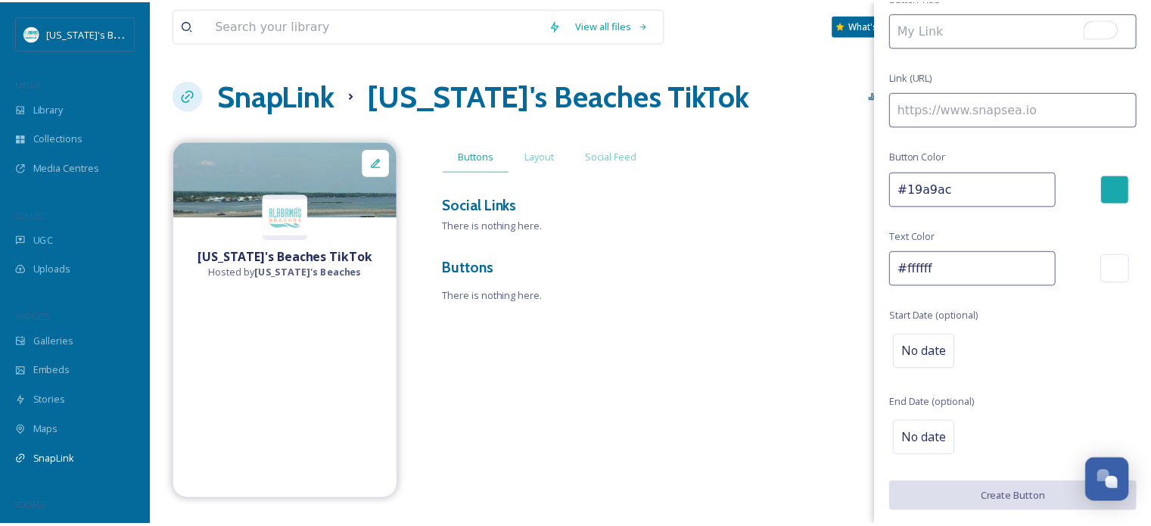
scroll to position [0, 0]
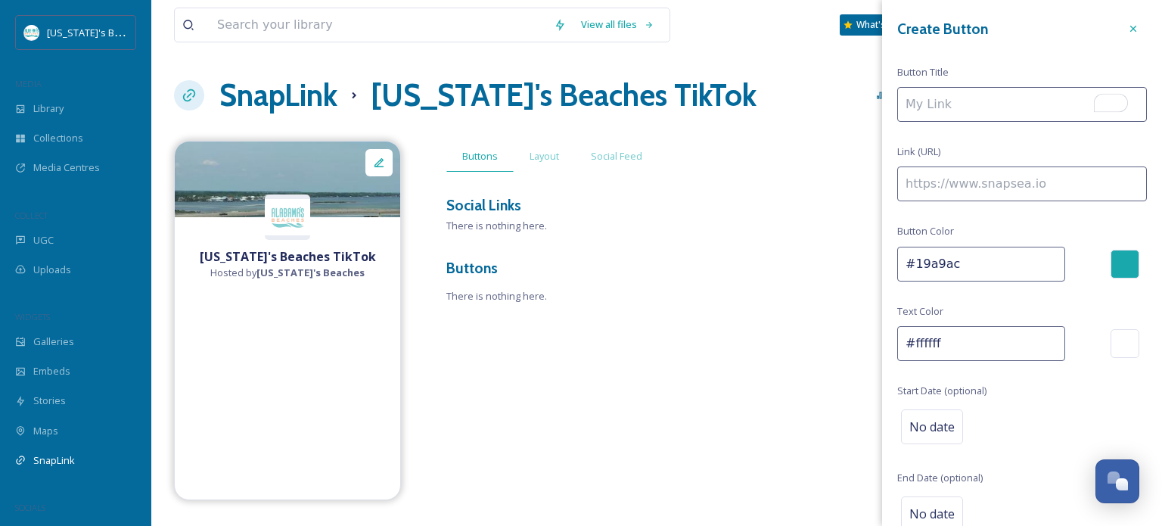
click at [639, 378] on div "Alabama's Beaches TikTok Hosted by Alabama's Beaches Buttons Layout Social Feed…" at bounding box center [656, 320] width 965 height 359
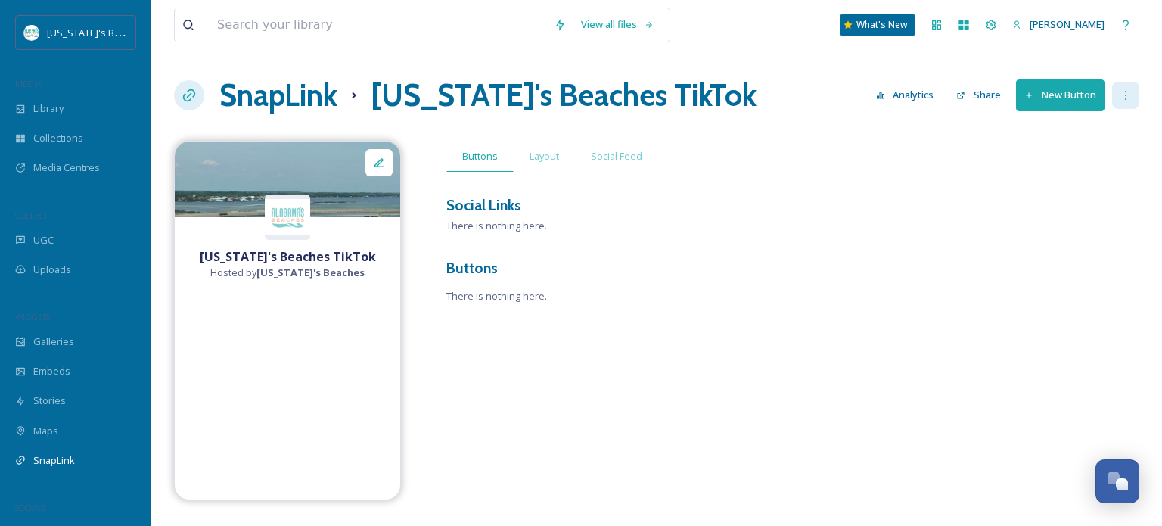
click at [1123, 95] on icon at bounding box center [1126, 95] width 12 height 12
click at [617, 199] on div "Social Links" at bounding box center [792, 205] width 693 height 22
click at [552, 158] on span "Layout" at bounding box center [545, 156] width 30 height 14
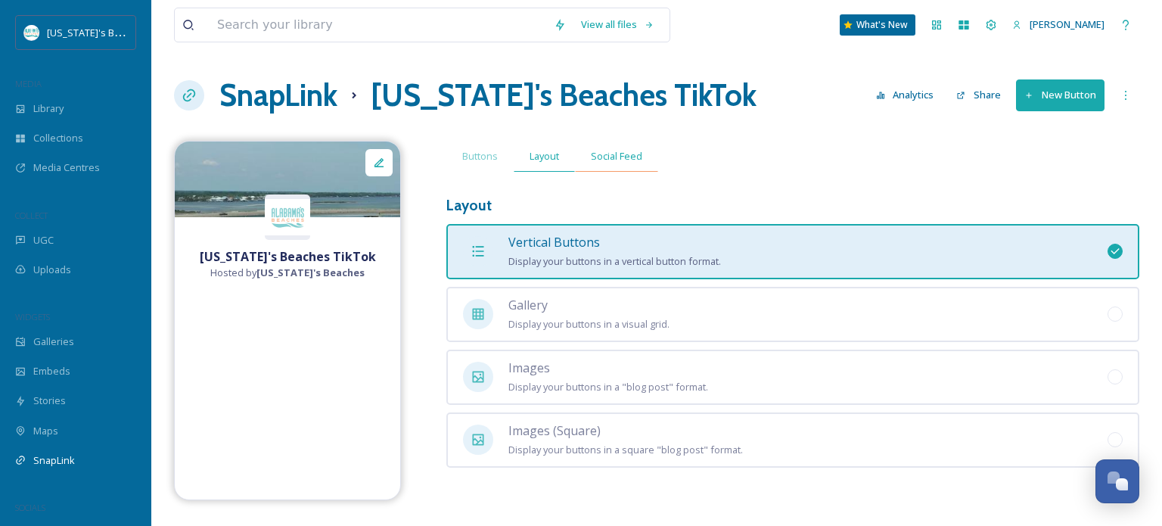
click at [611, 157] on span "Social Feed" at bounding box center [616, 156] width 51 height 14
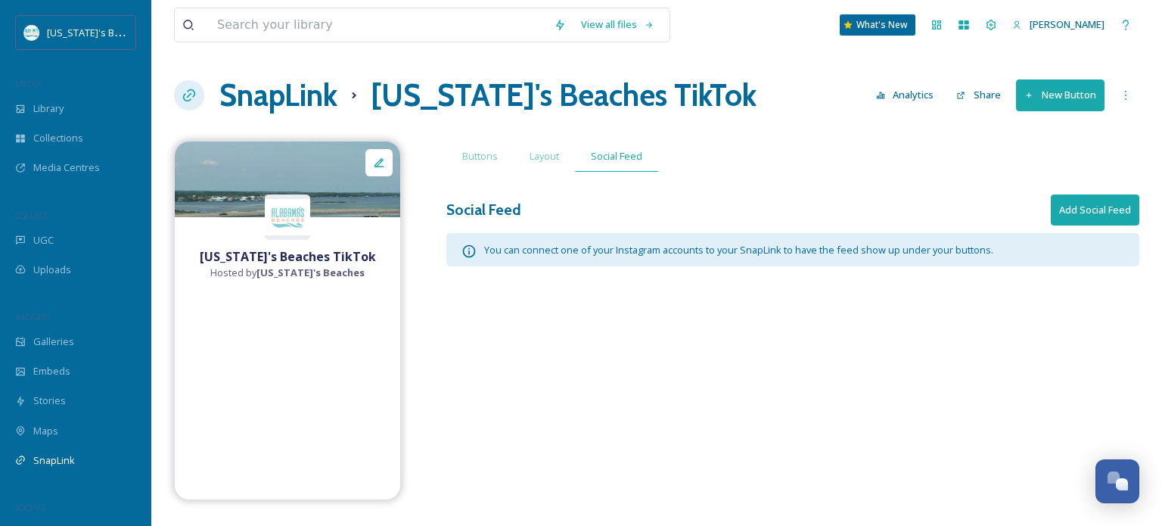
click at [891, 91] on button "Analytics" at bounding box center [905, 95] width 73 height 30
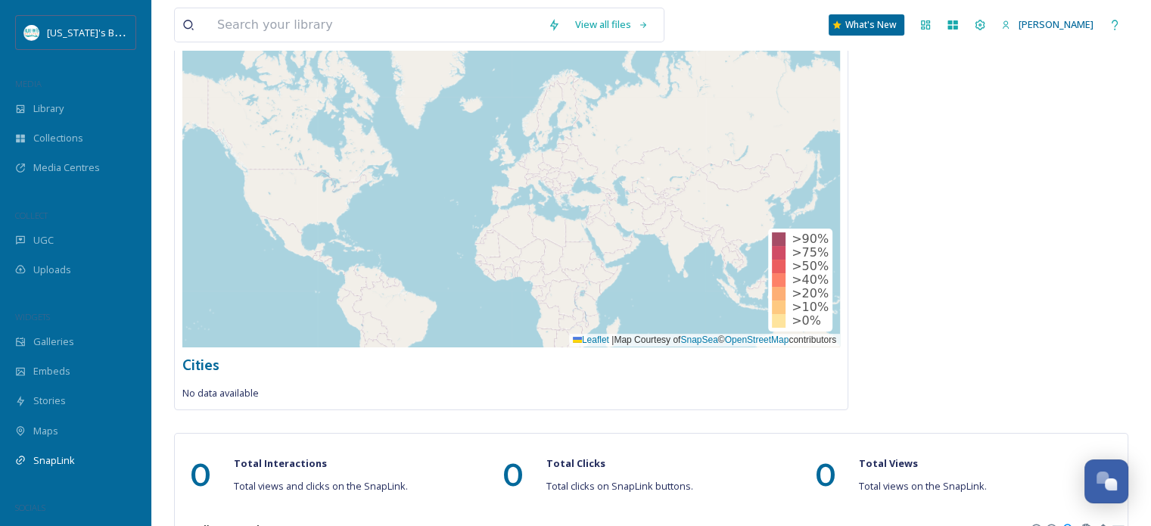
scroll to position [511, 0]
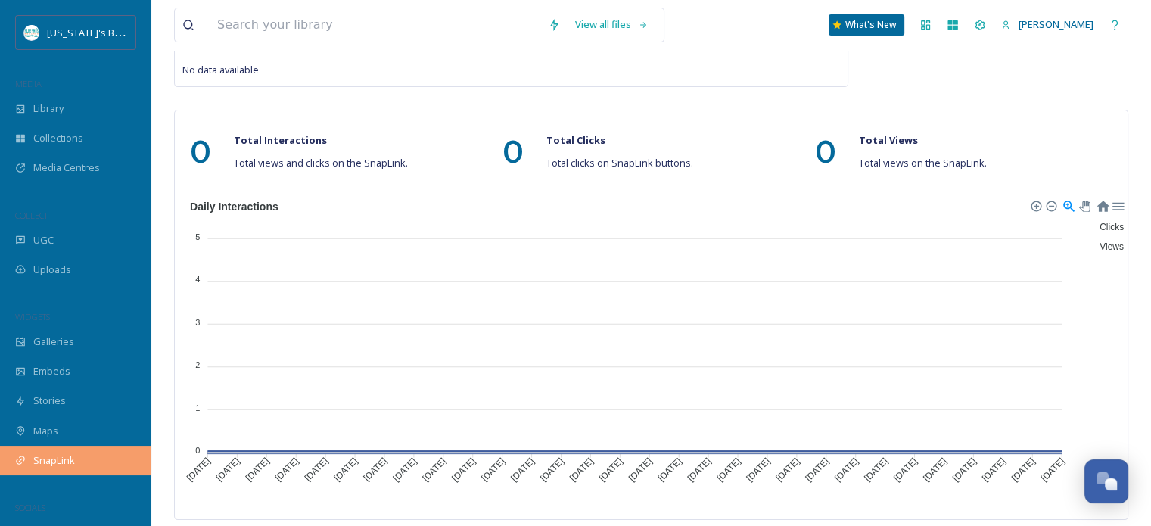
click at [39, 455] on span "SnapLink" at bounding box center [54, 460] width 42 height 14
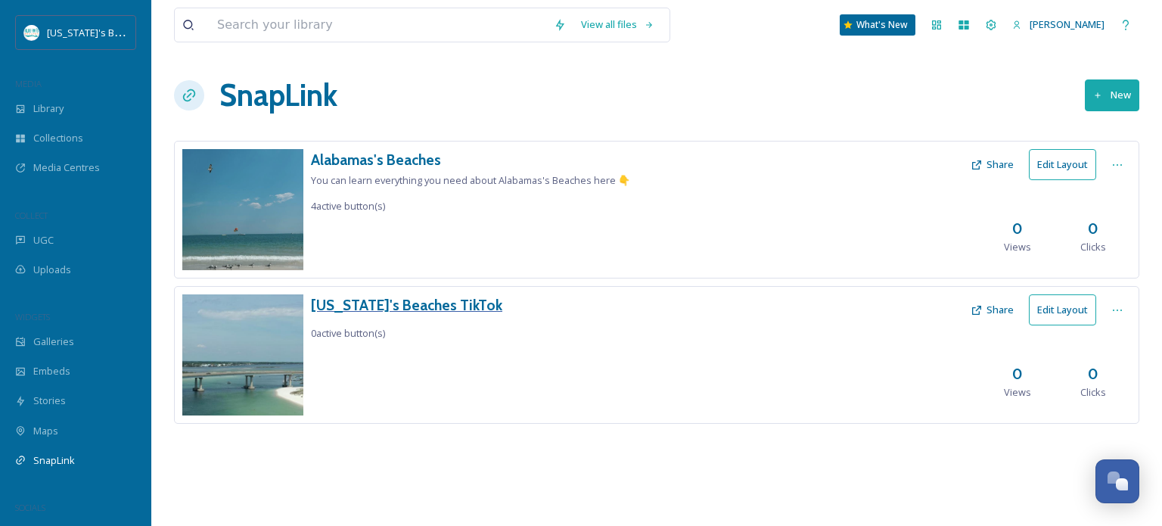
click at [375, 308] on h3 "Alabama's Beaches TikTok" at bounding box center [406, 305] width 191 height 22
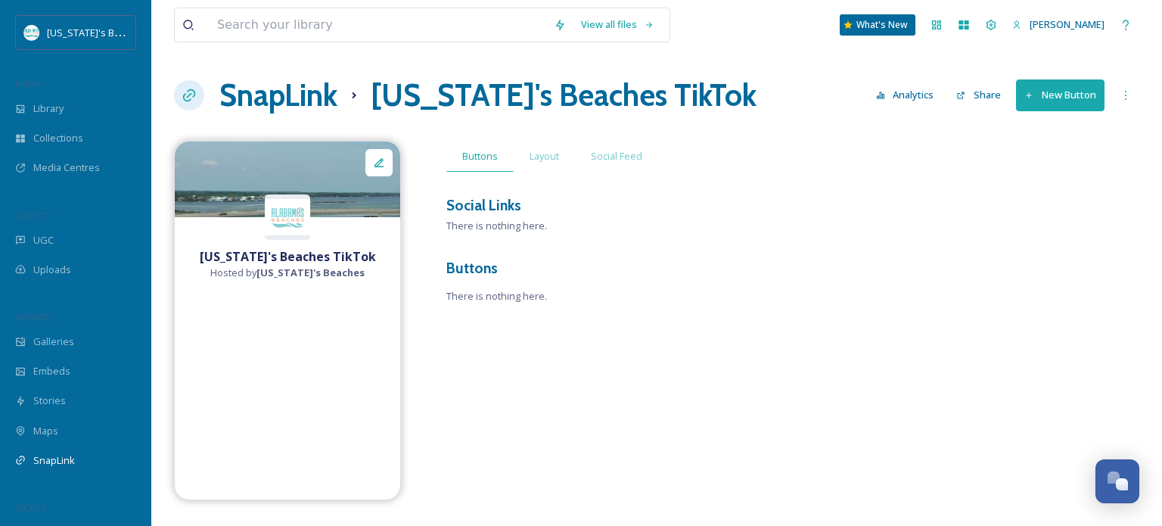
click at [1086, 89] on button "New Button" at bounding box center [1060, 94] width 89 height 31
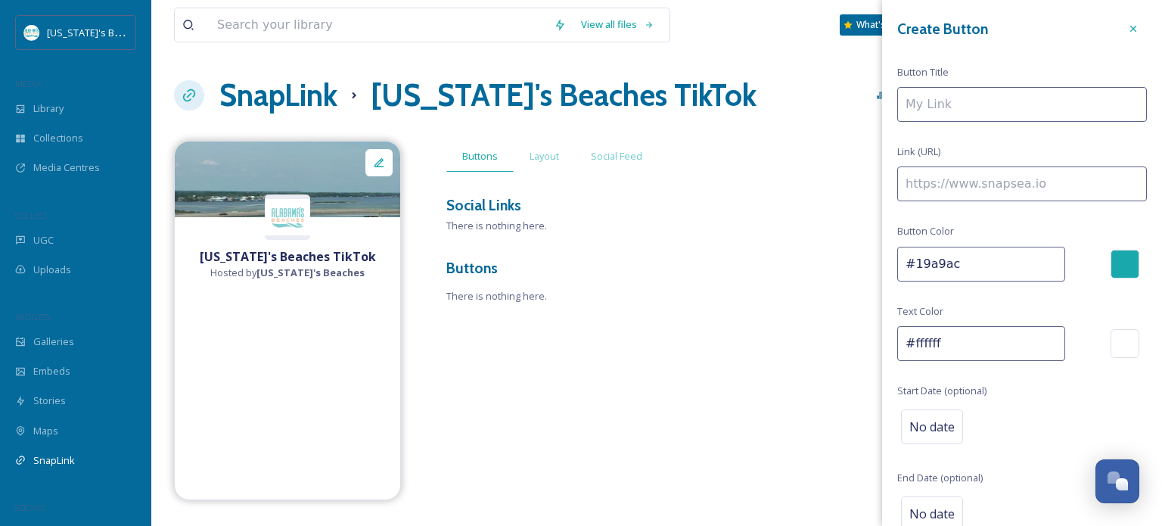
click at [984, 185] on input at bounding box center [1022, 183] width 250 height 35
click at [1127, 23] on icon at bounding box center [1133, 29] width 12 height 12
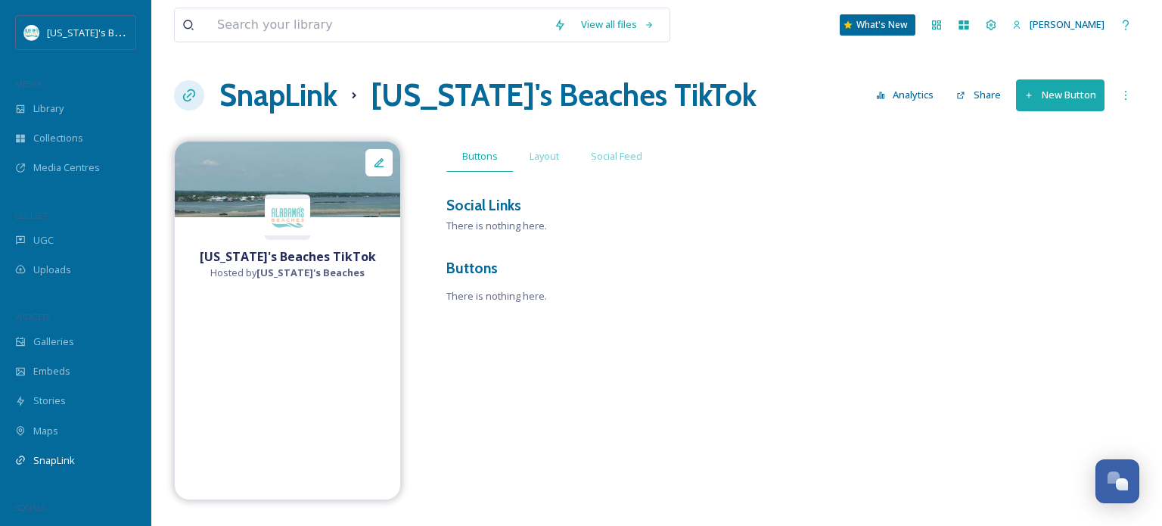
click at [922, 102] on button "Analytics" at bounding box center [905, 95] width 73 height 30
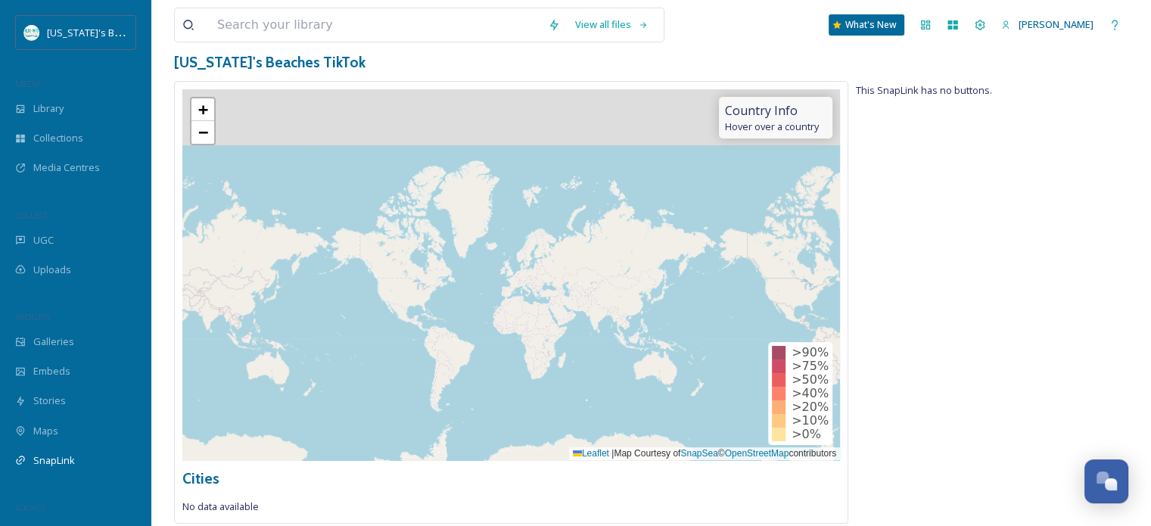
scroll to position [73, 0]
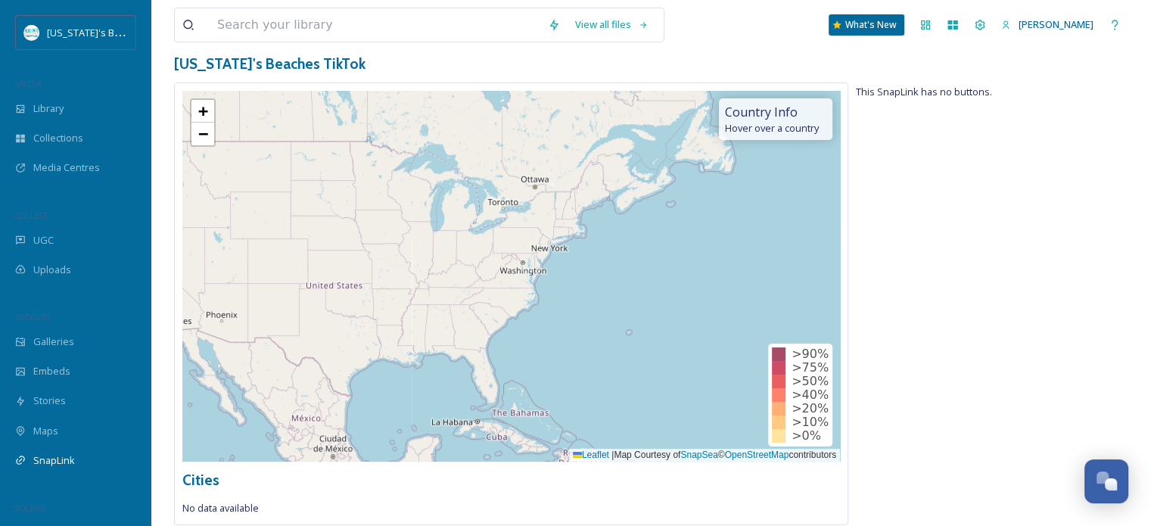
drag, startPoint x: 498, startPoint y: 323, endPoint x: 773, endPoint y: 186, distance: 307.6
click at [773, 186] on div "+ − Leaflet | Map Courtesy of SnapSea © OpenStreetMap contributors" at bounding box center [511, 276] width 658 height 371
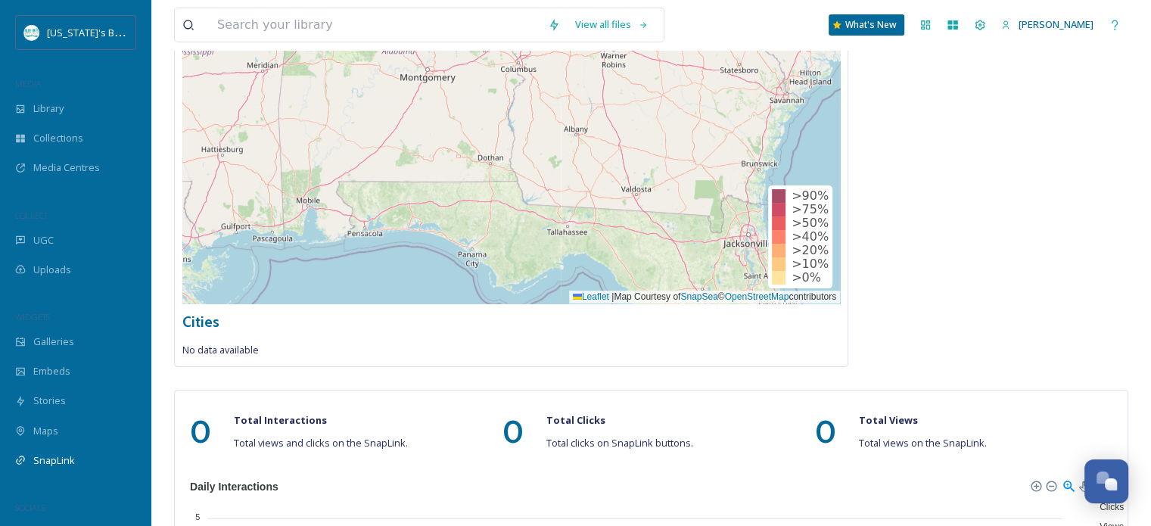
scroll to position [511, 0]
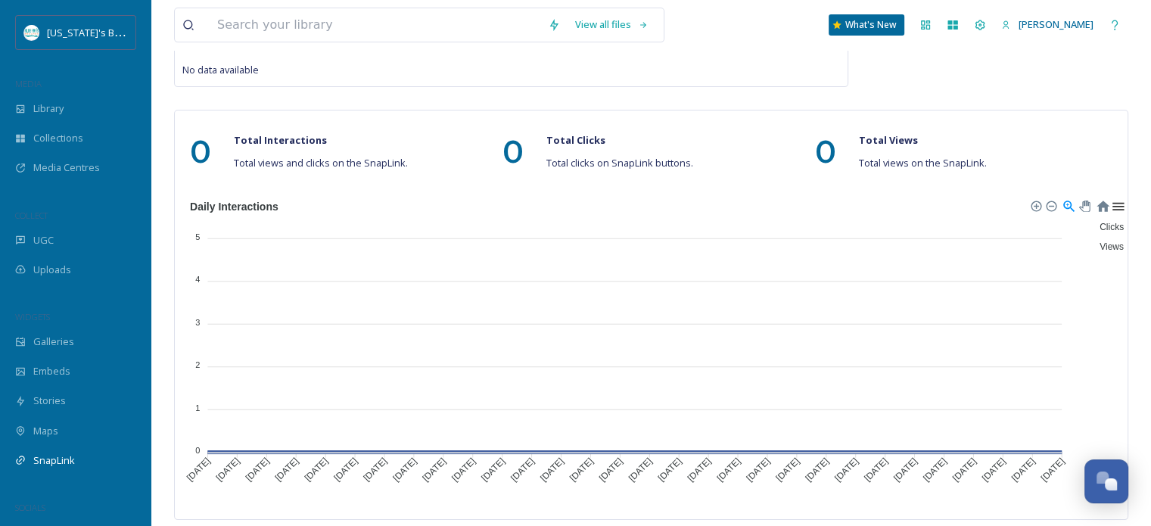
click at [1121, 207] on div at bounding box center [1117, 204] width 13 height 13
click at [968, 104] on div "View all files What's New Malia Elliott SnapLink Analytics Aug 25 - Sep 22 Alab…" at bounding box center [650, 8] width 999 height 1038
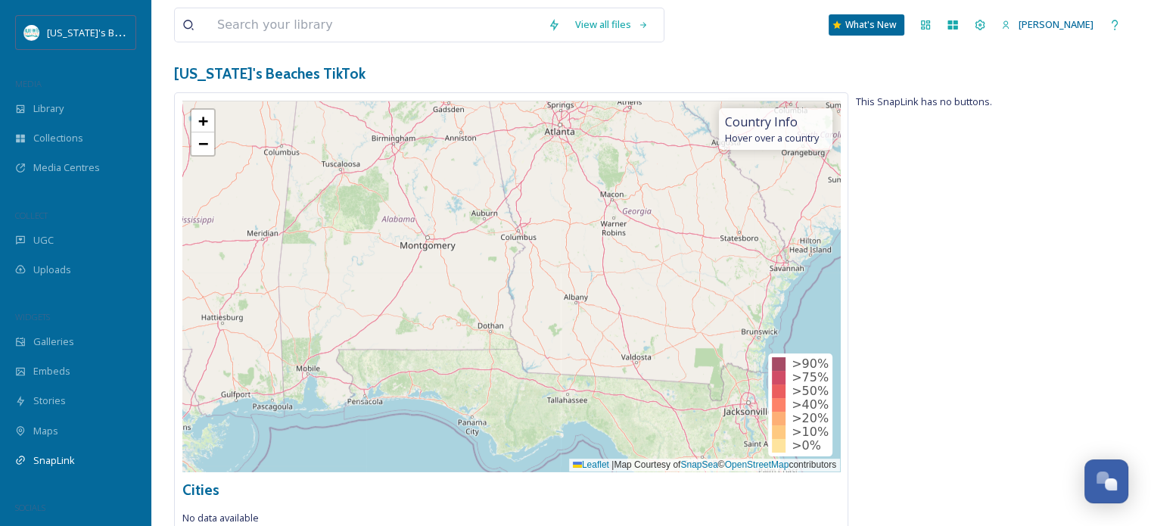
scroll to position [0, 0]
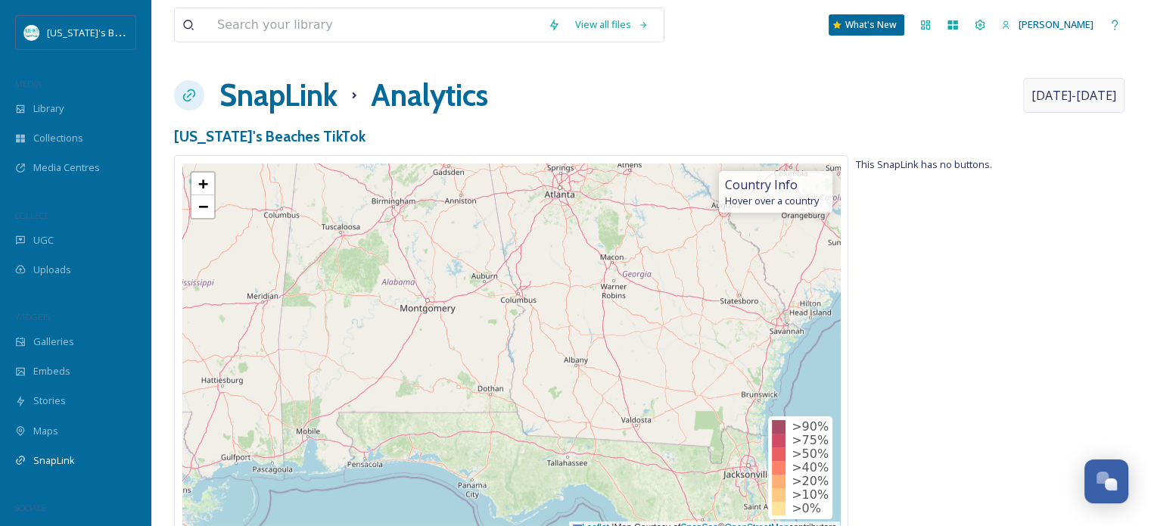
click at [1067, 92] on span "Aug 25 - Sep 22" at bounding box center [1073, 95] width 85 height 18
select select "7"
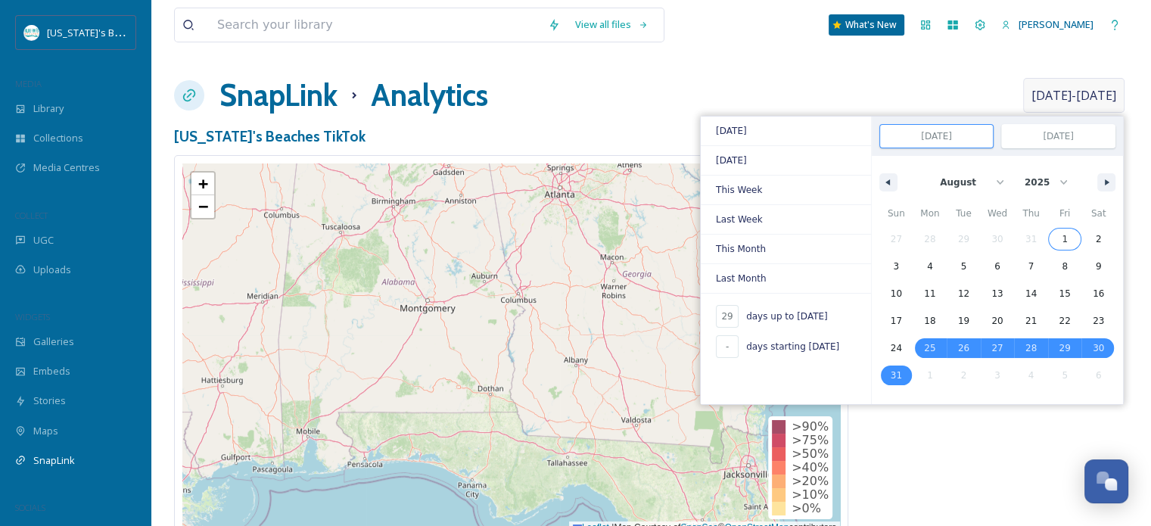
click at [1070, 227] on button "1" at bounding box center [1065, 238] width 34 height 27
type input "-"
type input "Aug 1, 2025"
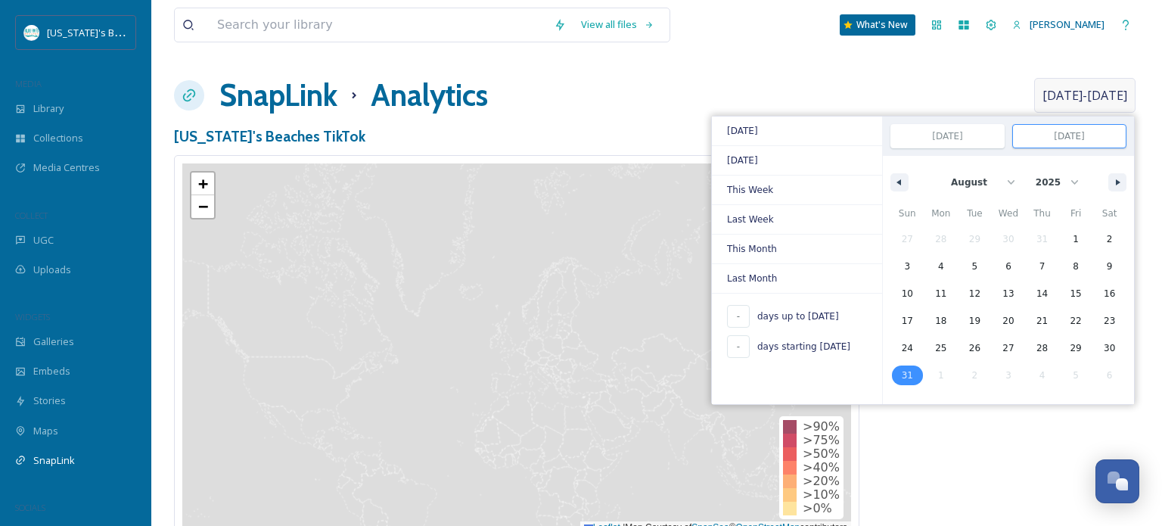
click at [908, 375] on span "31" at bounding box center [908, 375] width 34 height 20
type input "Aug 31, 2025"
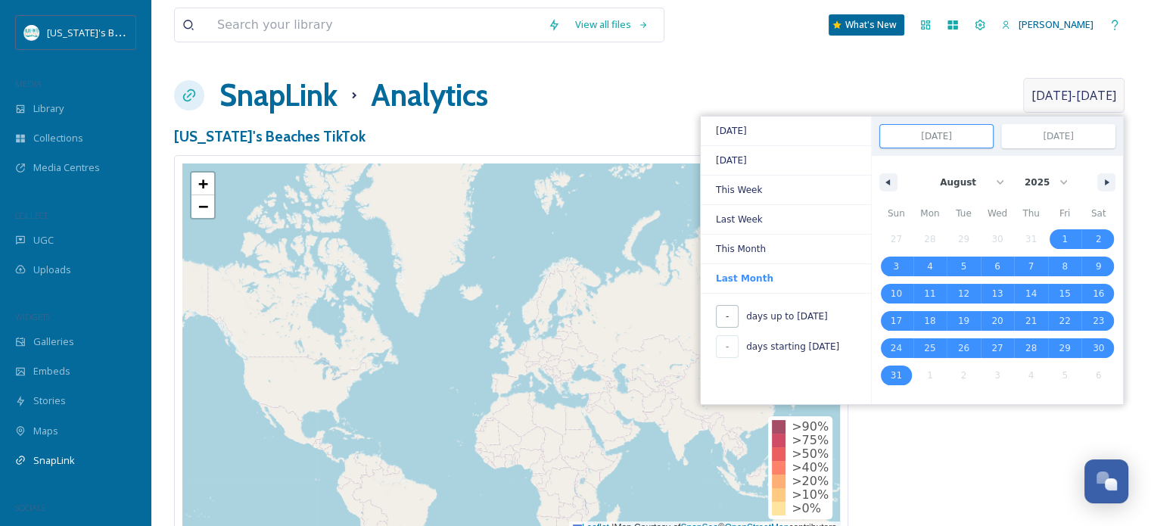
click at [730, 319] on input "-" at bounding box center [727, 316] width 23 height 23
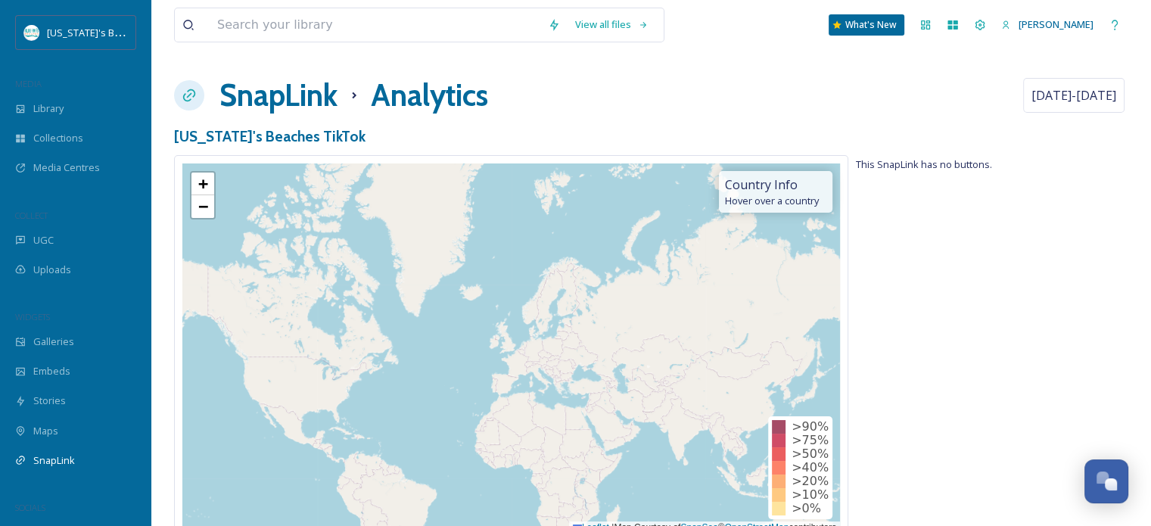
click at [1071, 440] on div "This SnapLink has no buttons." at bounding box center [992, 376] width 272 height 443
click at [1094, 89] on span "Aug 1 - Aug 31" at bounding box center [1073, 95] width 85 height 18
select select "7"
click at [914, 73] on div "SnapLink Analytics Aug 1 - Aug 31" at bounding box center [651, 95] width 954 height 45
click at [70, 447] on div "SnapLink" at bounding box center [75, 461] width 151 height 30
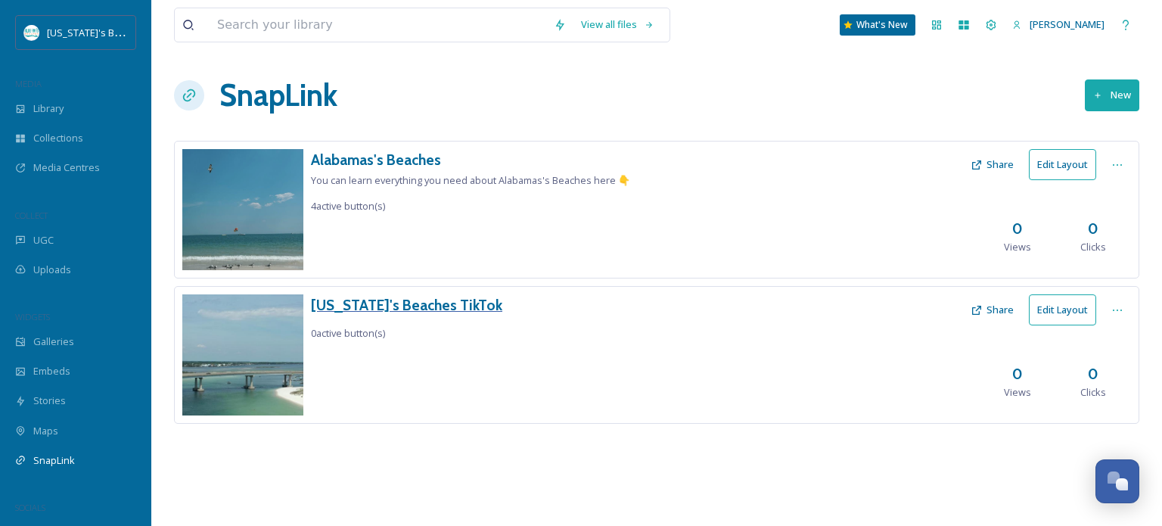
click at [396, 309] on h3 "Alabama's Beaches TikTok" at bounding box center [406, 305] width 191 height 22
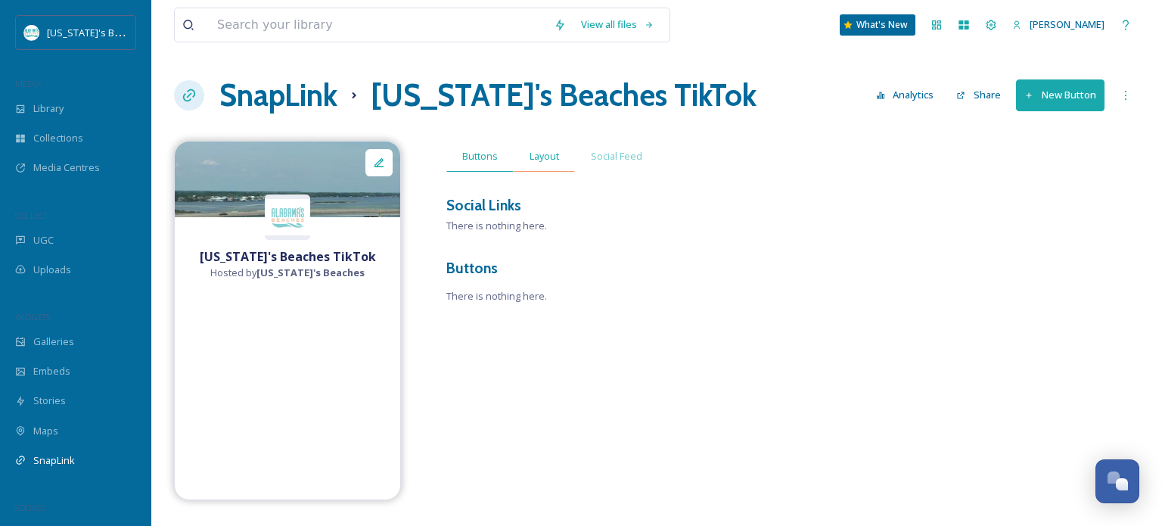
click at [534, 154] on span "Layout" at bounding box center [545, 156] width 30 height 14
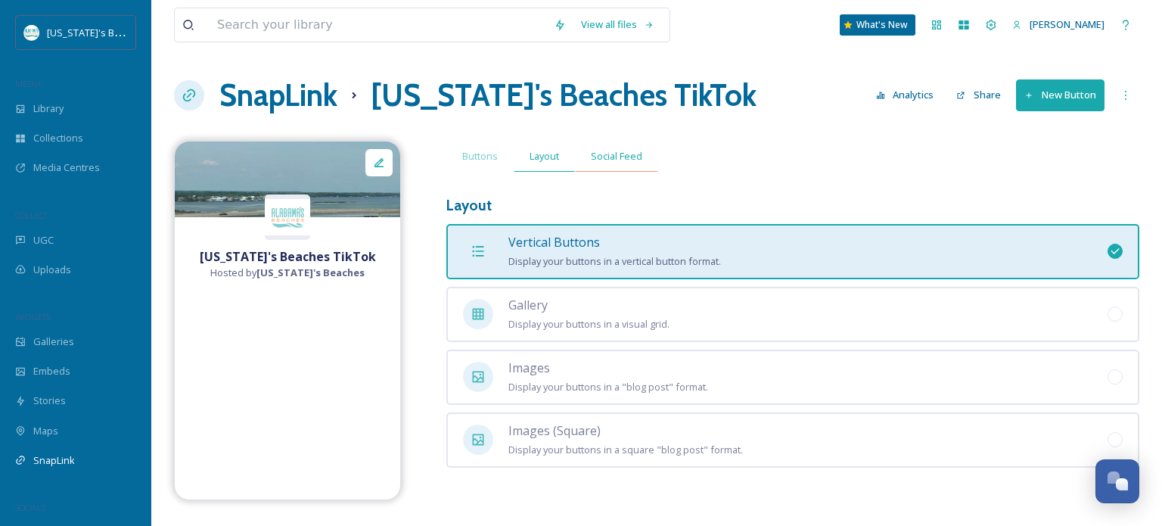
click at [595, 154] on span "Social Feed" at bounding box center [616, 156] width 51 height 14
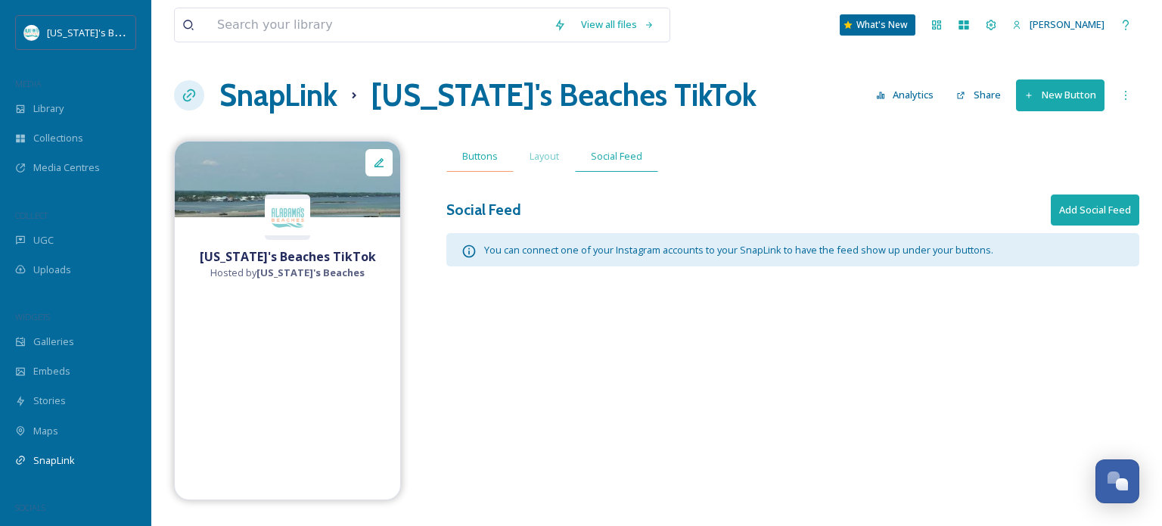
click at [477, 157] on span "Buttons" at bounding box center [480, 156] width 36 height 14
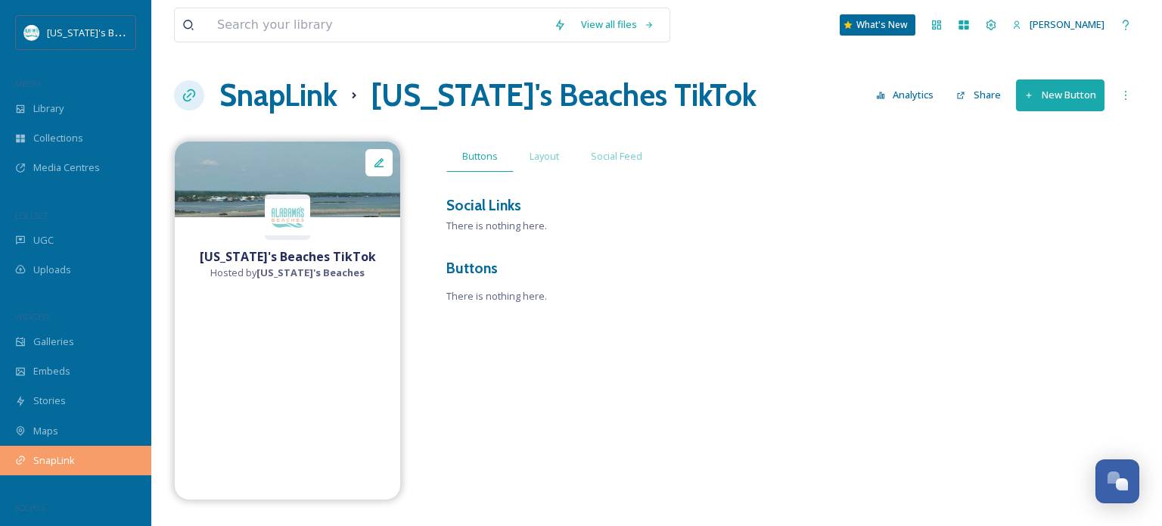
click at [54, 460] on span "SnapLink" at bounding box center [54, 460] width 42 height 14
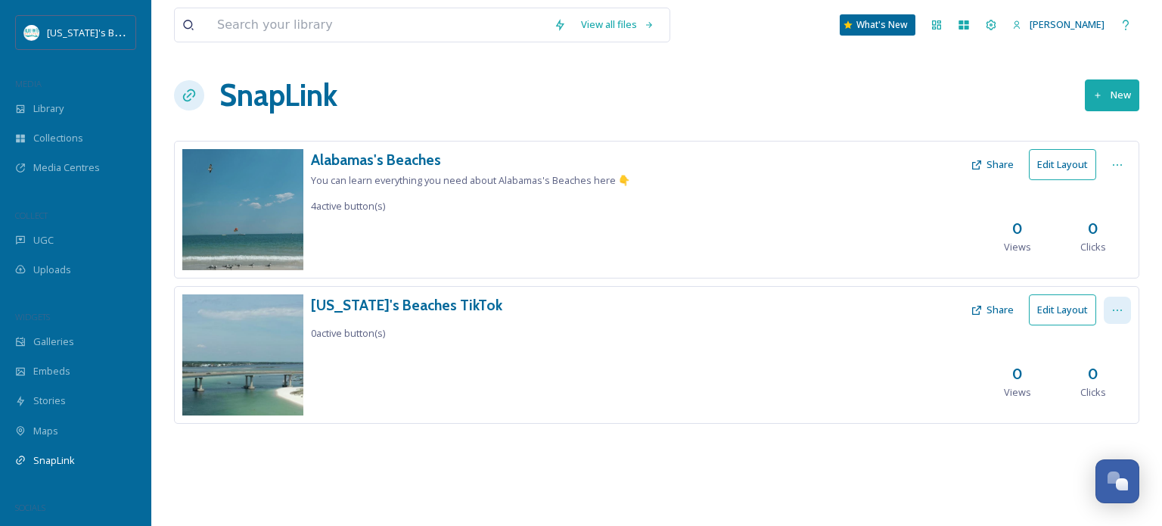
click at [1117, 310] on icon at bounding box center [1117, 310] width 12 height 12
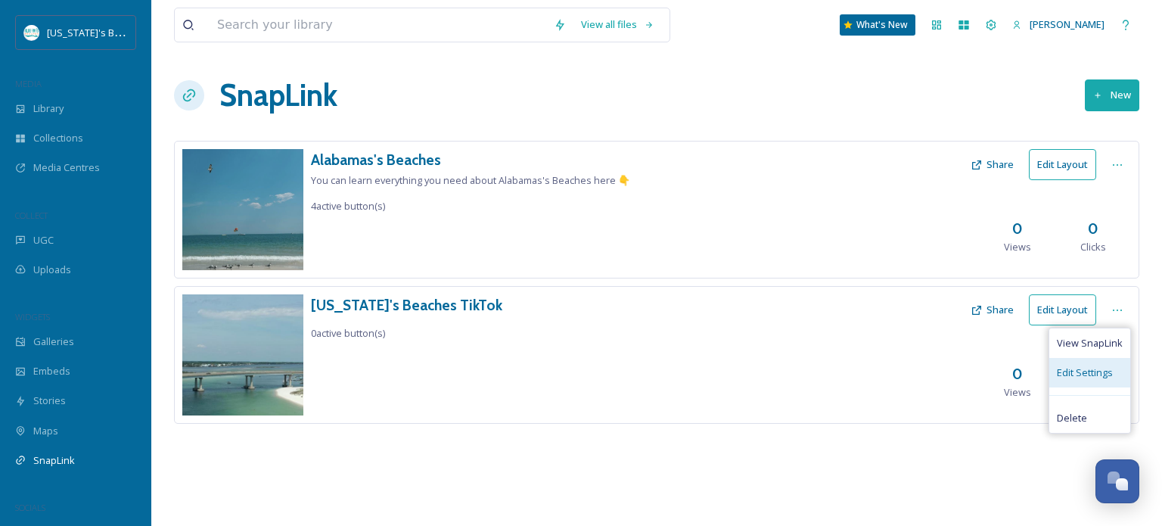
click at [1075, 368] on span "Edit Settings" at bounding box center [1085, 372] width 56 height 14
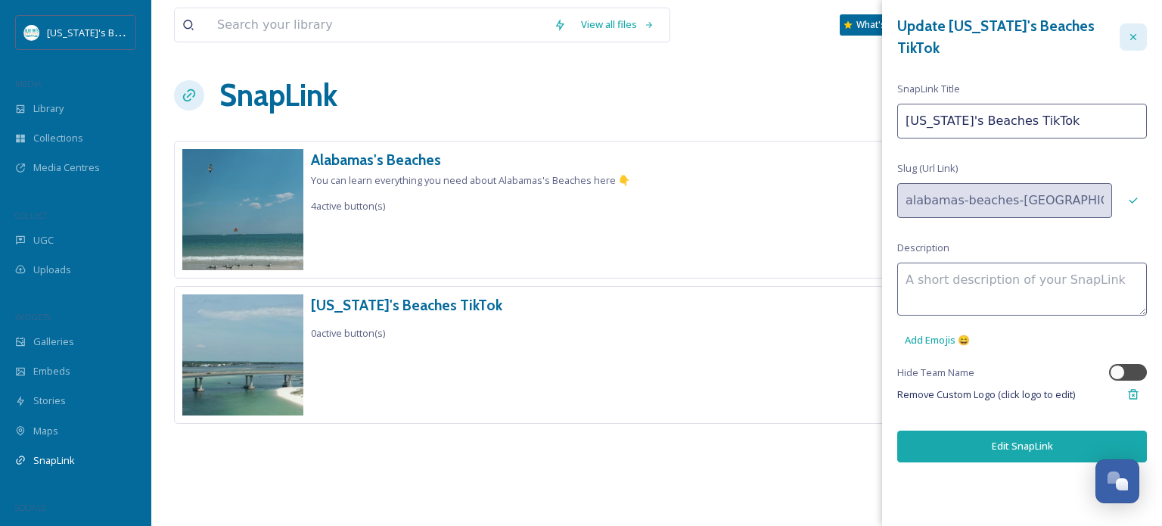
click at [1124, 33] on div at bounding box center [1133, 36] width 27 height 27
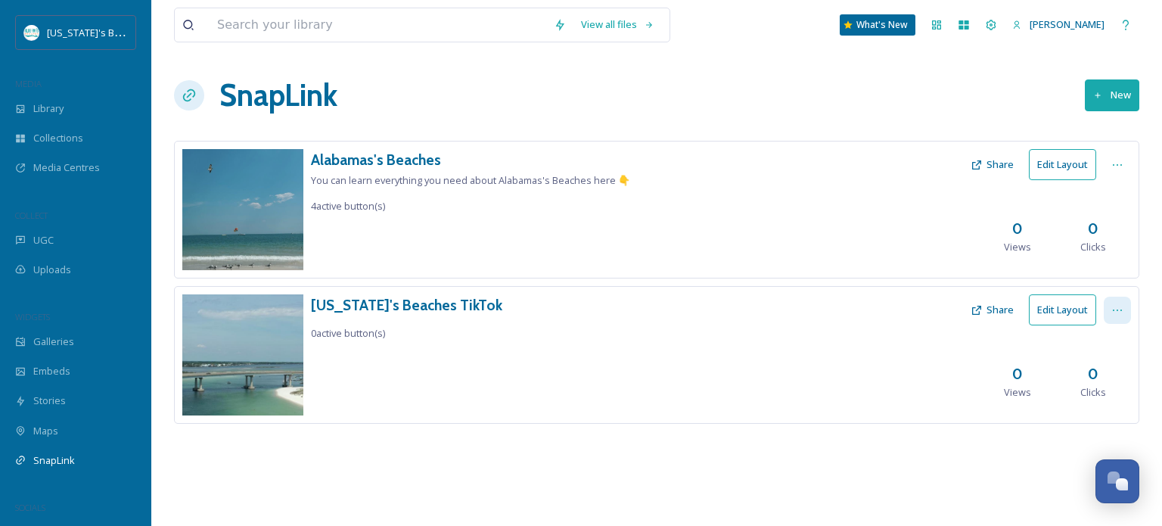
click at [1113, 305] on icon at bounding box center [1117, 310] width 12 height 12
click at [1070, 414] on span "Delete" at bounding box center [1072, 418] width 30 height 14
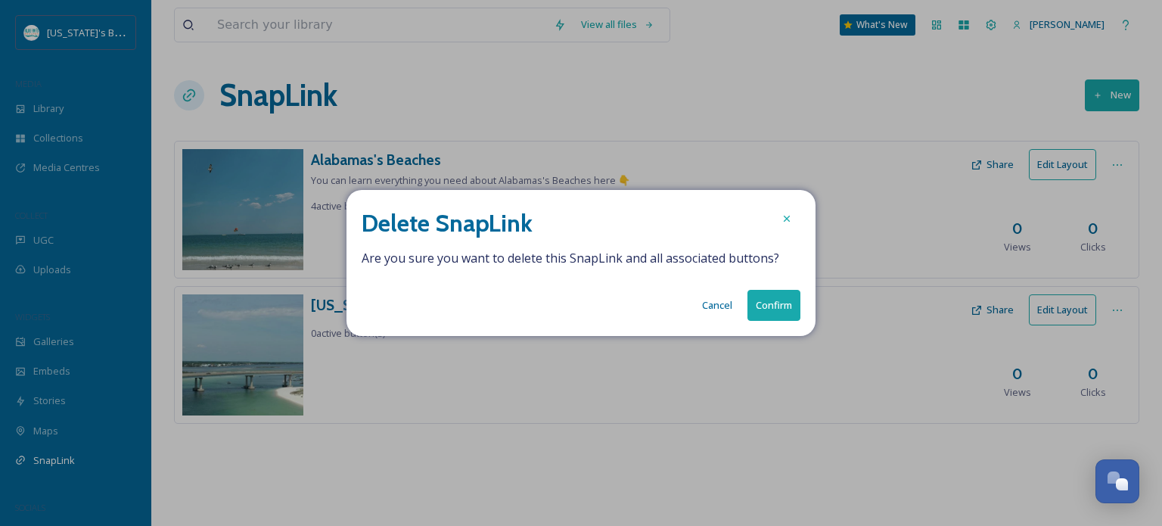
click at [784, 301] on button "Confirm" at bounding box center [774, 305] width 53 height 31
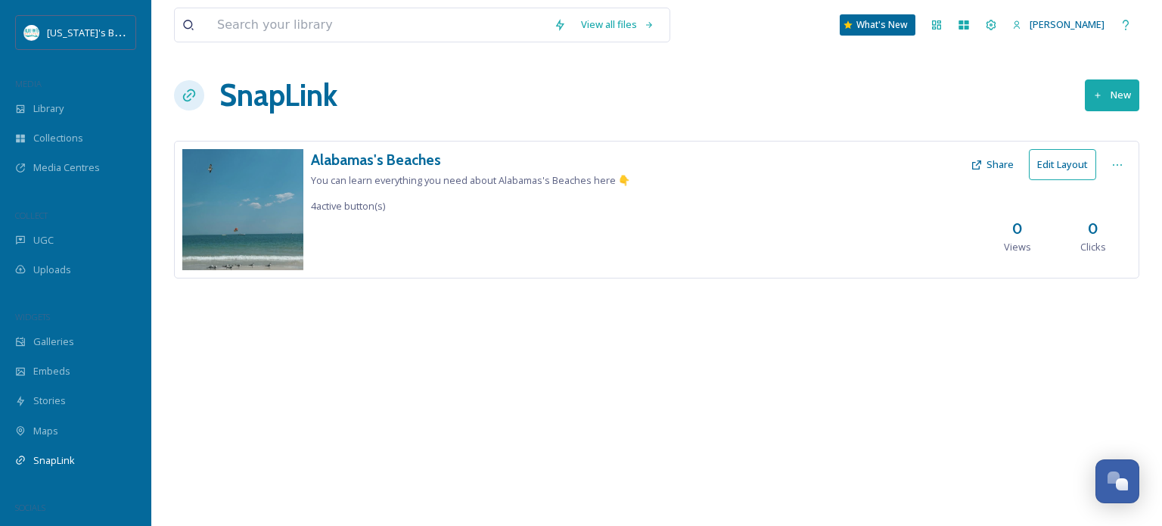
click at [1099, 106] on button "New" at bounding box center [1112, 94] width 54 height 31
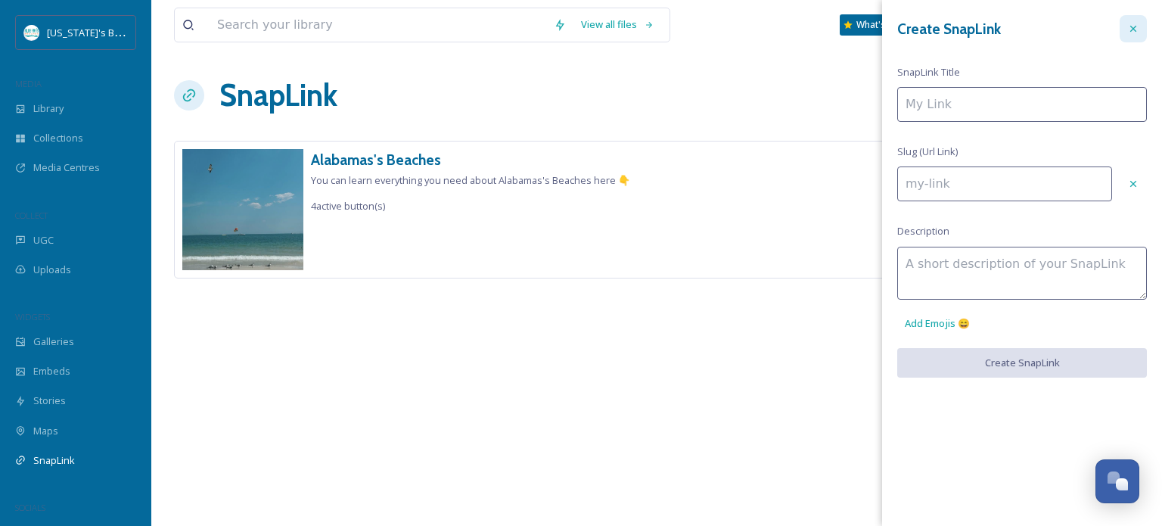
click at [1133, 20] on div at bounding box center [1133, 28] width 27 height 27
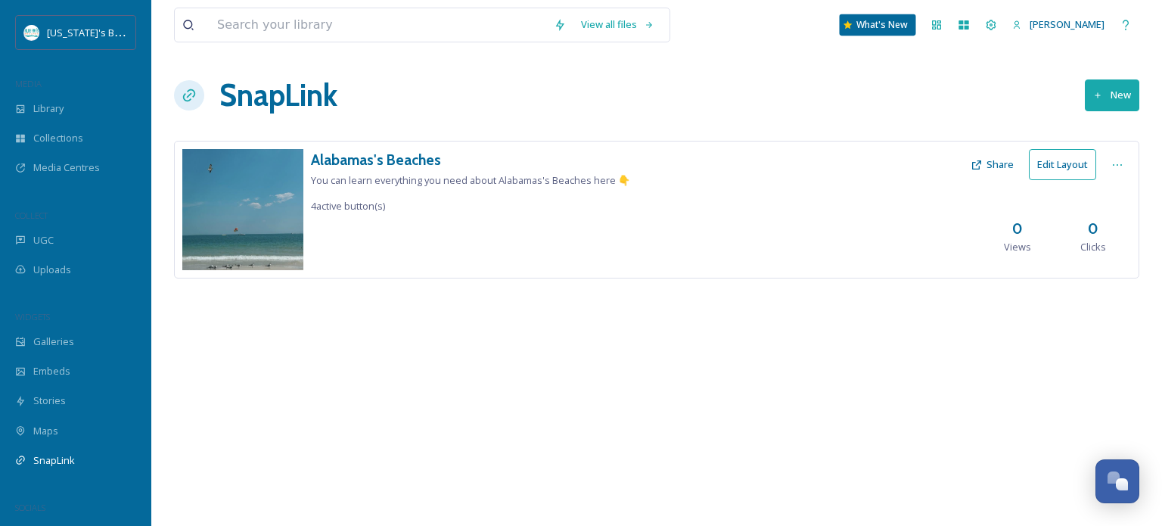
click at [898, 21] on div "What's New" at bounding box center [878, 24] width 76 height 21
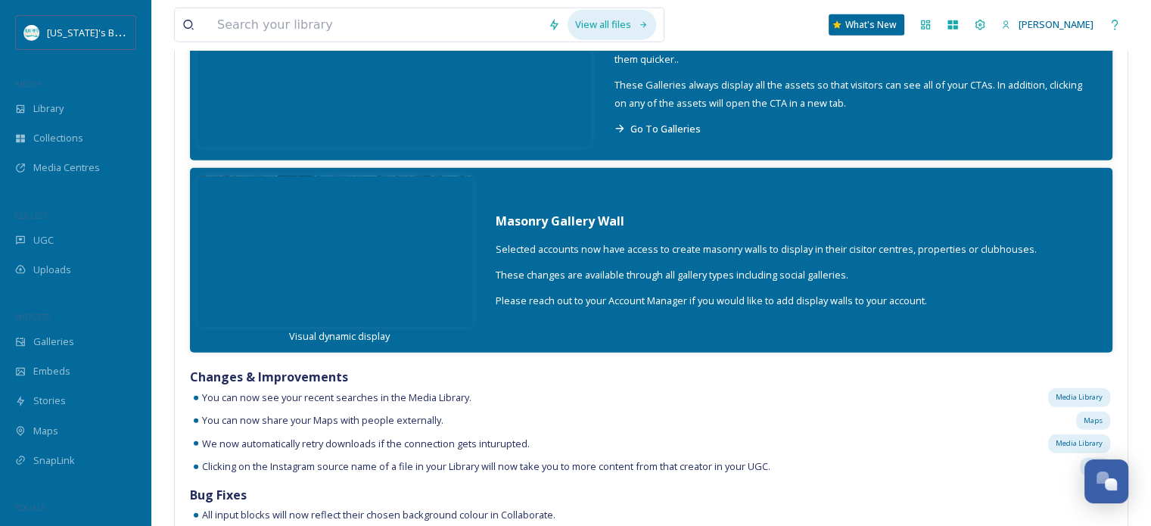
scroll to position [10033, 0]
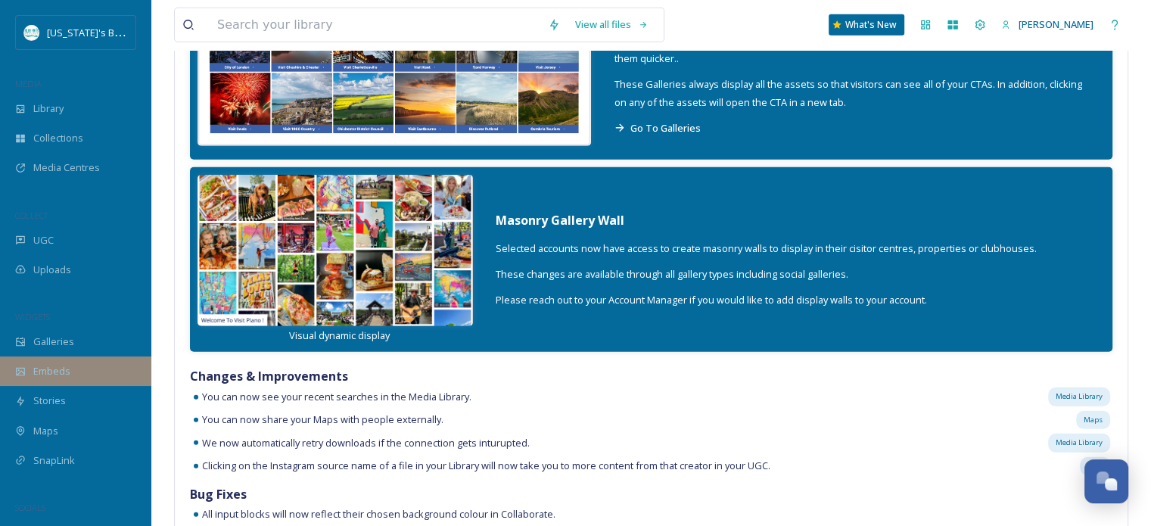
click at [24, 366] on icon at bounding box center [20, 371] width 11 height 11
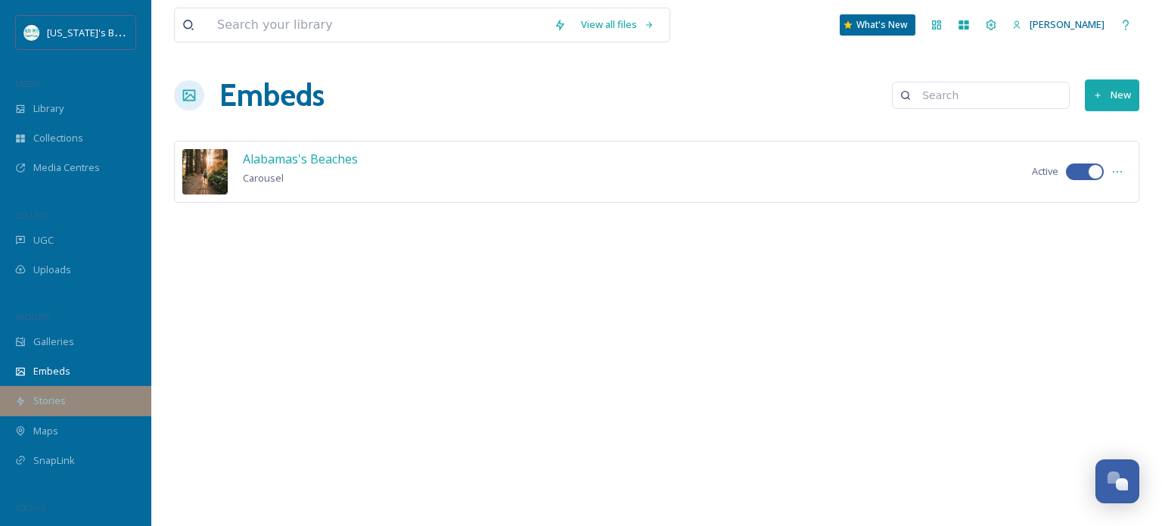
click at [39, 408] on div "Stories" at bounding box center [75, 401] width 151 height 30
